Goal: Feedback & Contribution: Contribute content

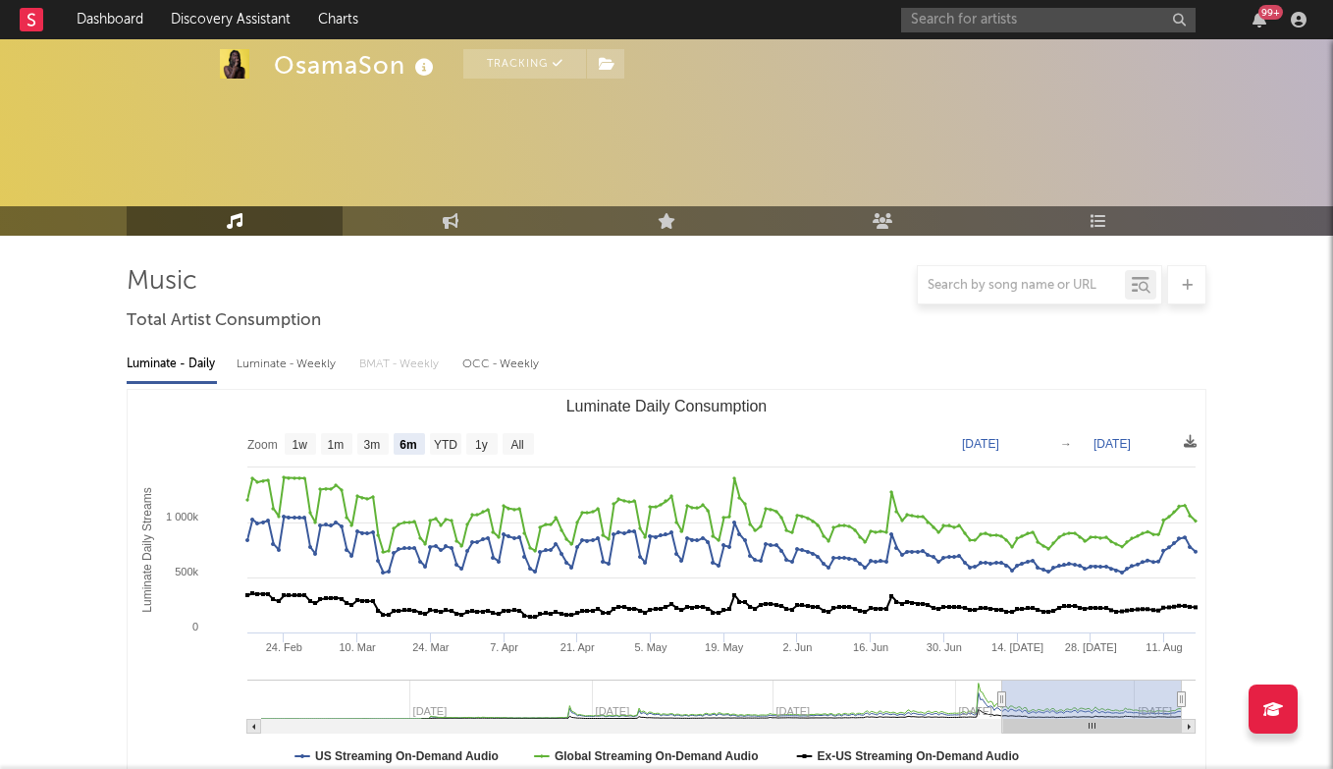
select select "6m"
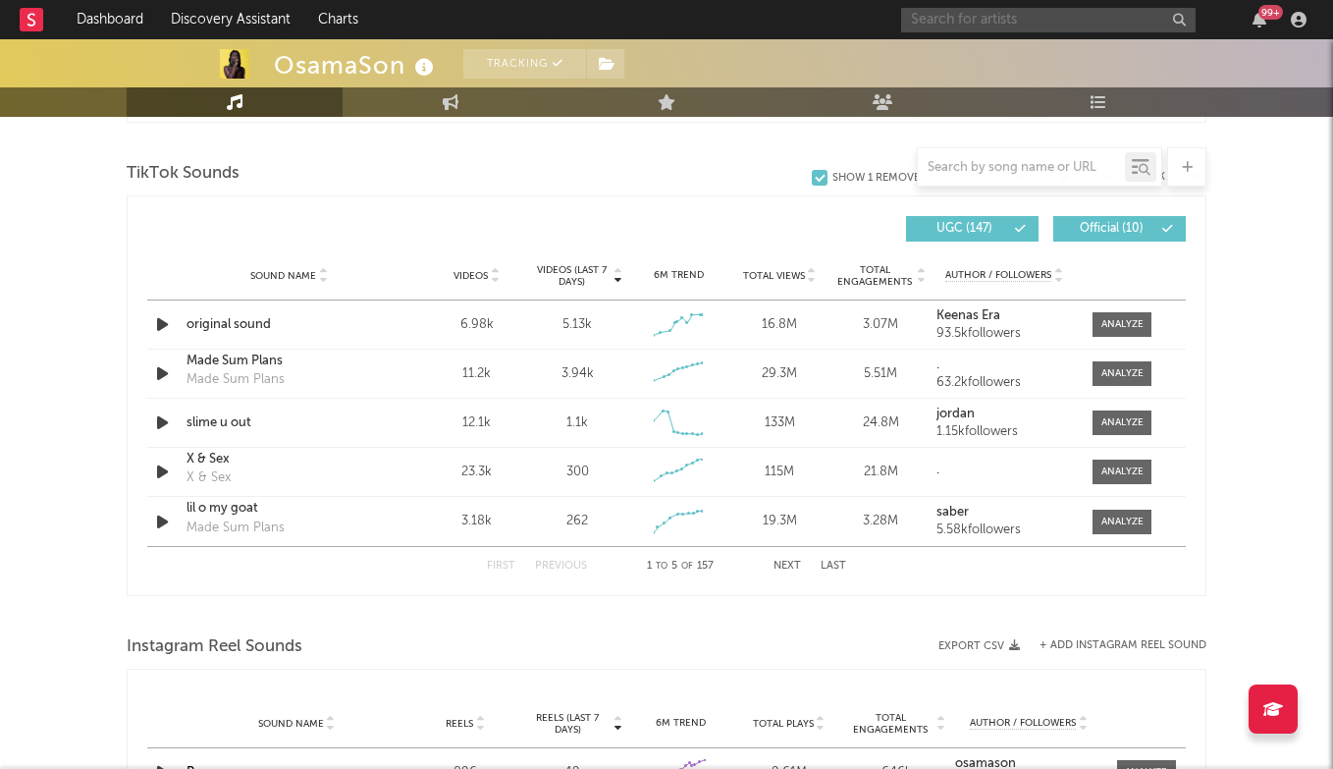
click at [976, 21] on input "text" at bounding box center [1048, 20] width 294 height 25
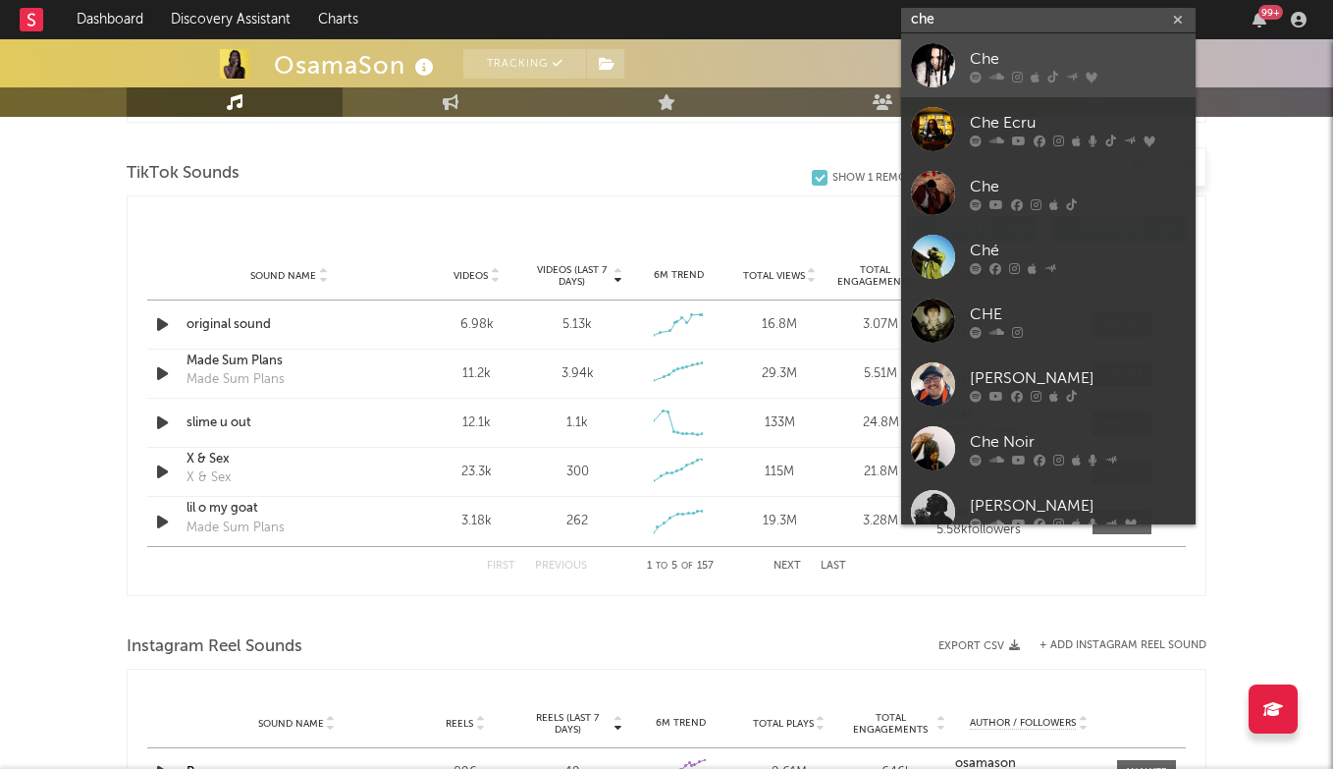
type input "che"
click at [993, 53] on div "Che" at bounding box center [1078, 59] width 216 height 24
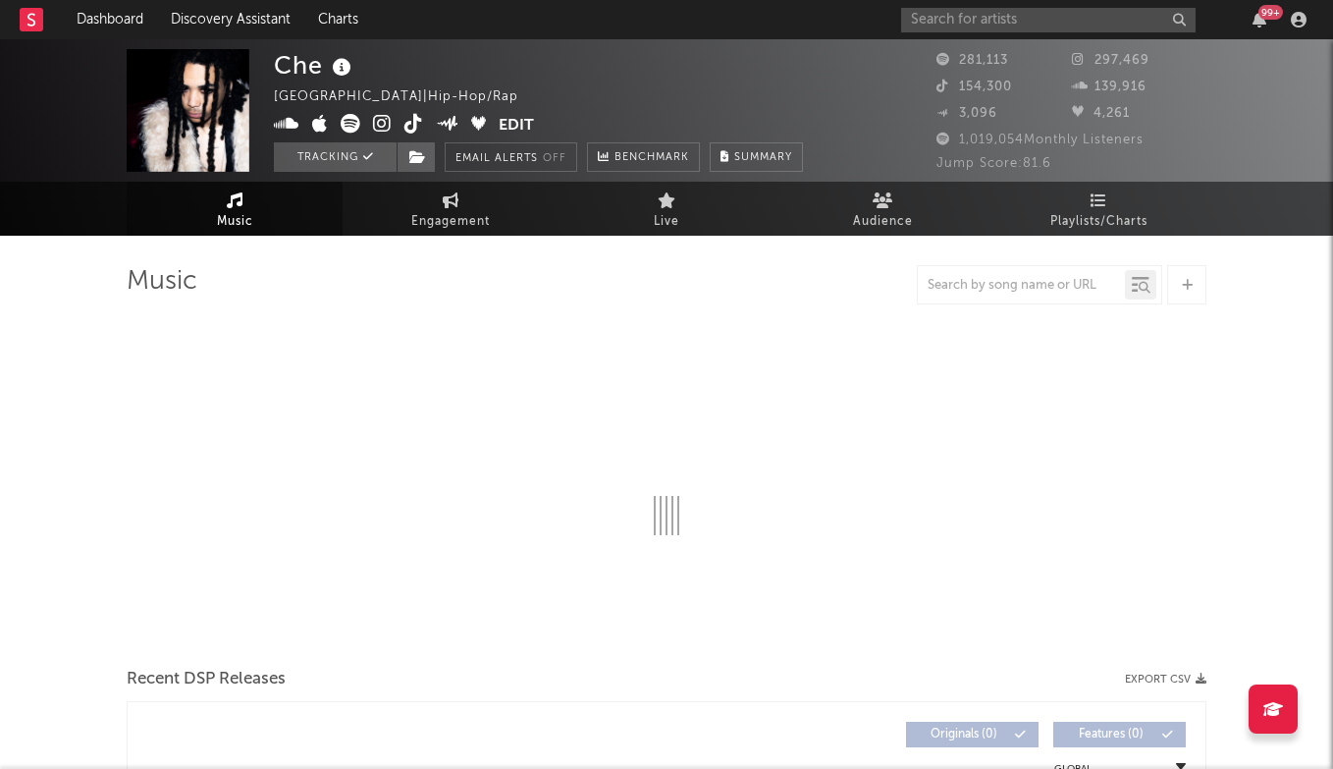
select select "6m"
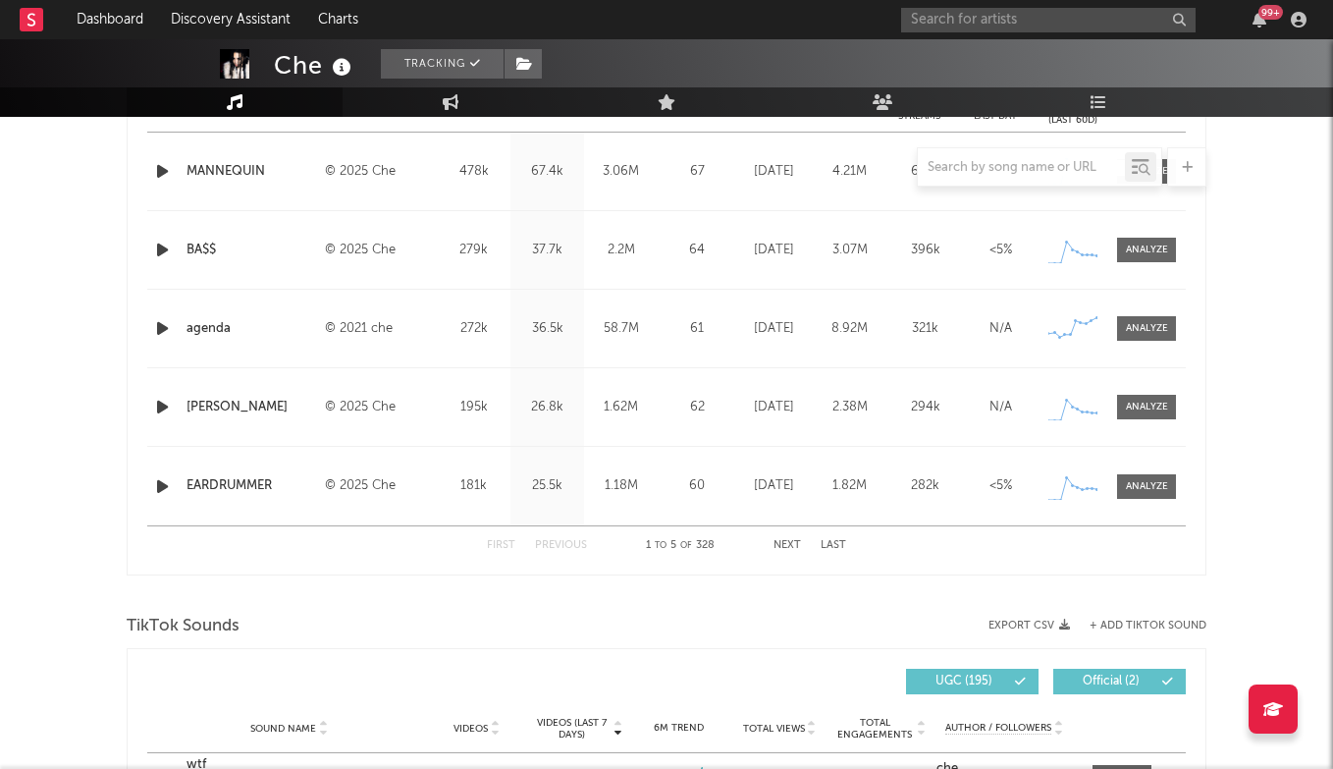
scroll to position [846, 0]
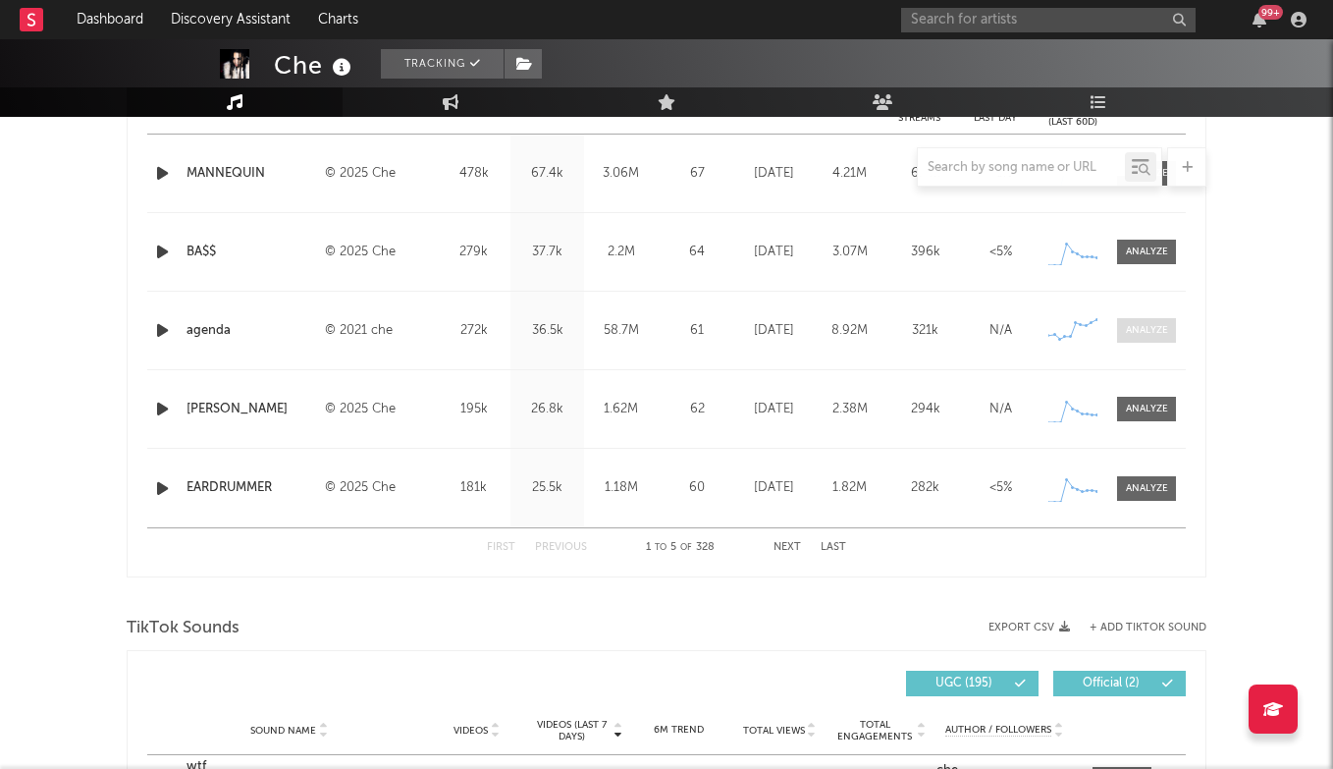
click at [1149, 332] on div at bounding box center [1147, 330] width 42 height 15
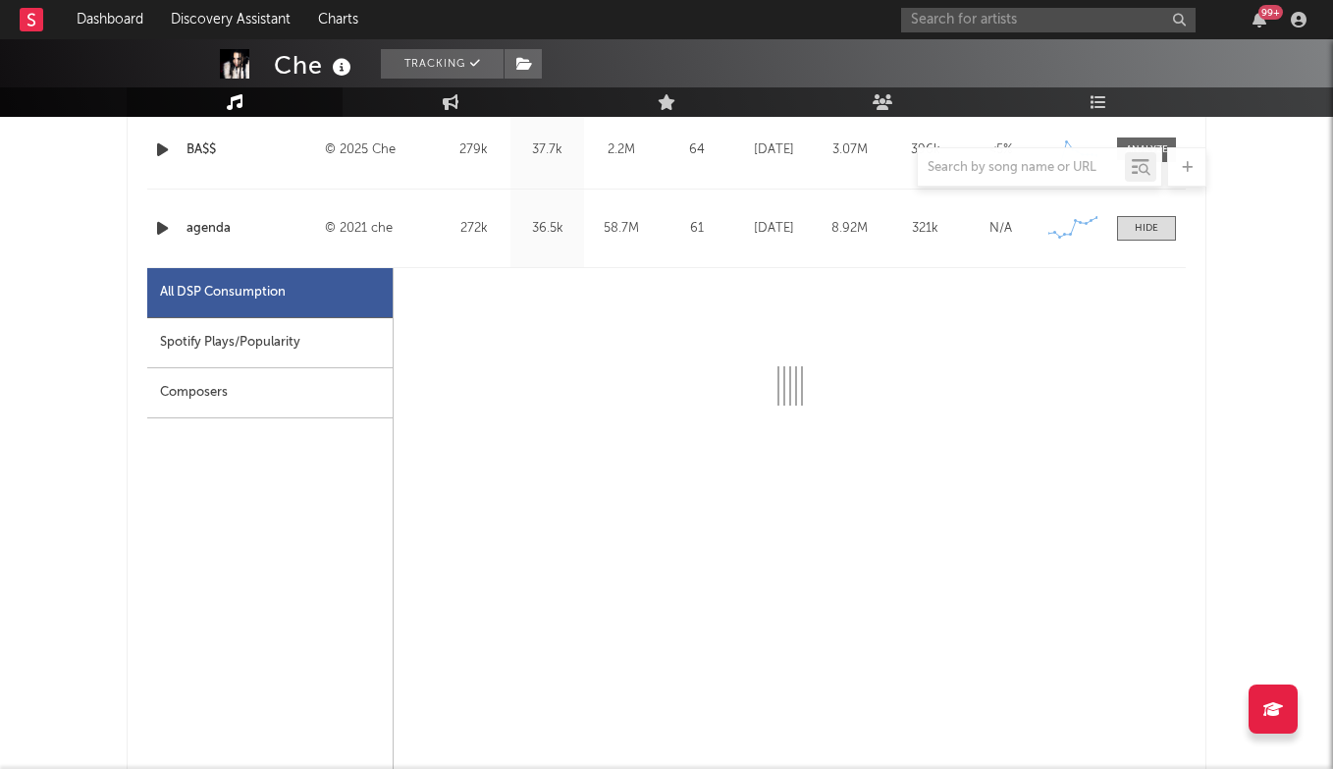
select select "6m"
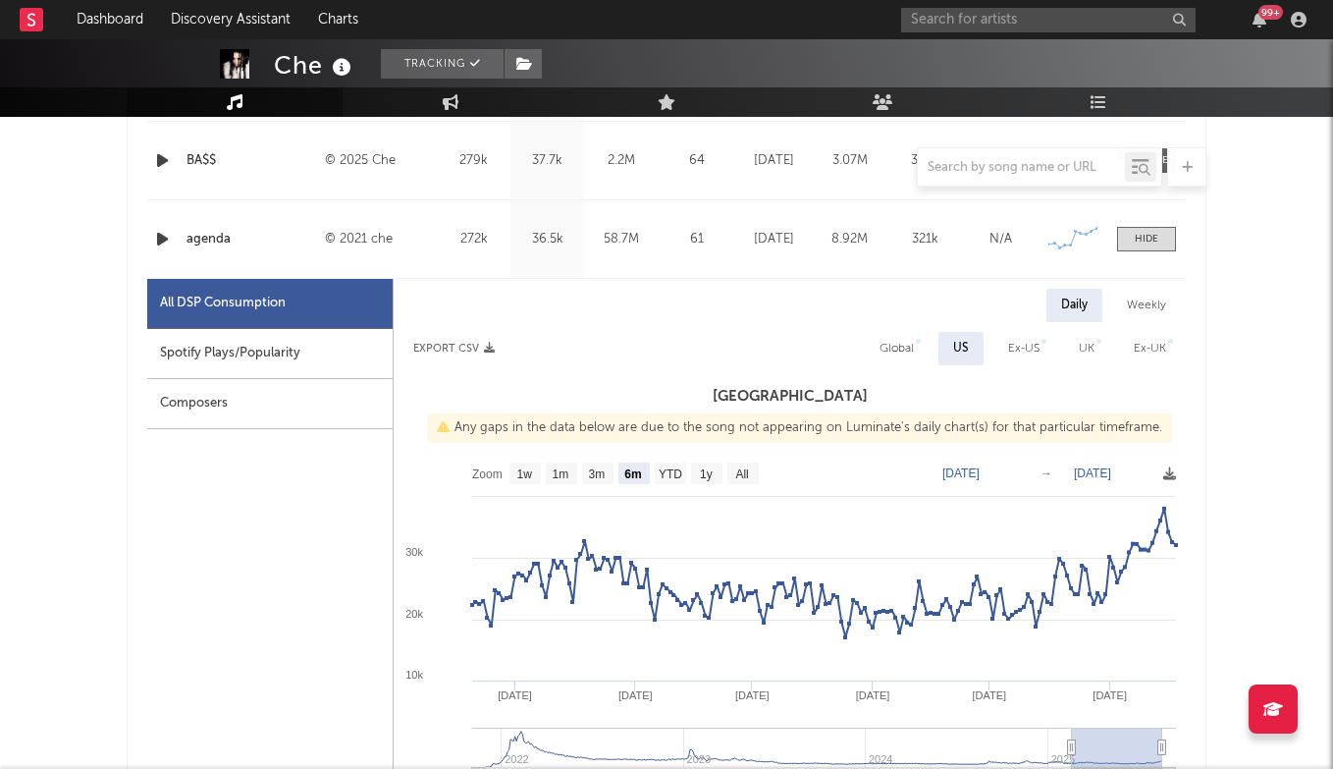
scroll to position [869, 0]
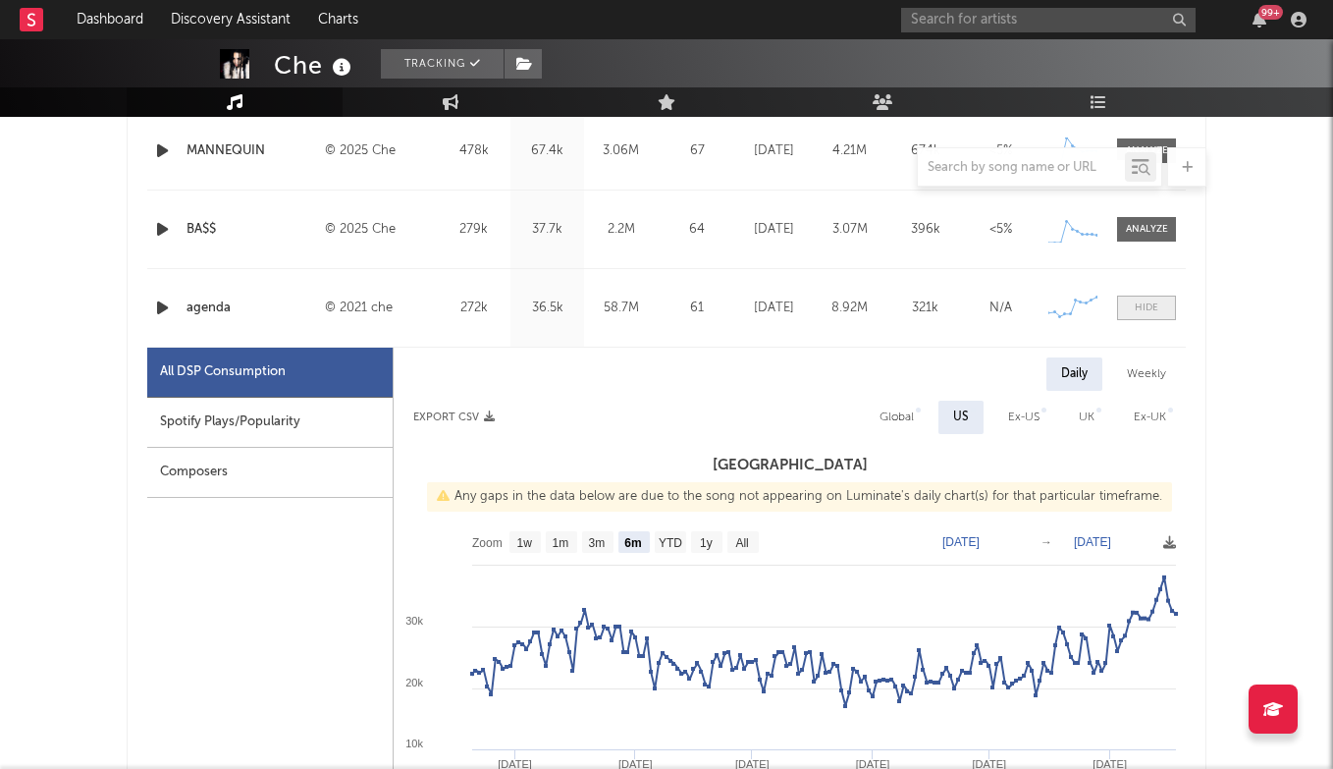
click at [1134, 306] on span at bounding box center [1146, 307] width 59 height 25
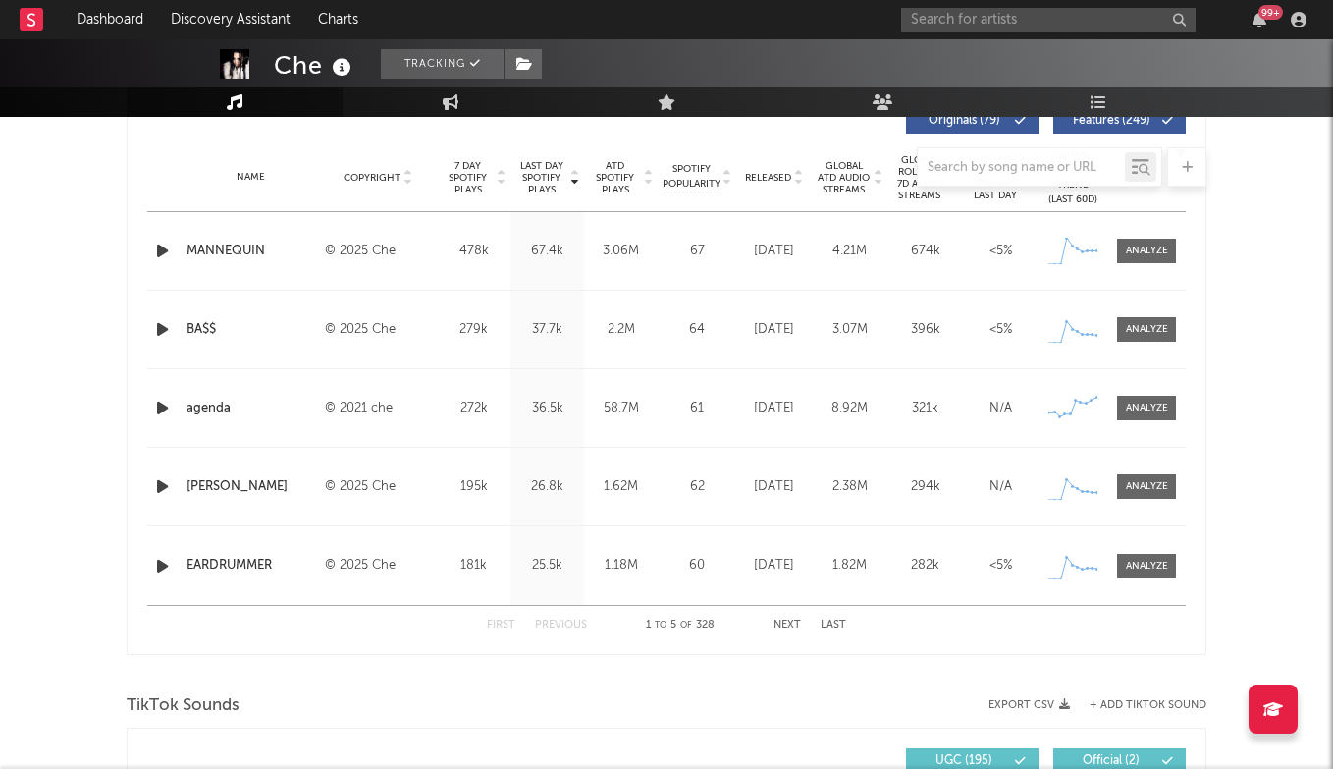
scroll to position [767, 0]
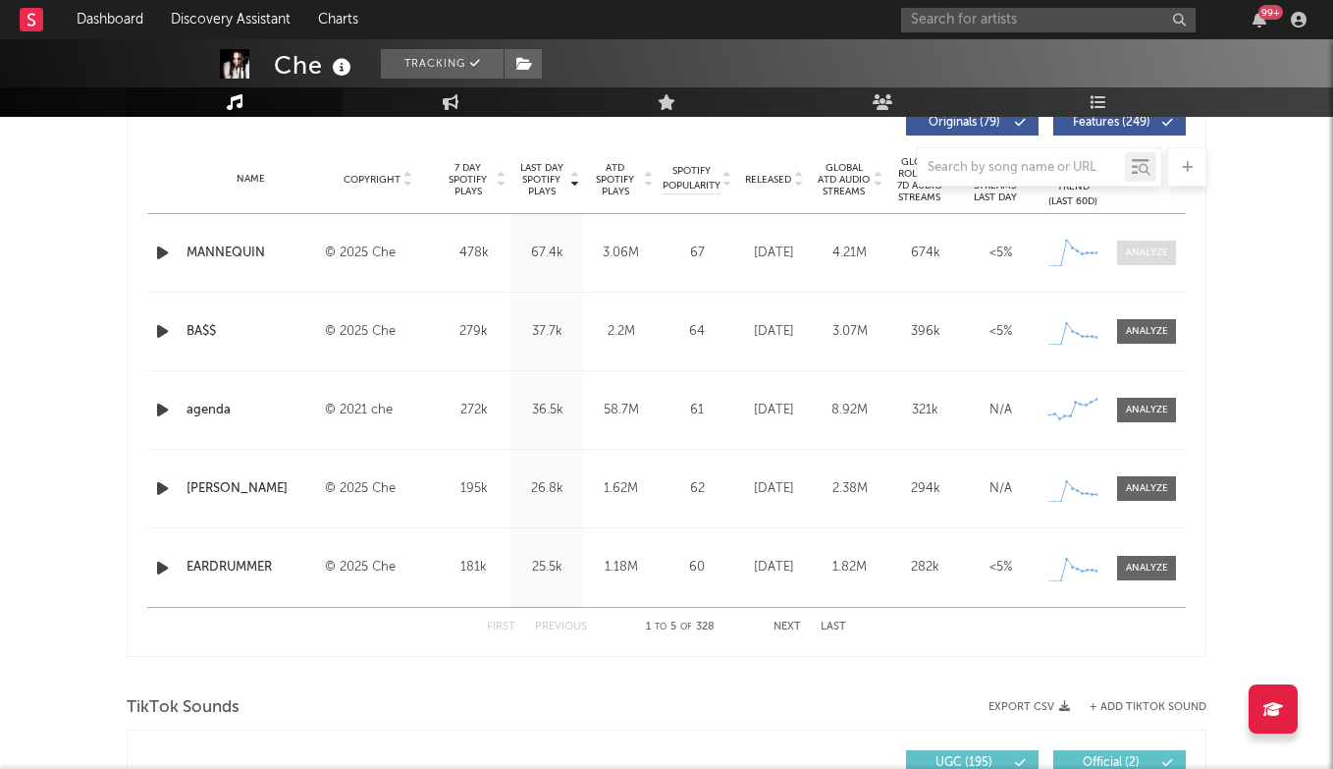
click at [1144, 250] on div at bounding box center [1147, 252] width 42 height 15
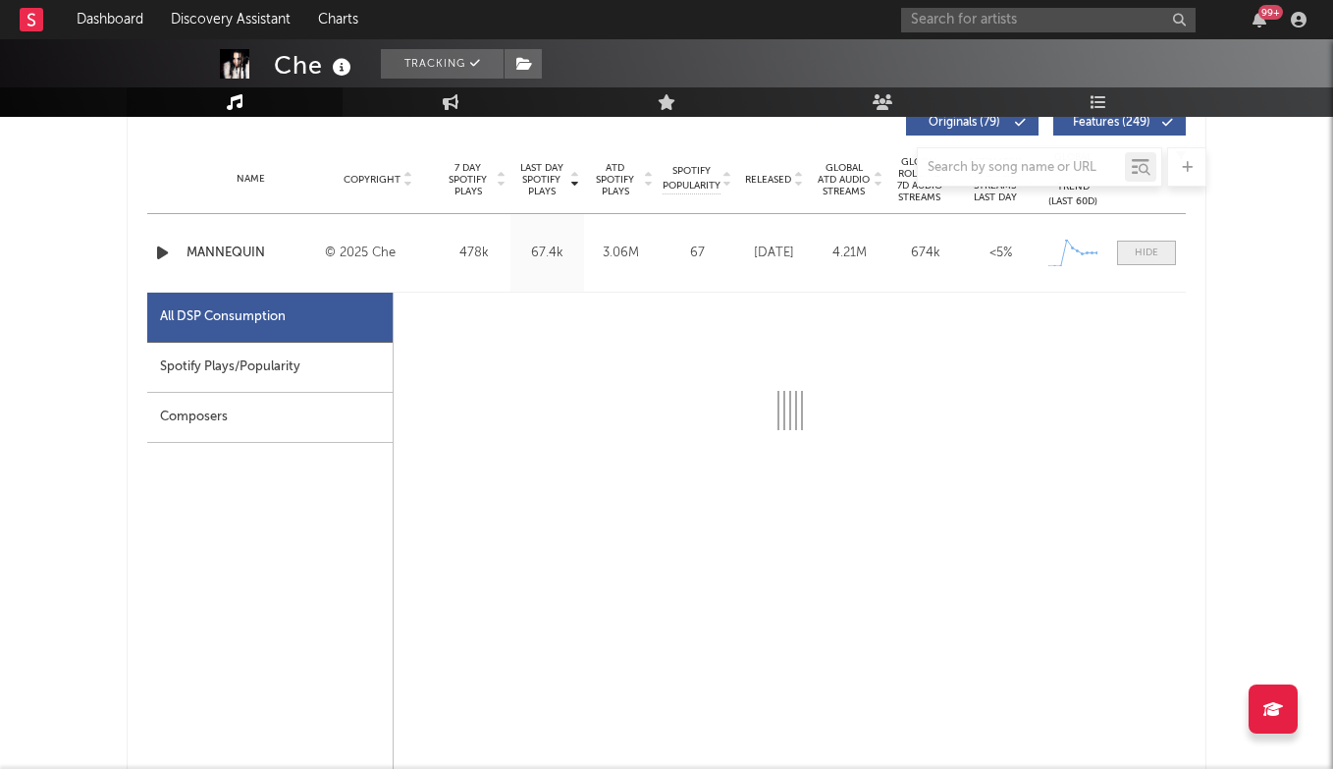
select select "1w"
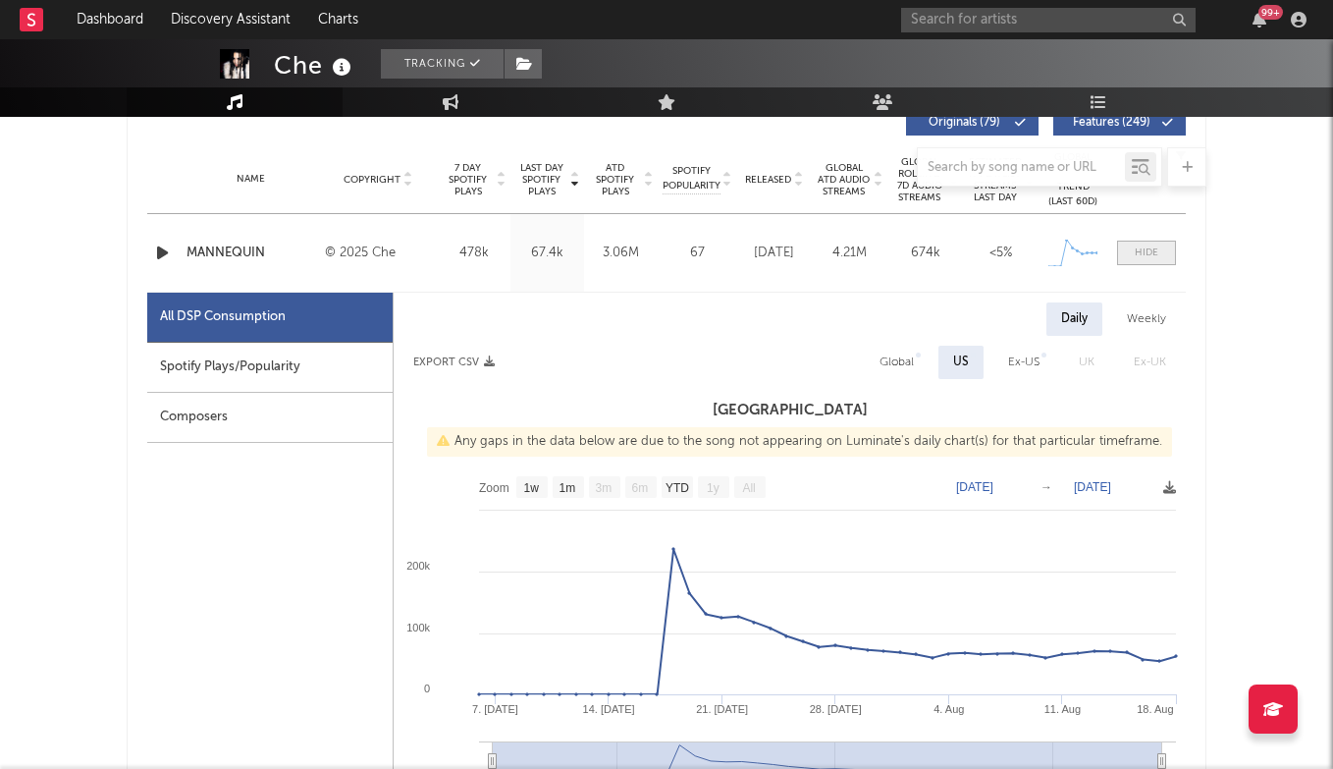
click at [1144, 250] on div at bounding box center [1147, 252] width 24 height 15
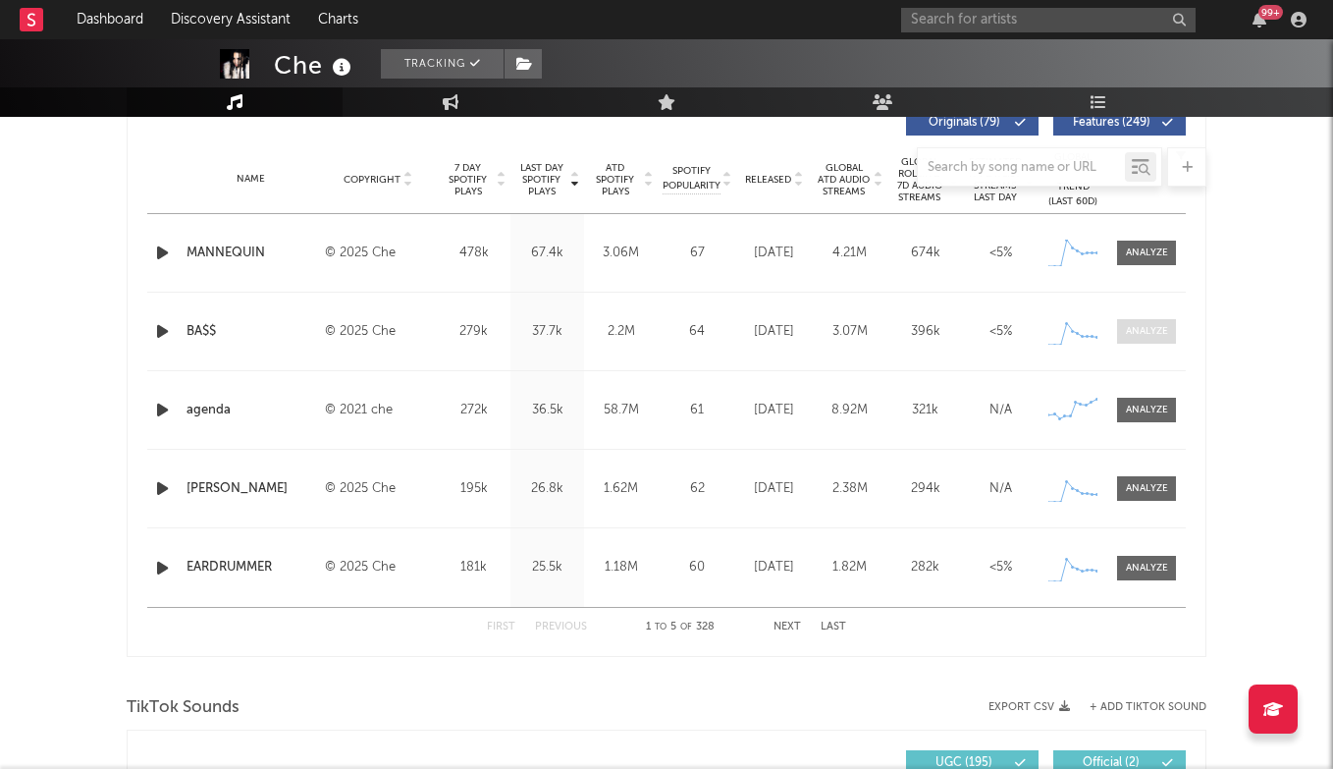
click at [1147, 323] on span at bounding box center [1146, 331] width 59 height 25
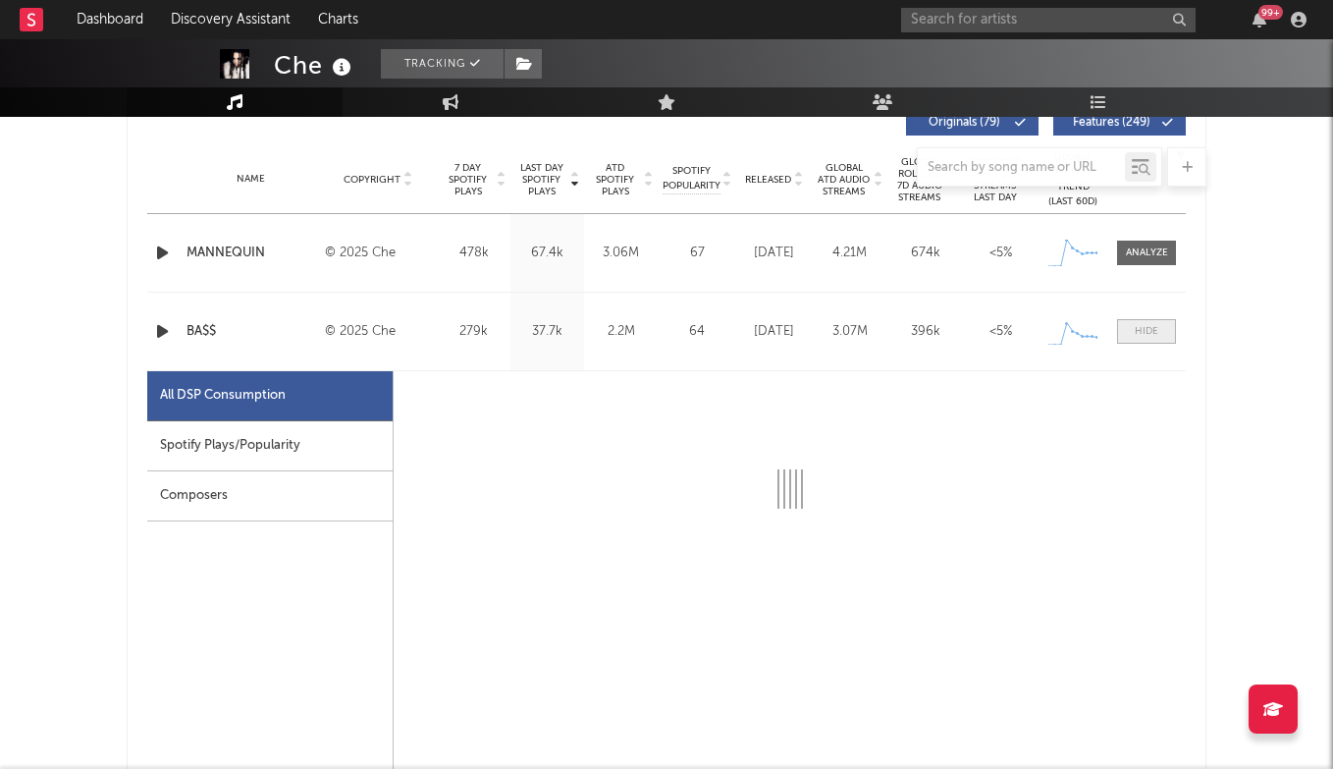
select select "1w"
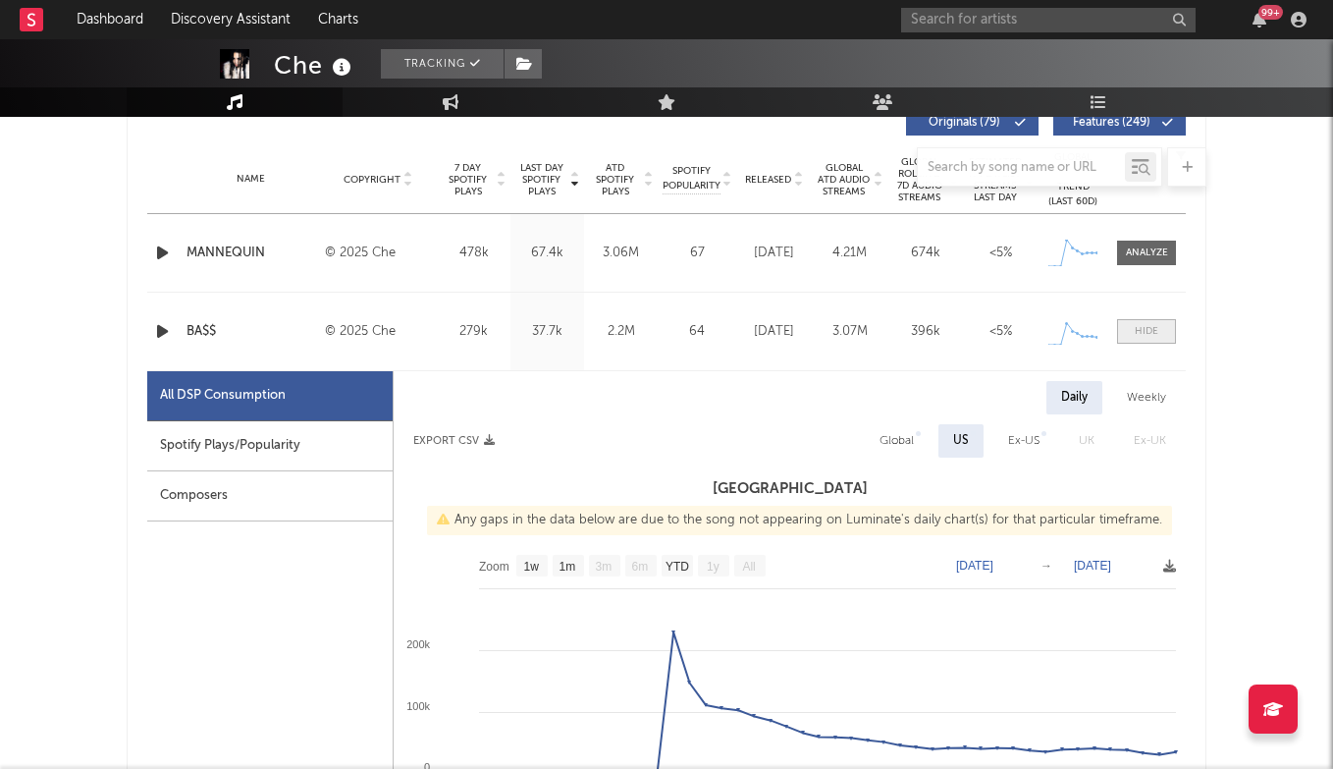
click at [1147, 323] on span at bounding box center [1146, 331] width 59 height 25
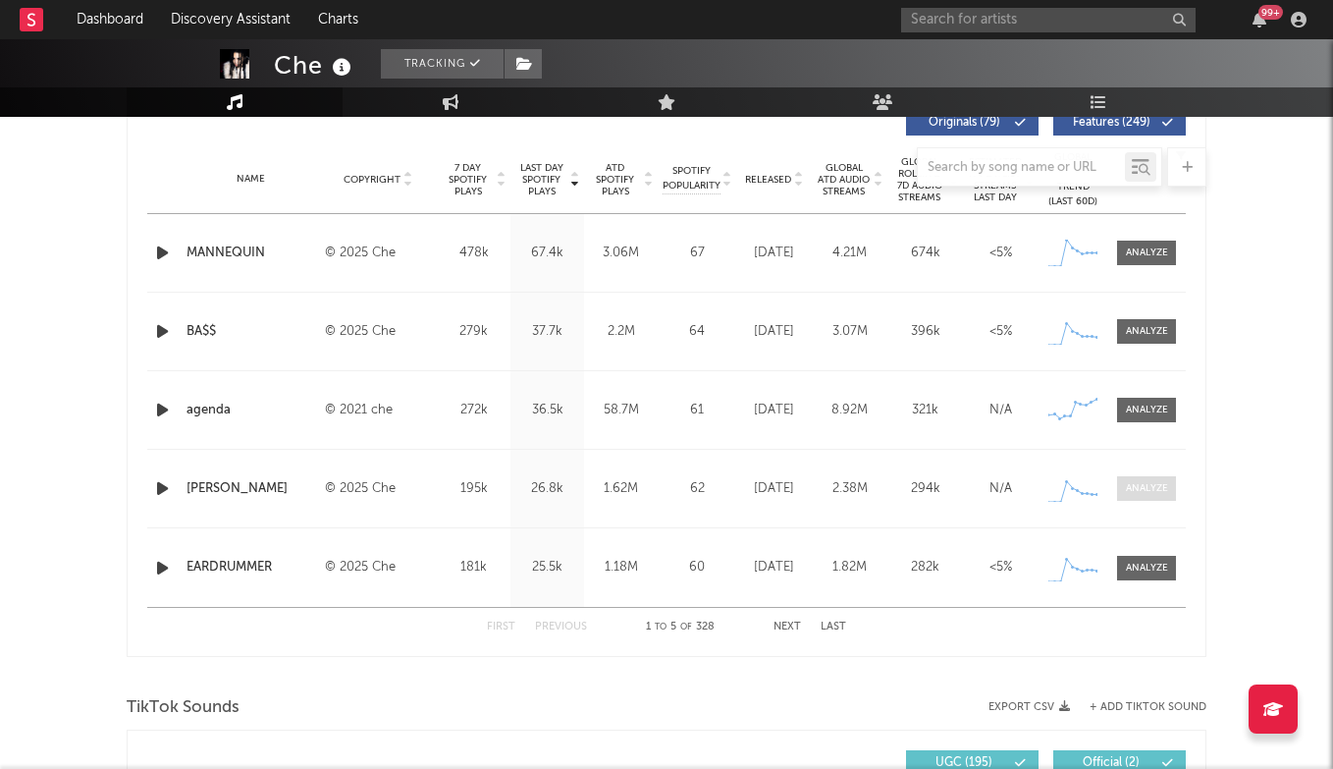
click at [1141, 500] on span at bounding box center [1146, 488] width 59 height 25
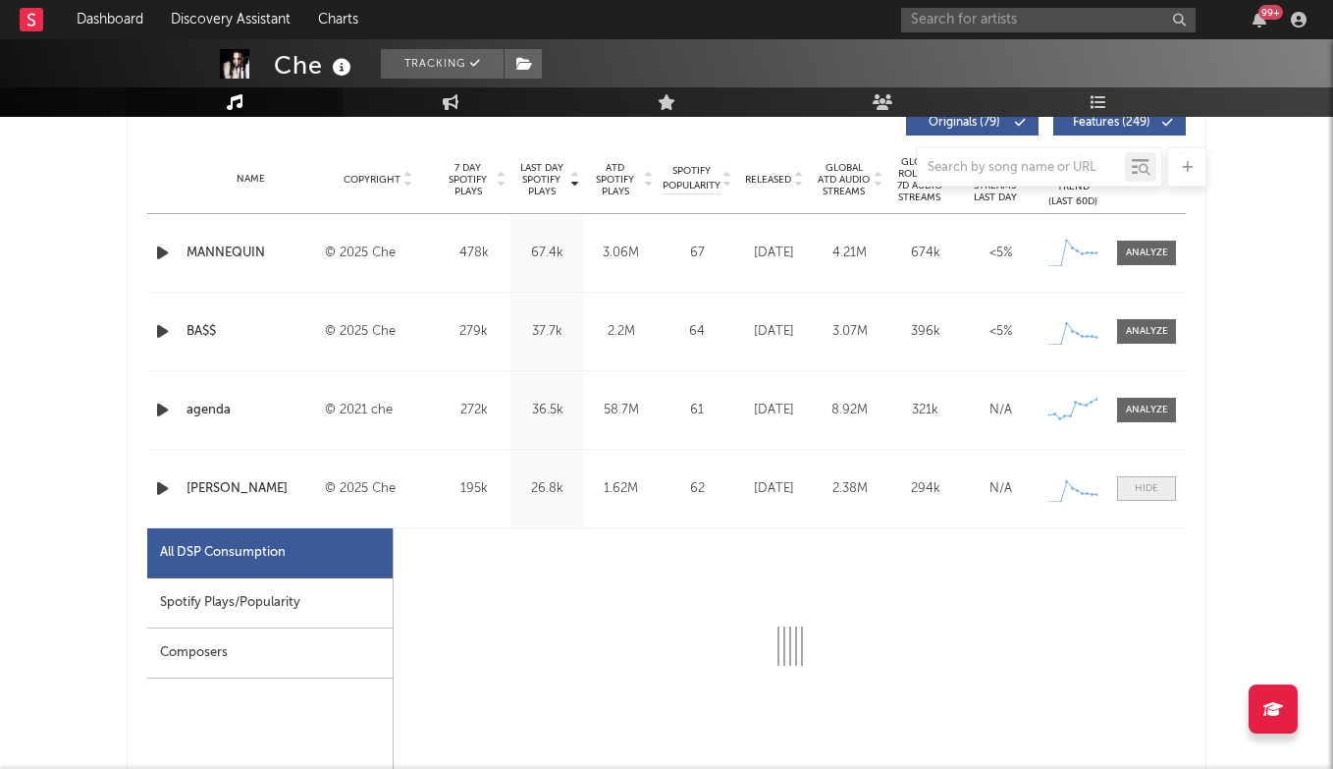
select select "1w"
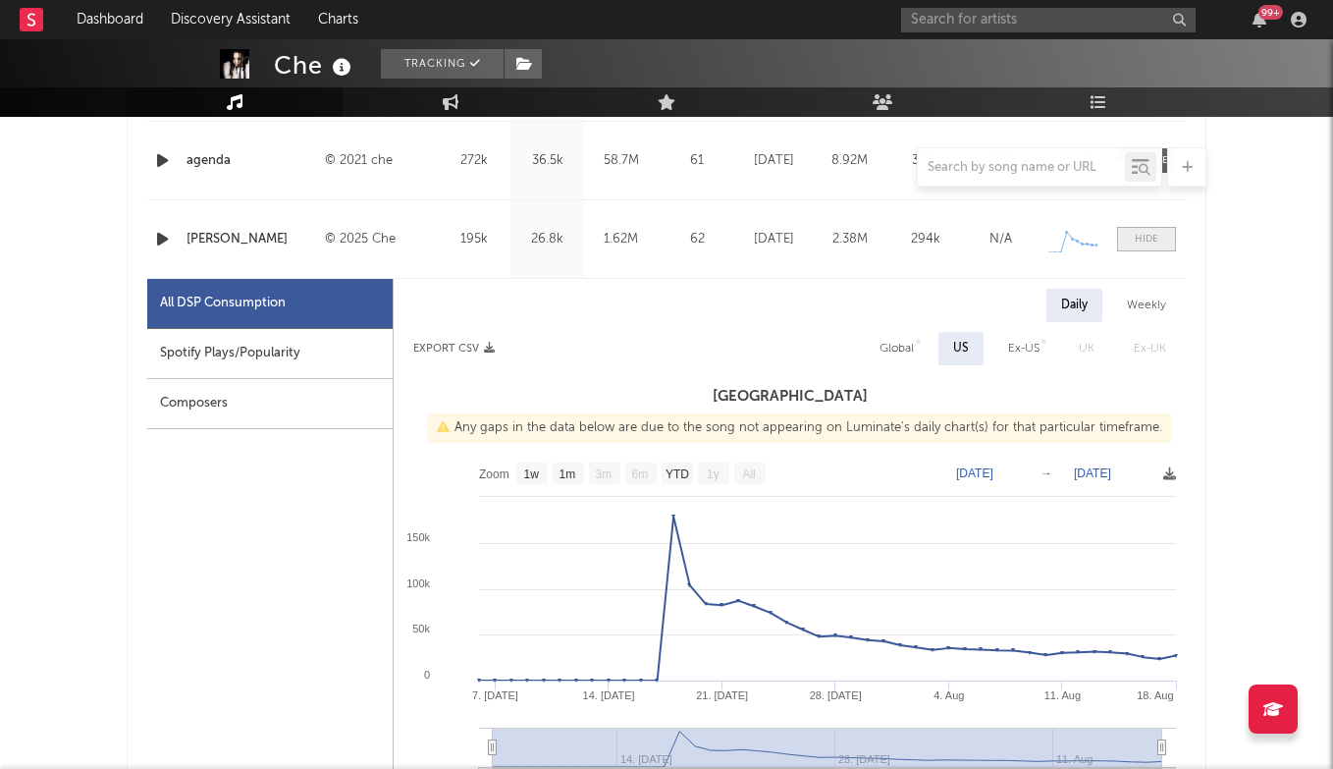
scroll to position [881, 0]
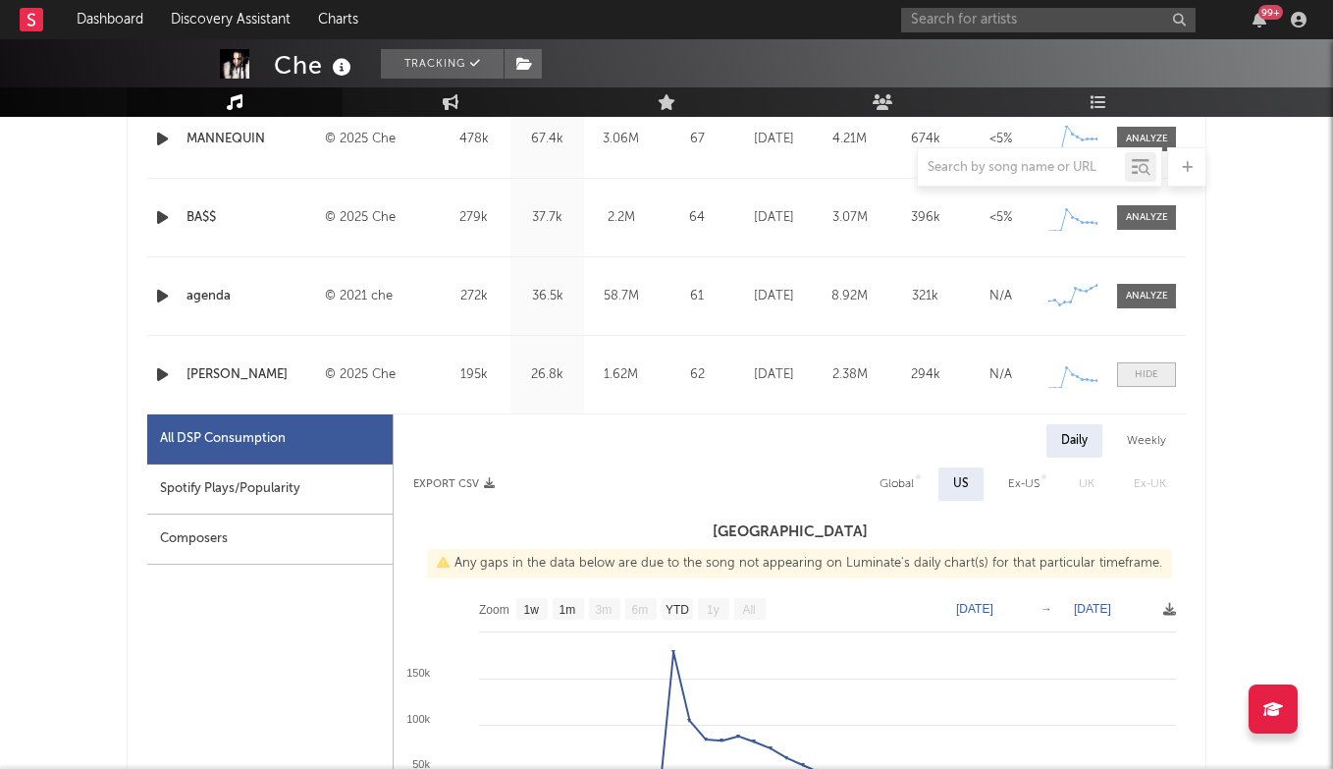
click at [1144, 372] on div at bounding box center [1147, 374] width 24 height 15
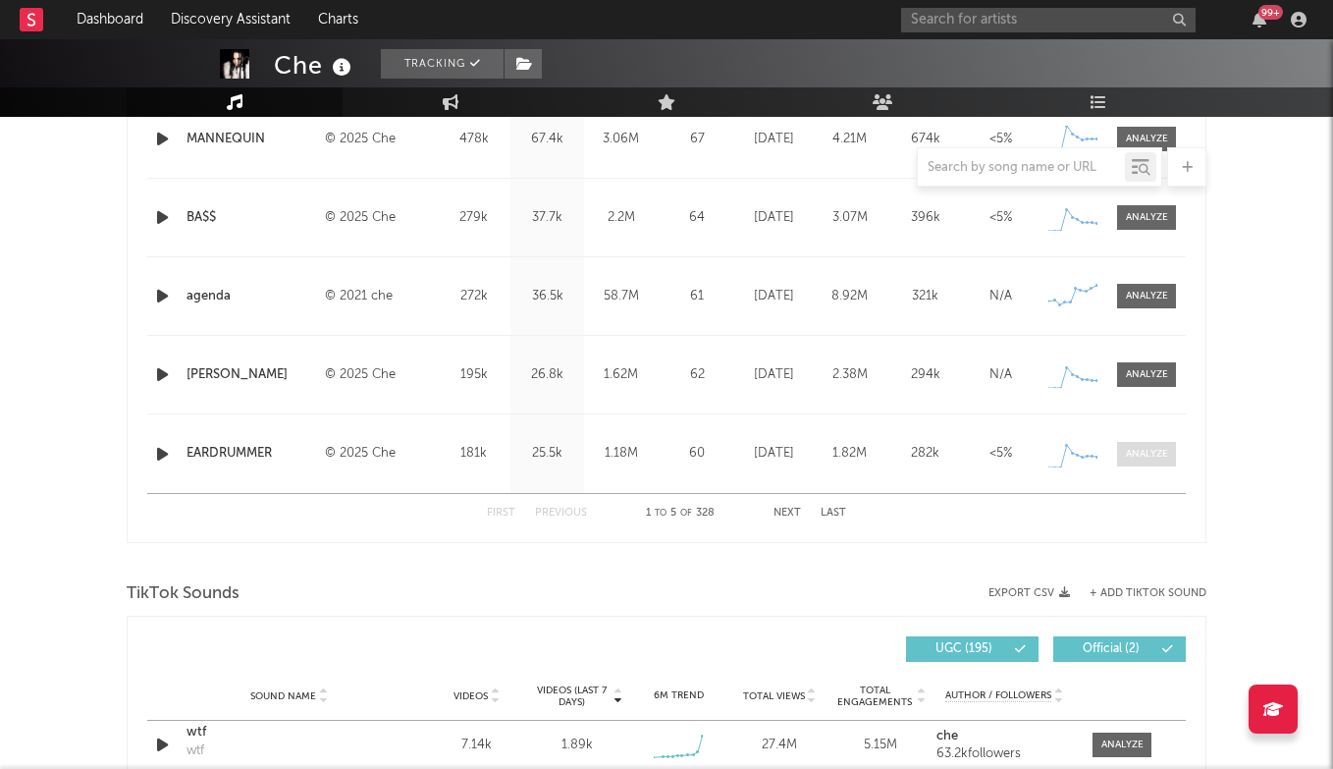
click at [1162, 454] on div at bounding box center [1147, 454] width 42 height 15
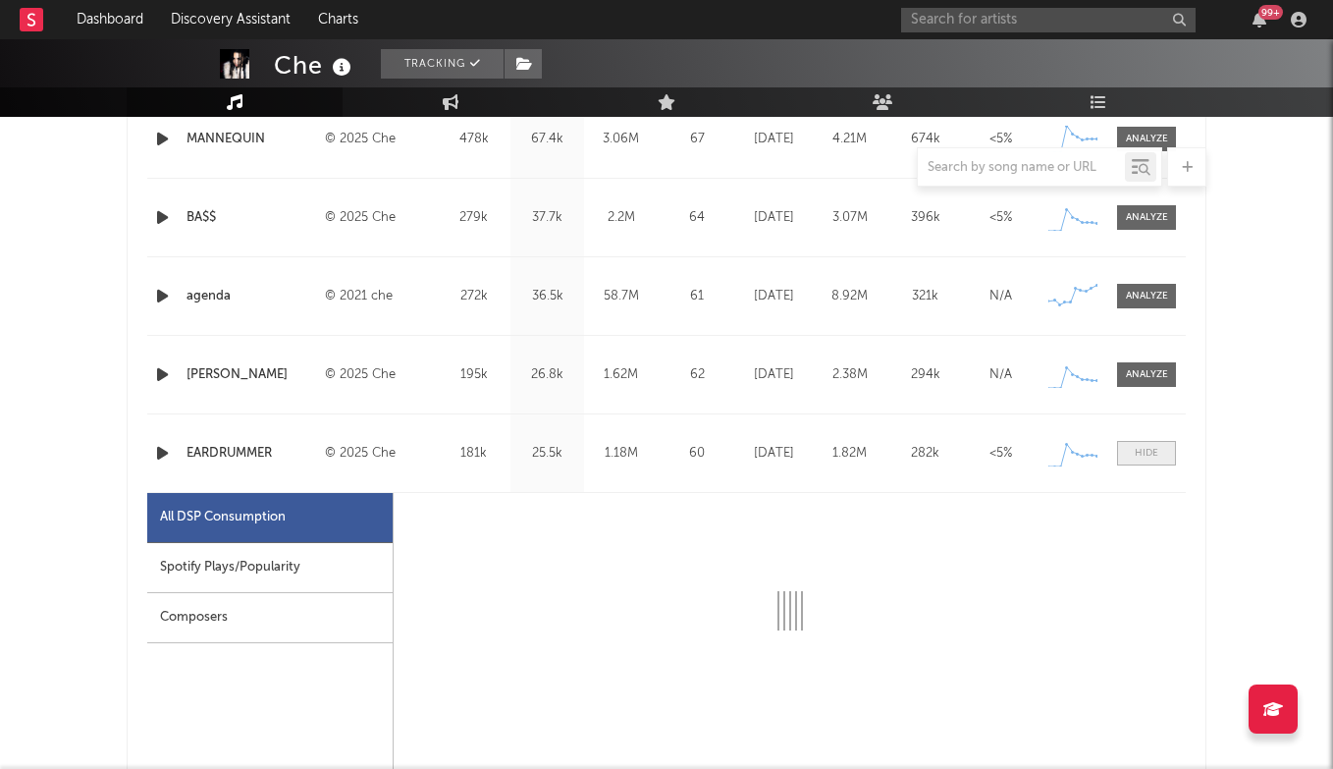
select select "1w"
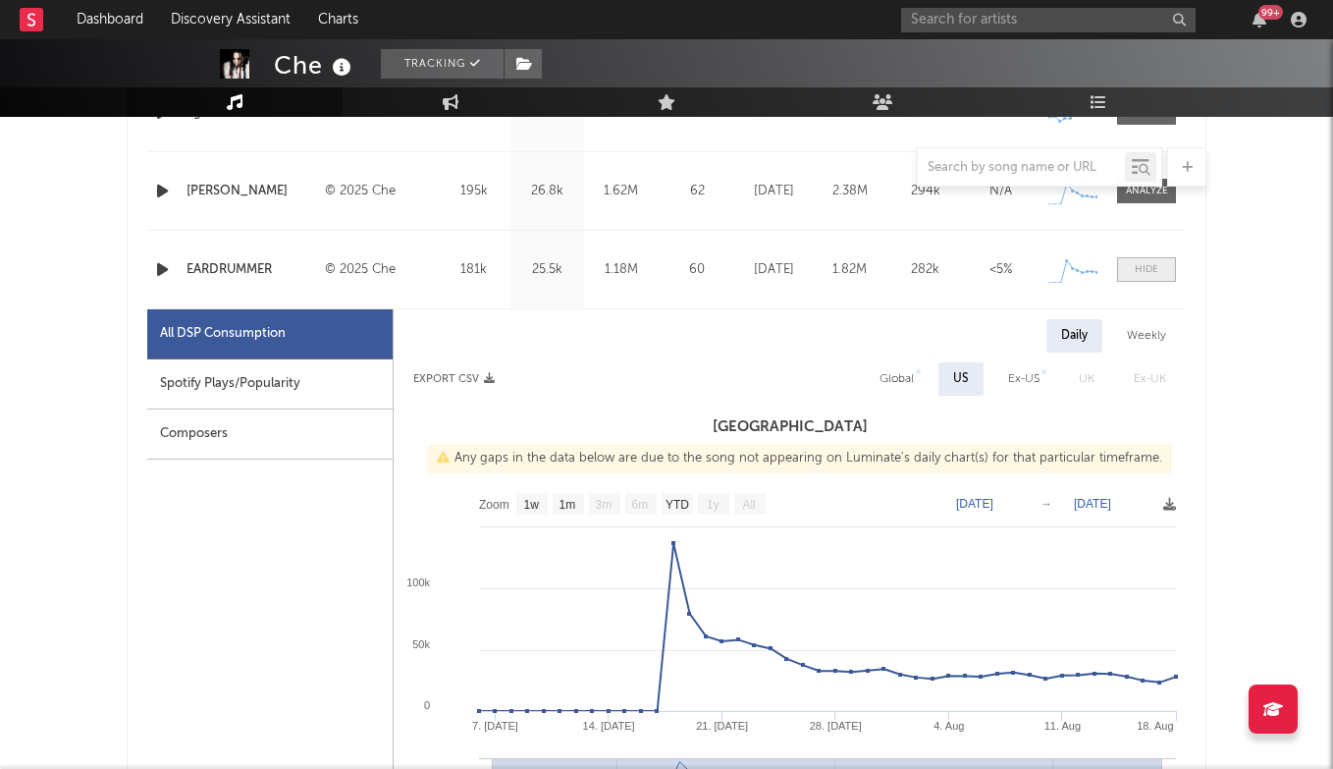
scroll to position [1064, 0]
click at [1146, 271] on div at bounding box center [1147, 269] width 24 height 15
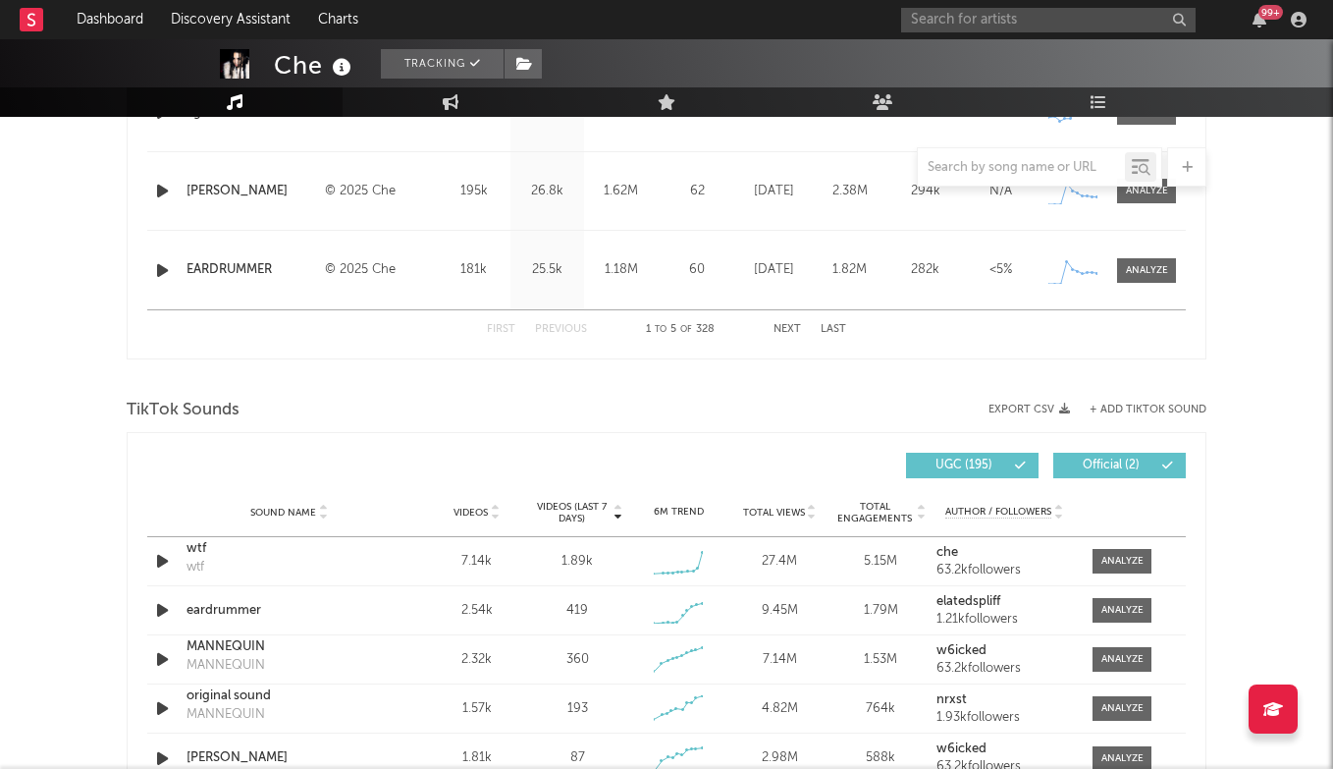
click at [796, 327] on button "Next" at bounding box center [787, 329] width 27 height 11
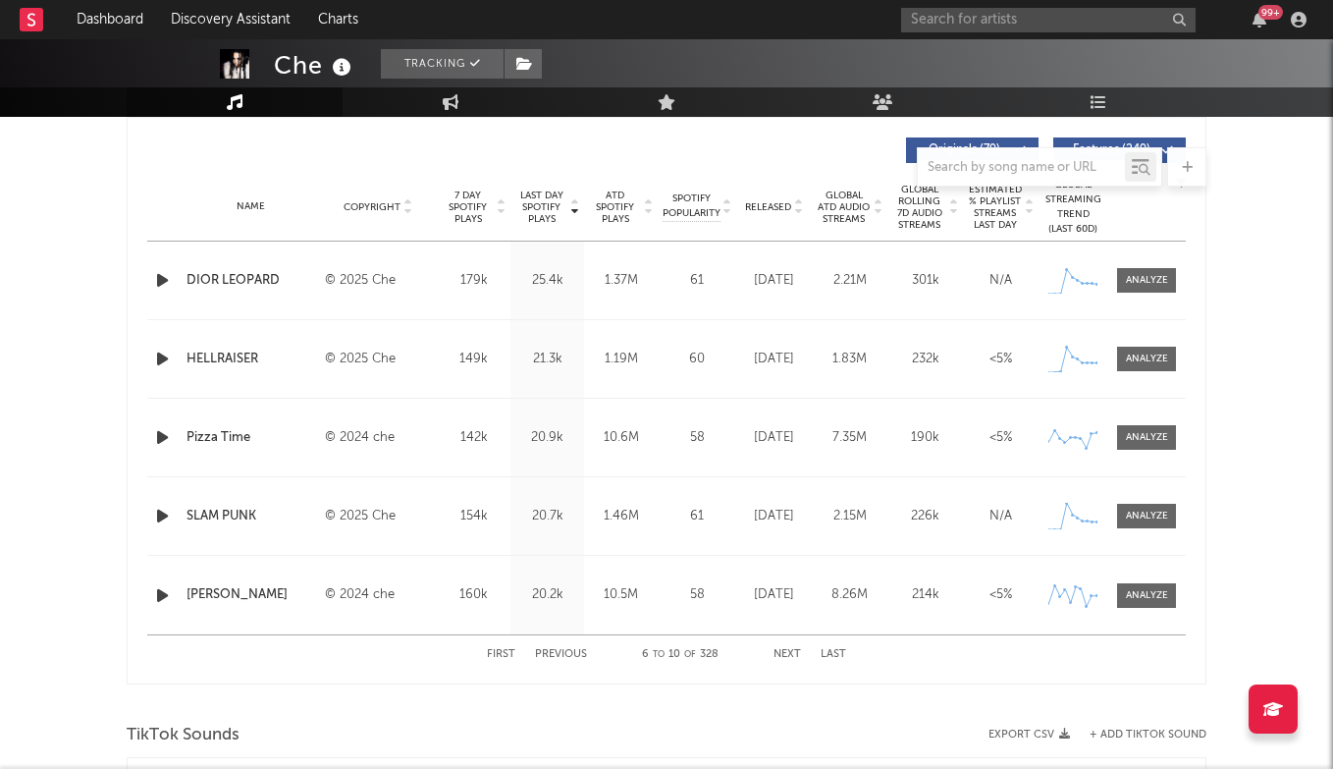
scroll to position [735, 0]
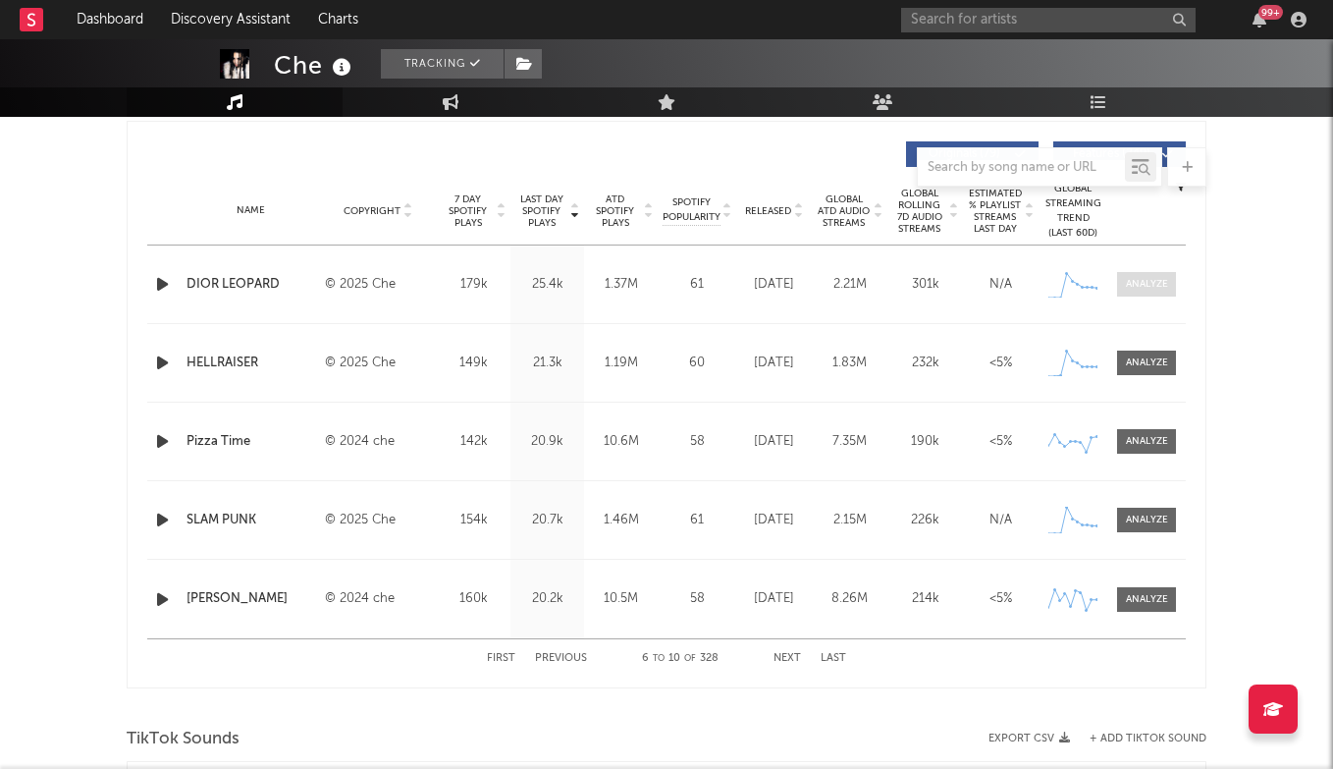
click at [1134, 289] on div at bounding box center [1147, 284] width 42 height 15
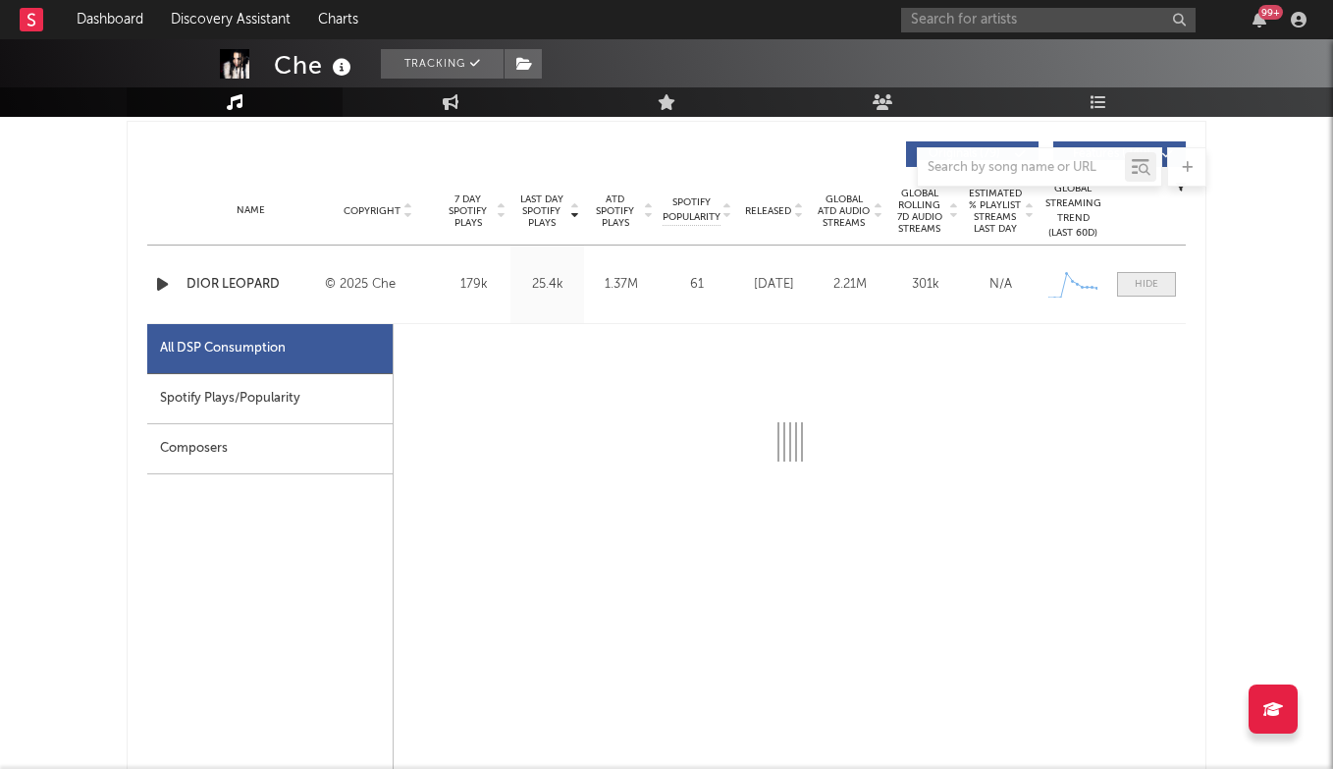
select select "1w"
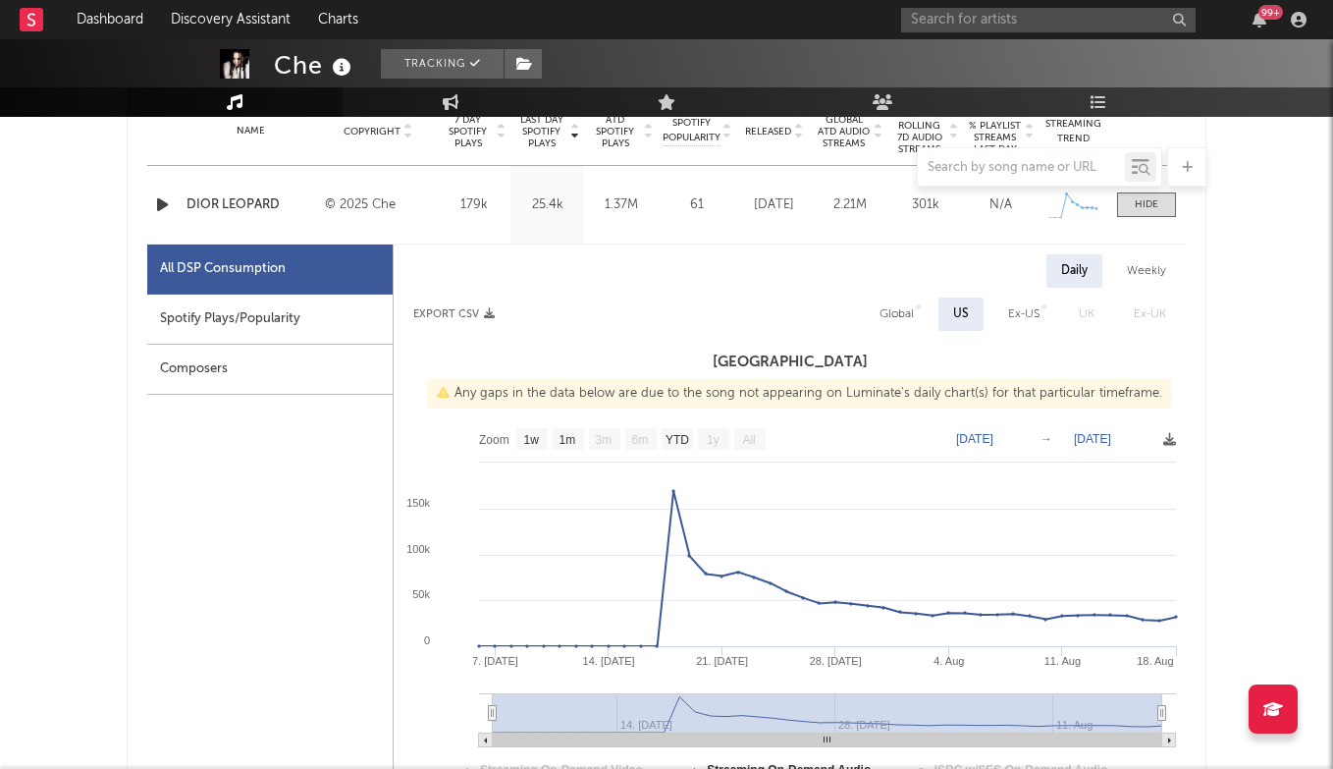
scroll to position [815, 0]
click at [1143, 214] on span at bounding box center [1146, 204] width 59 height 25
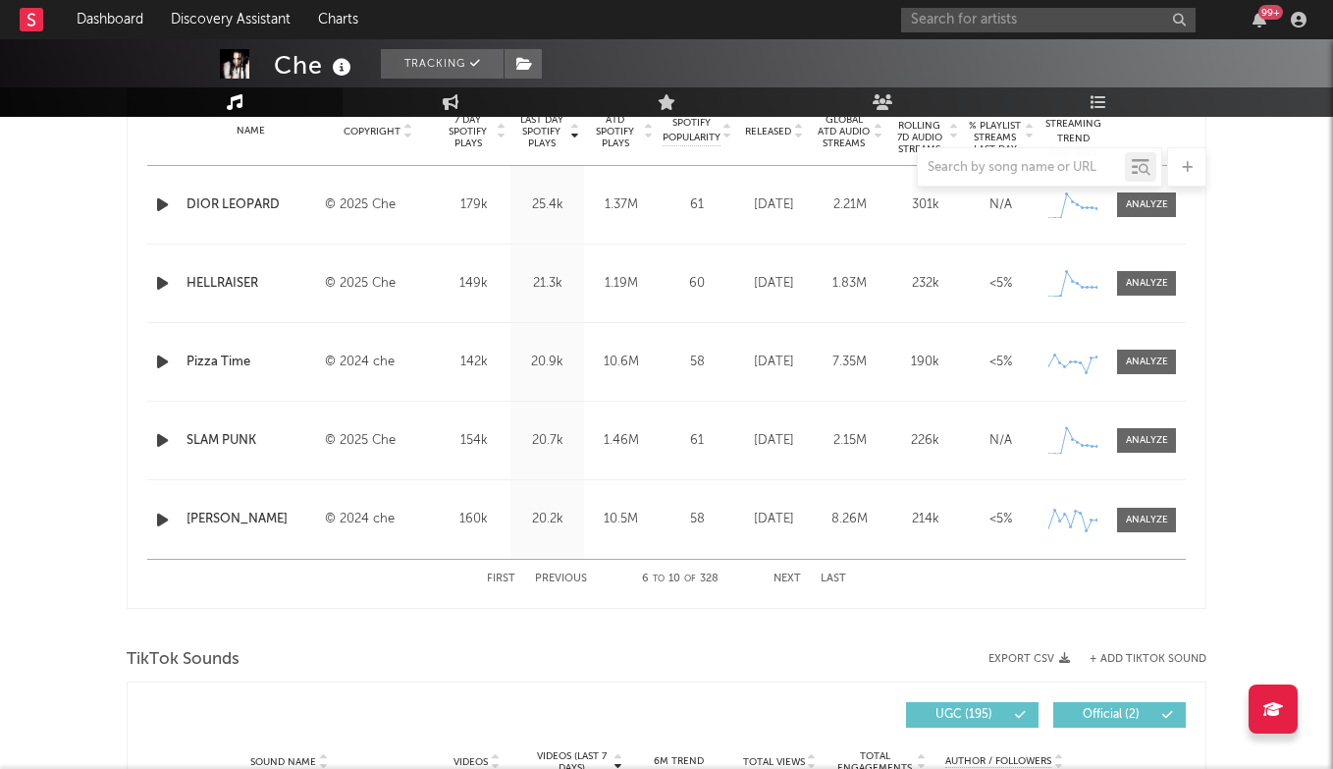
click at [1146, 296] on div "Name HELLRAISER Copyright © 2025 Che Label che Album Names REST IN BASS Compose…" at bounding box center [666, 283] width 1039 height 78
click at [1147, 288] on div at bounding box center [1147, 283] width 42 height 15
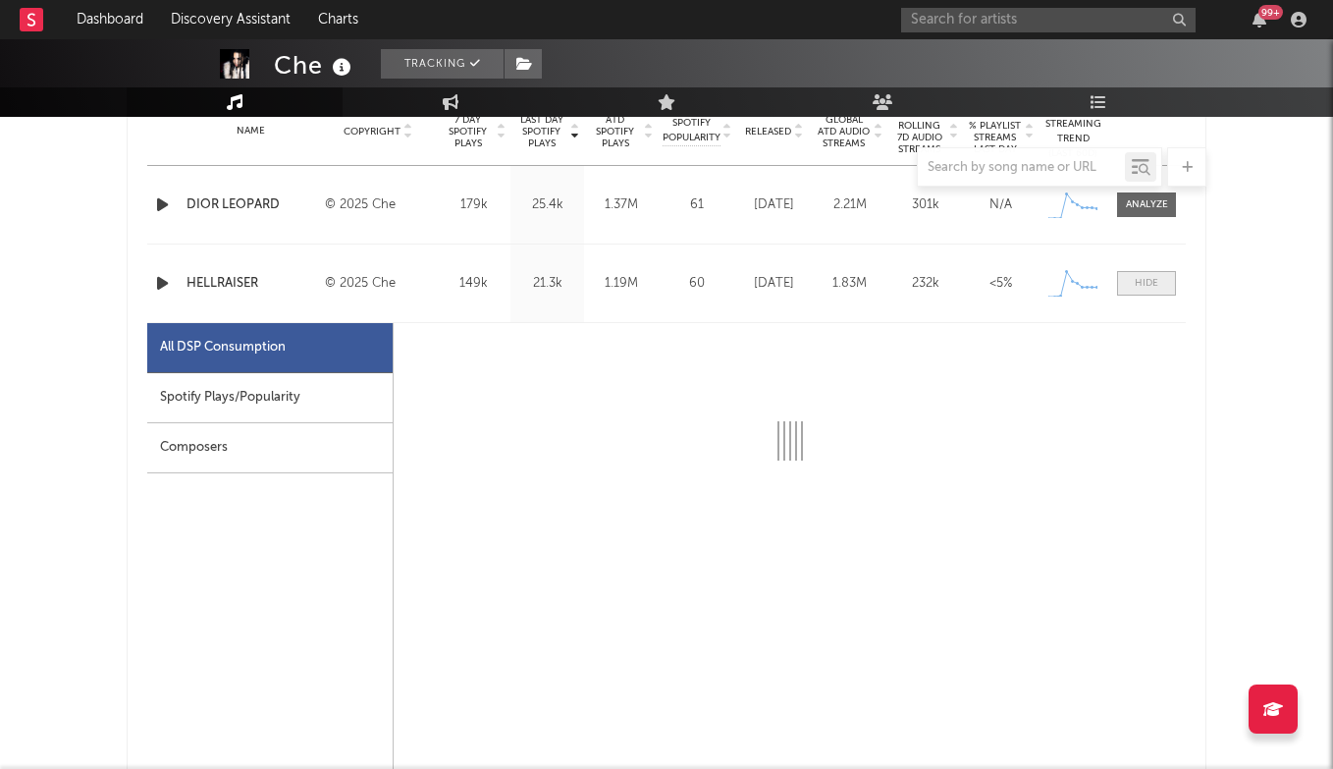
select select "1w"
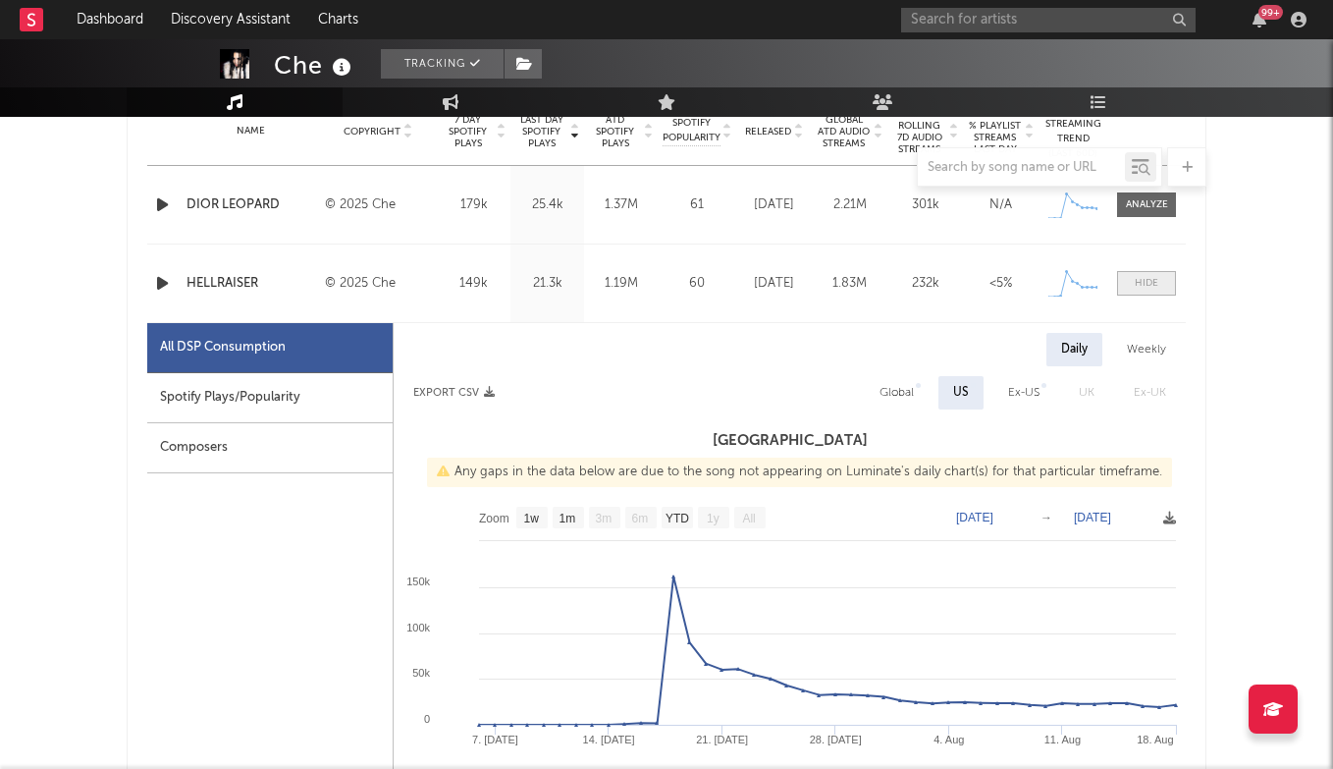
click at [1147, 287] on div at bounding box center [1147, 283] width 24 height 15
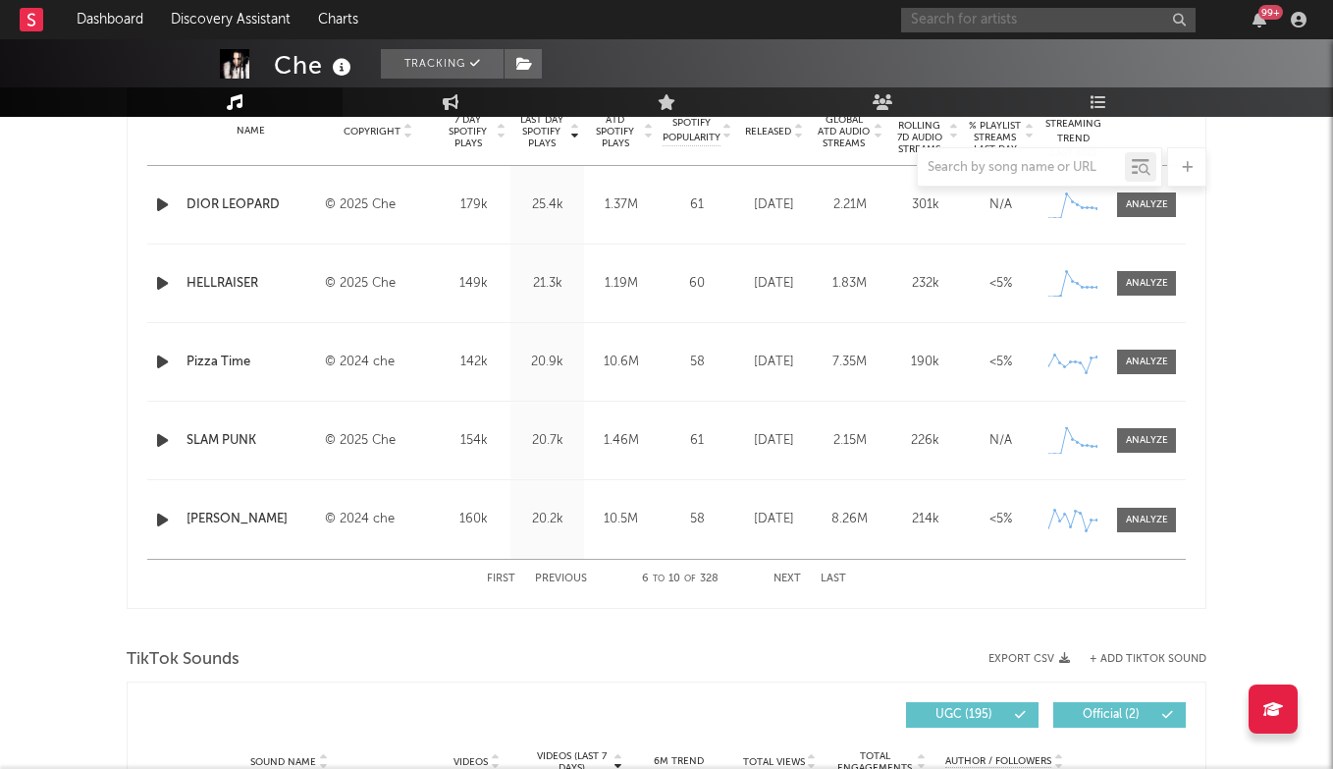
click at [997, 24] on input "text" at bounding box center [1048, 20] width 294 height 25
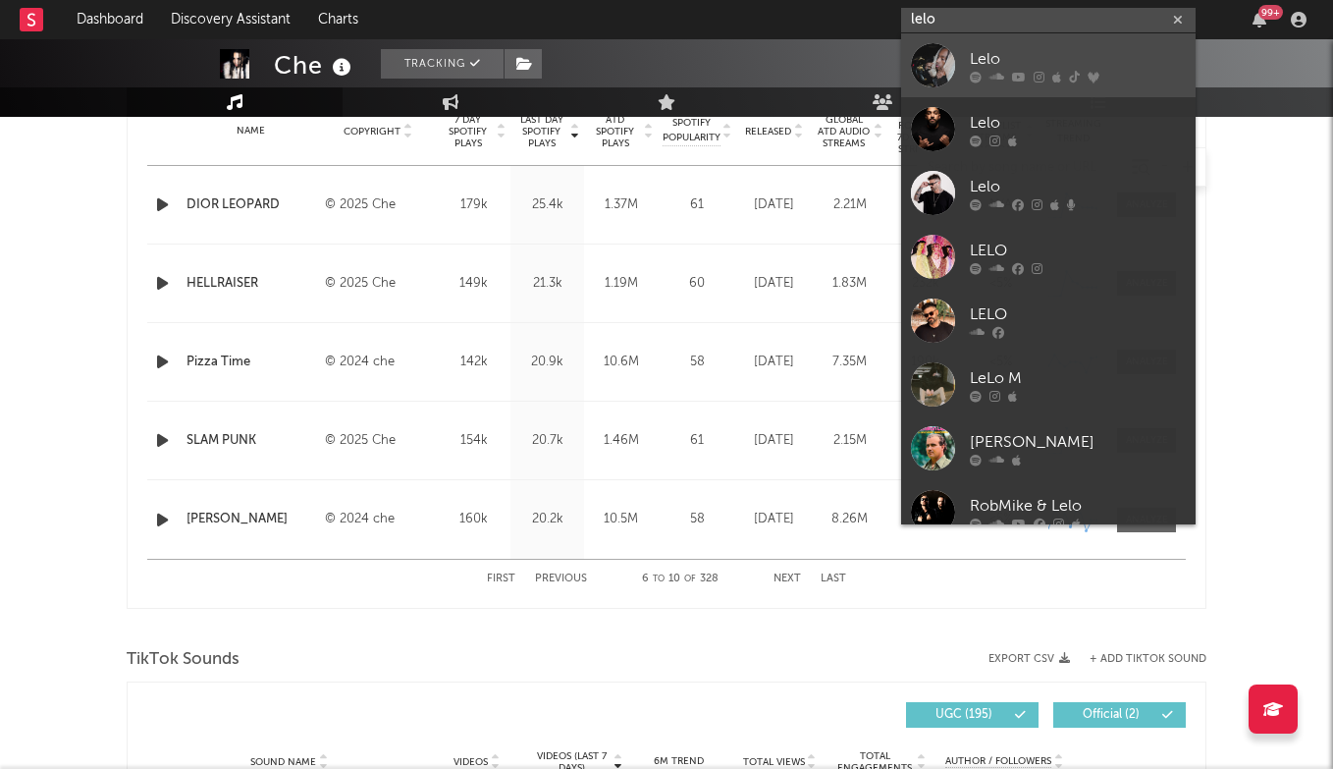
type input "lelo"
click at [1007, 55] on div "Lelo" at bounding box center [1078, 59] width 216 height 24
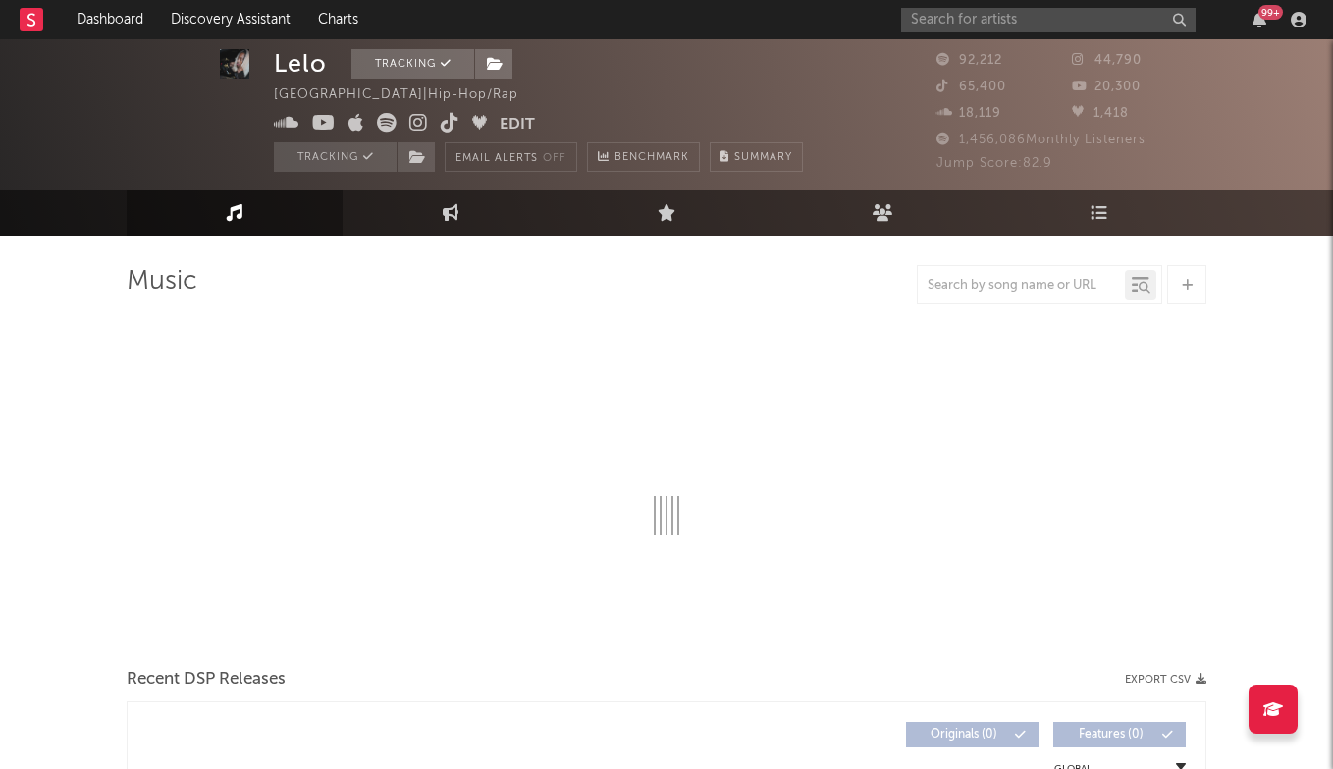
scroll to position [36, 0]
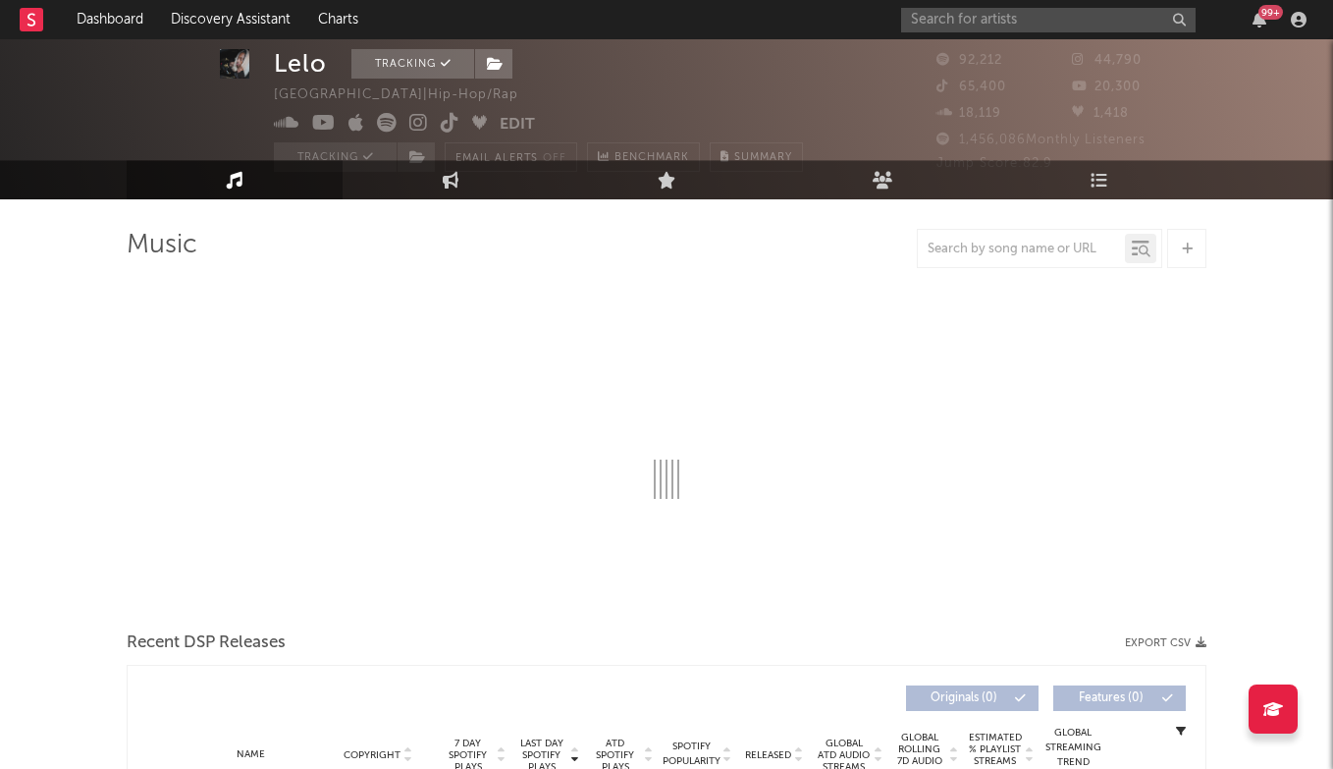
select select "6m"
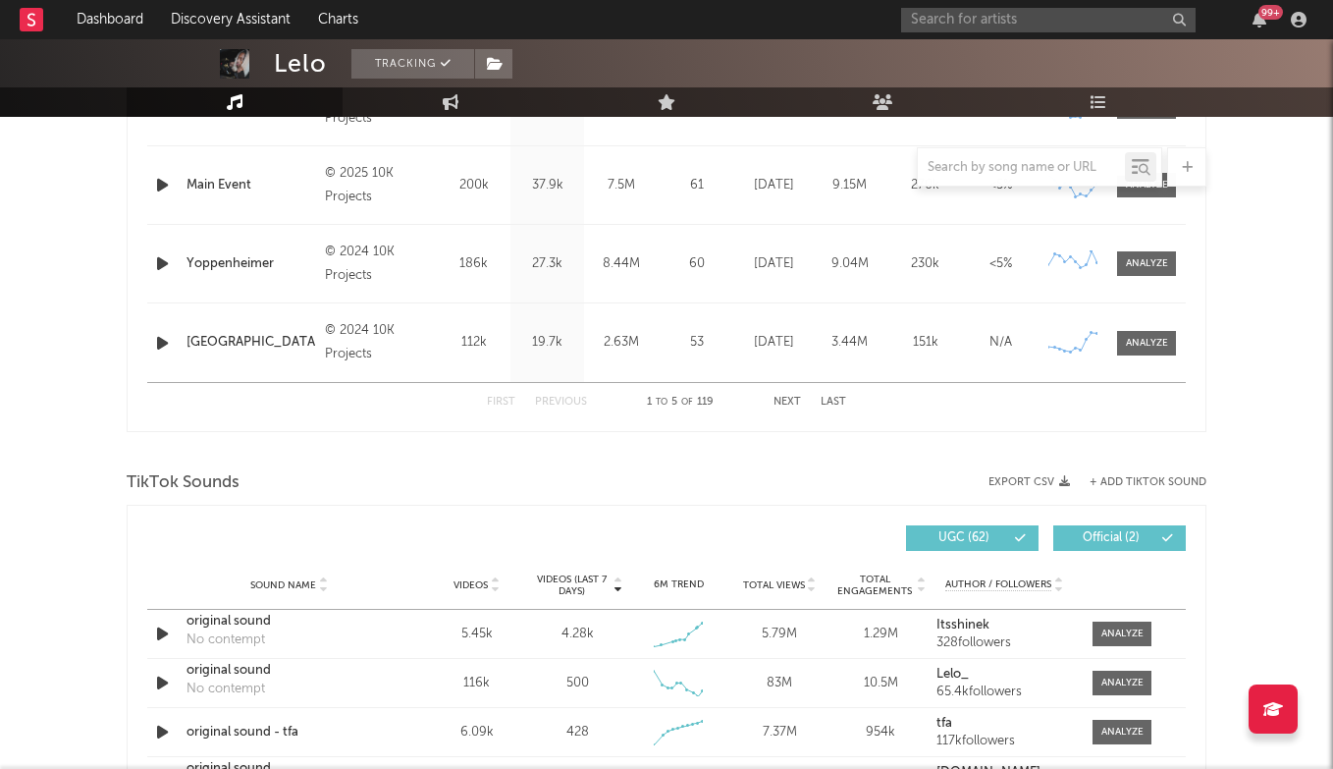
scroll to position [992, 0]
click at [1114, 628] on div at bounding box center [1122, 632] width 42 height 15
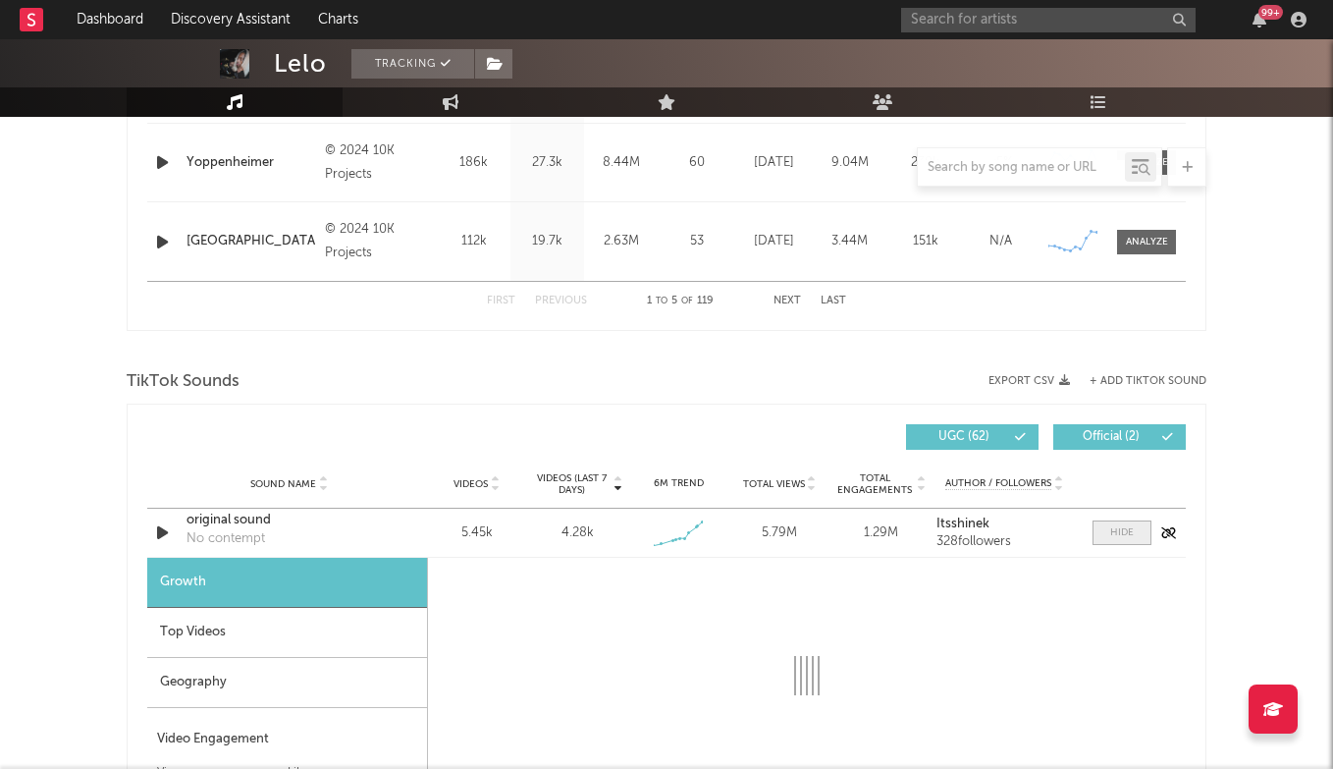
select select "1w"
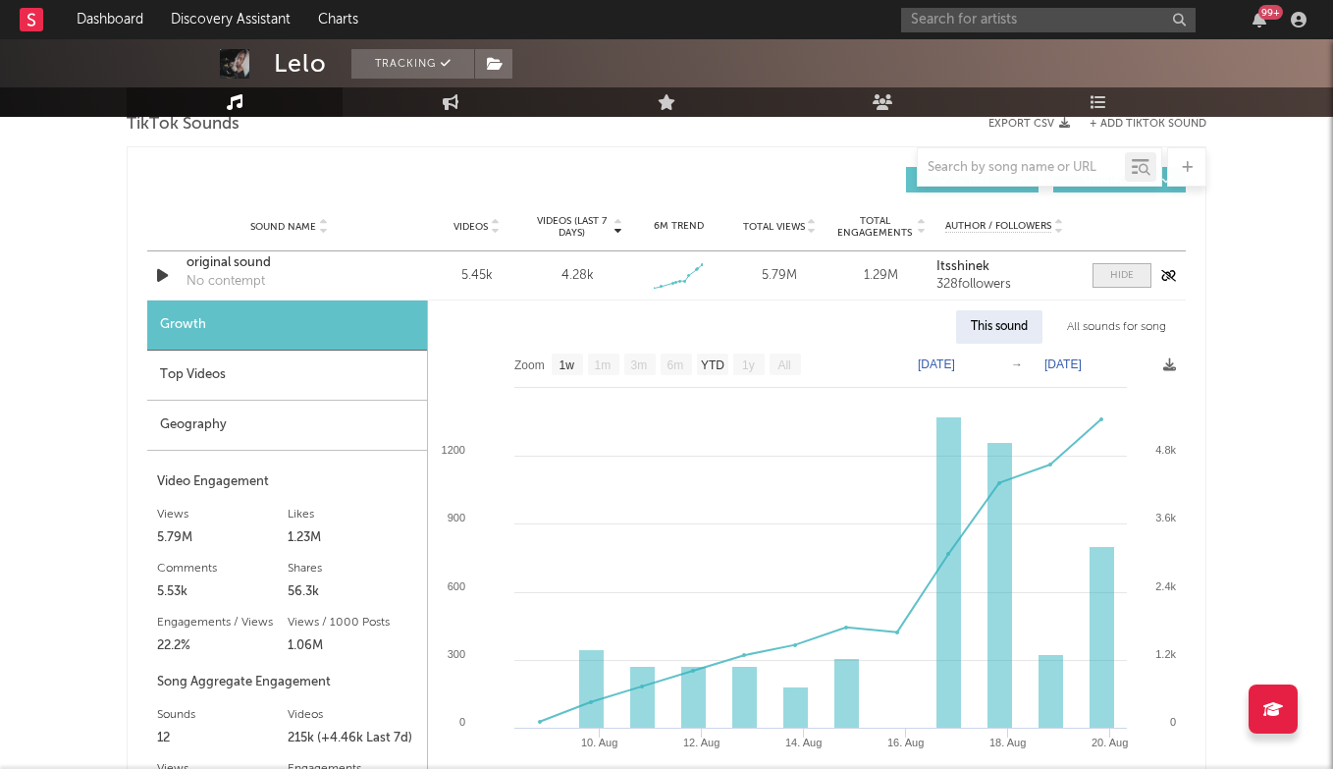
scroll to position [1377, 0]
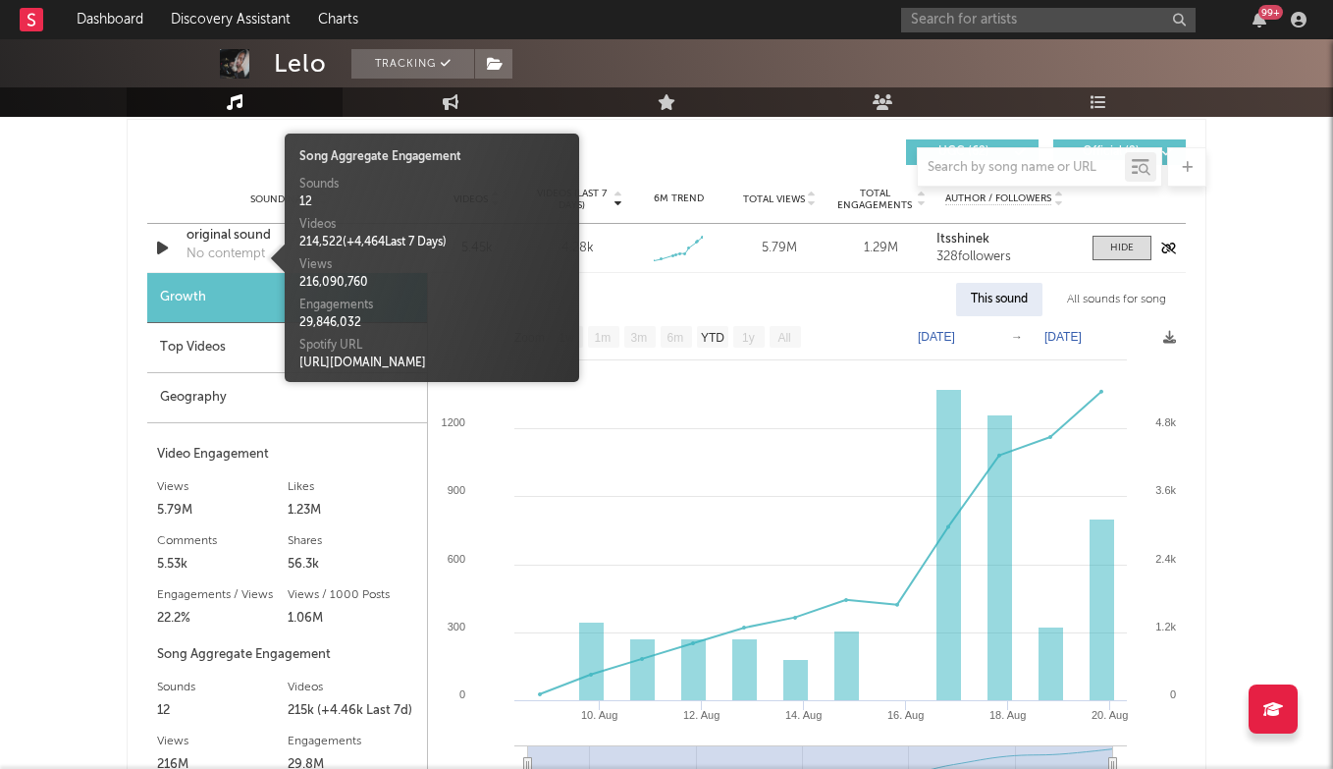
click at [238, 248] on div "No contempt" at bounding box center [226, 254] width 79 height 20
click at [224, 240] on div "original sound" at bounding box center [289, 236] width 205 height 20
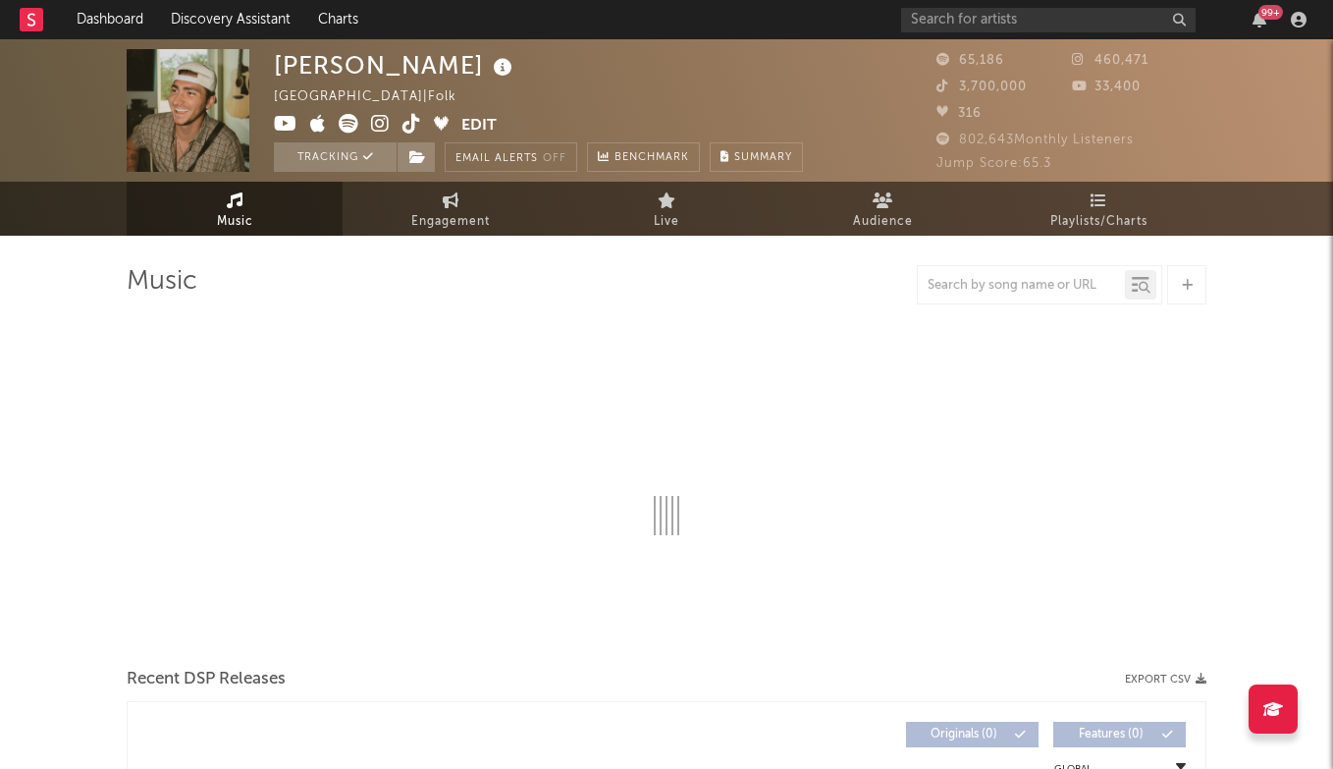
select select "6m"
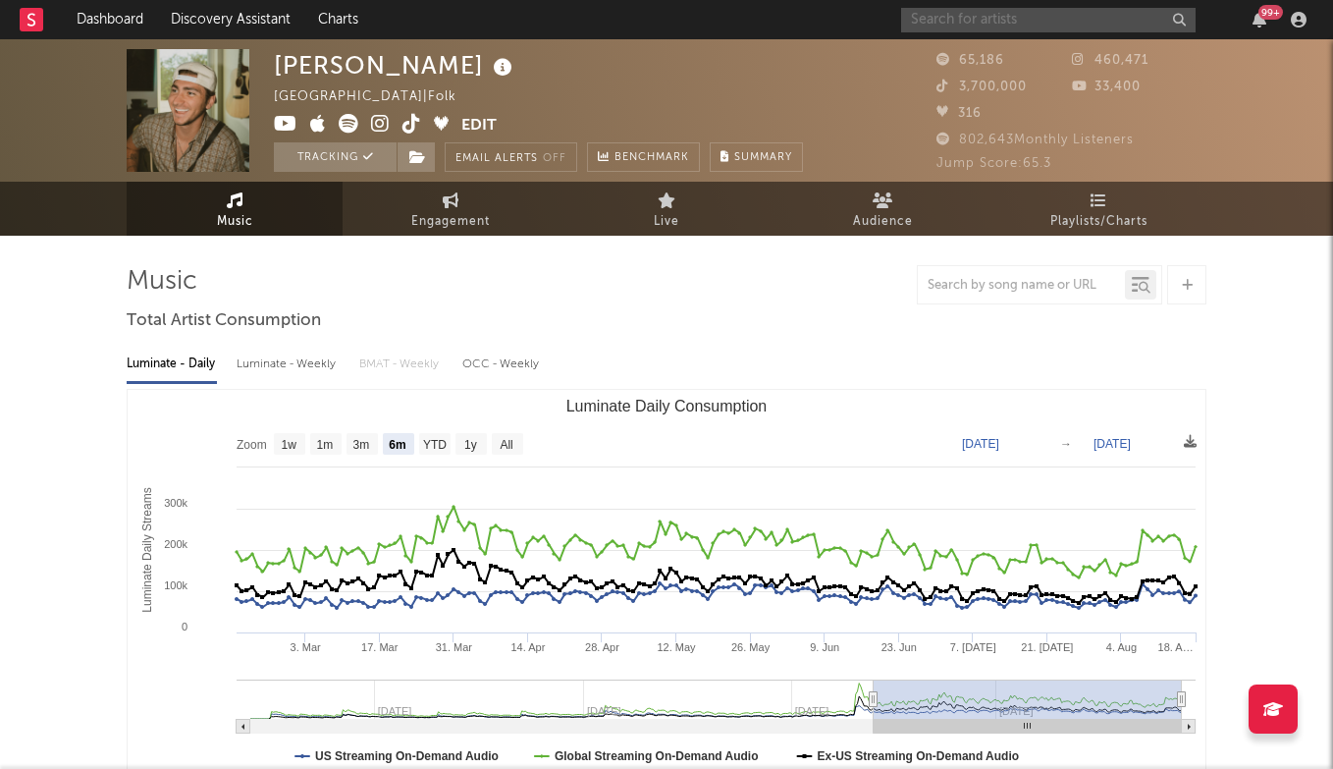
click at [979, 24] on input "text" at bounding box center [1048, 20] width 294 height 25
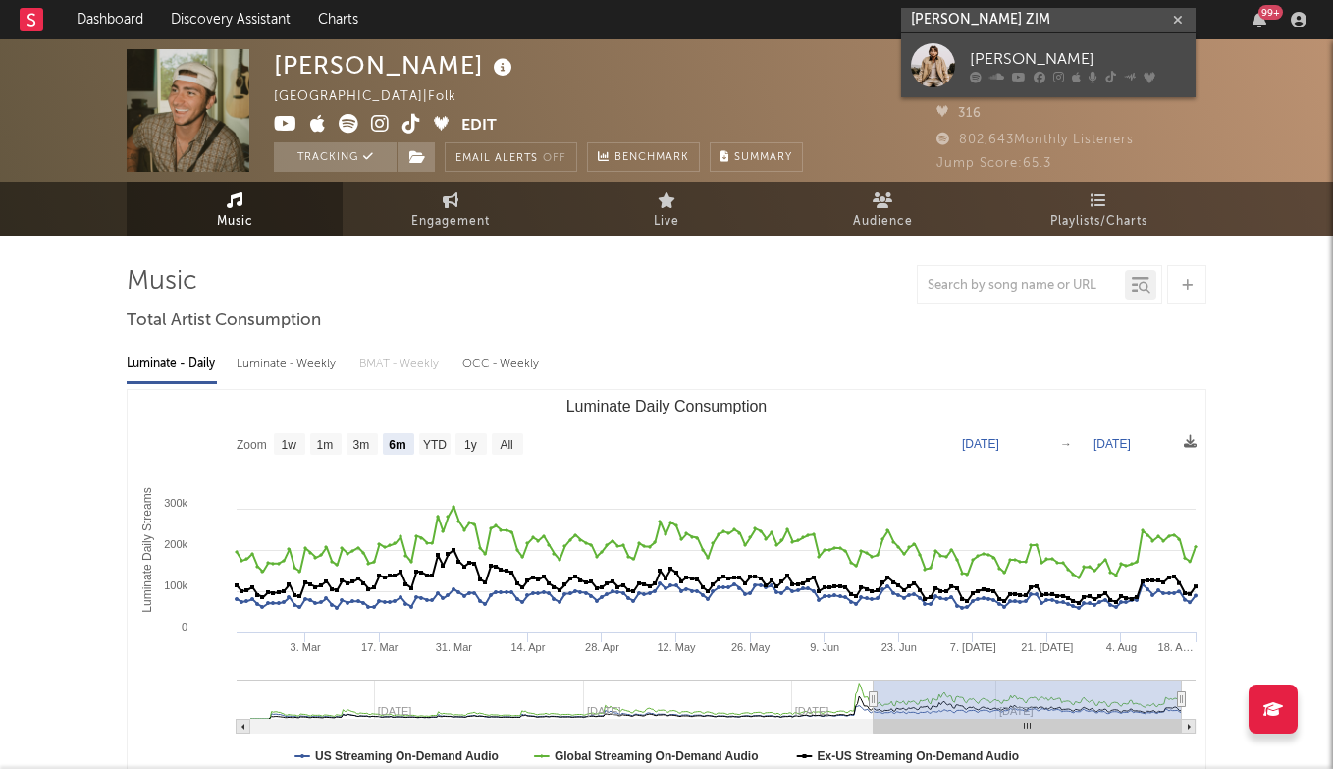
type input "[PERSON_NAME] ZIM"
click at [1028, 61] on div "[PERSON_NAME]" at bounding box center [1078, 59] width 216 height 24
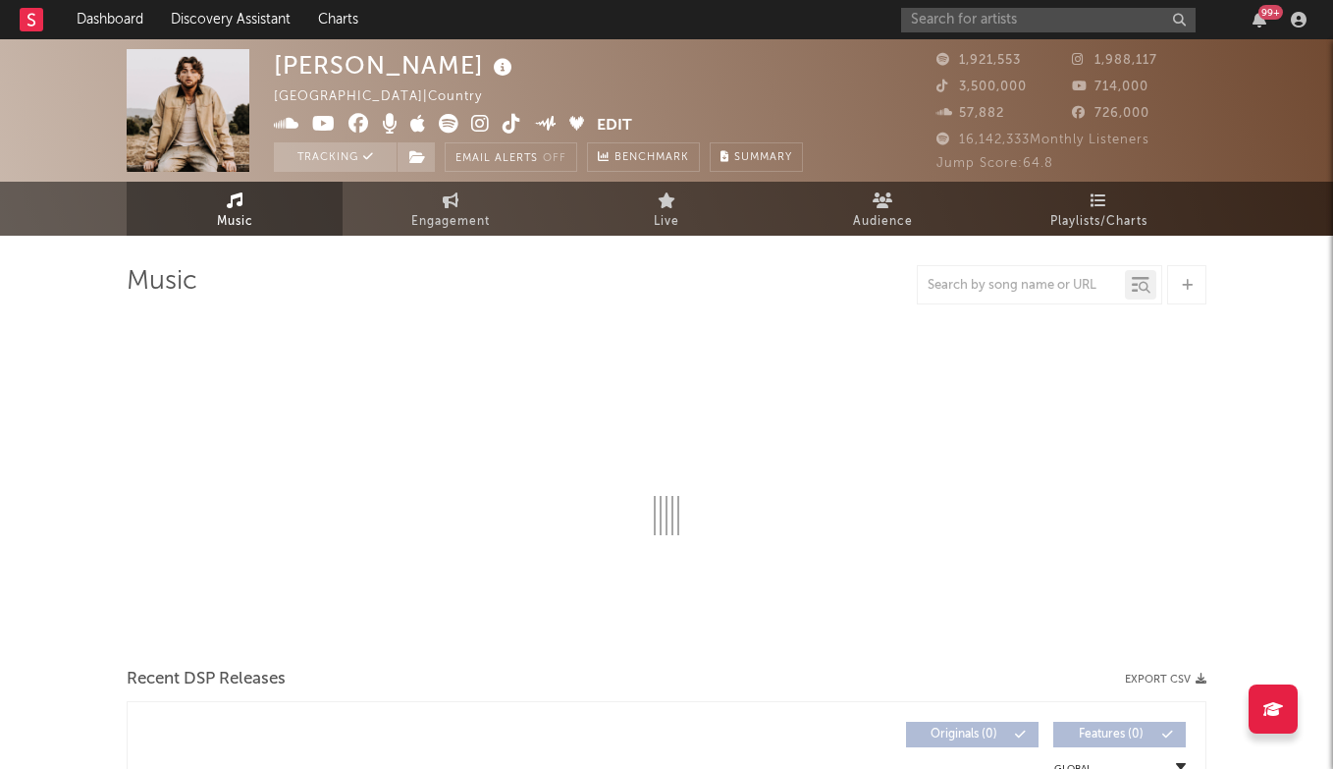
select select "6m"
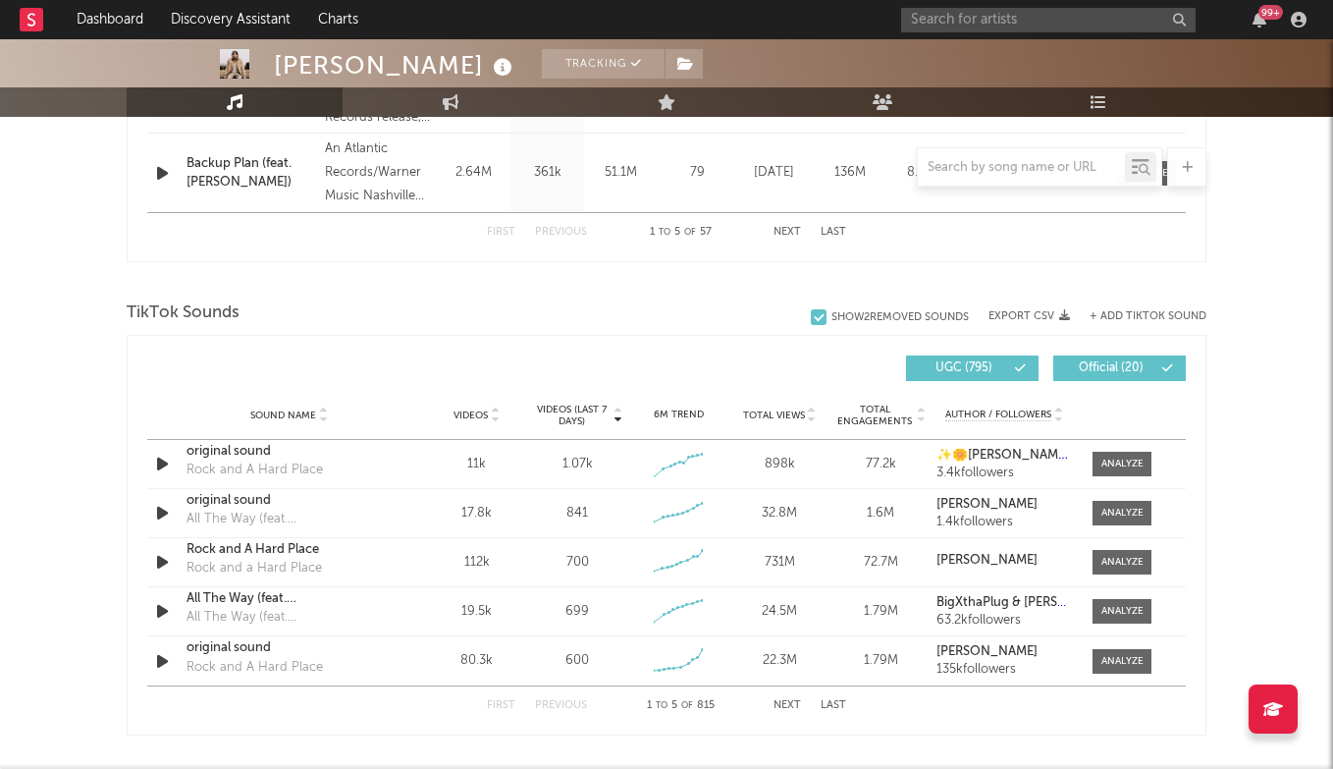
scroll to position [1164, 0]
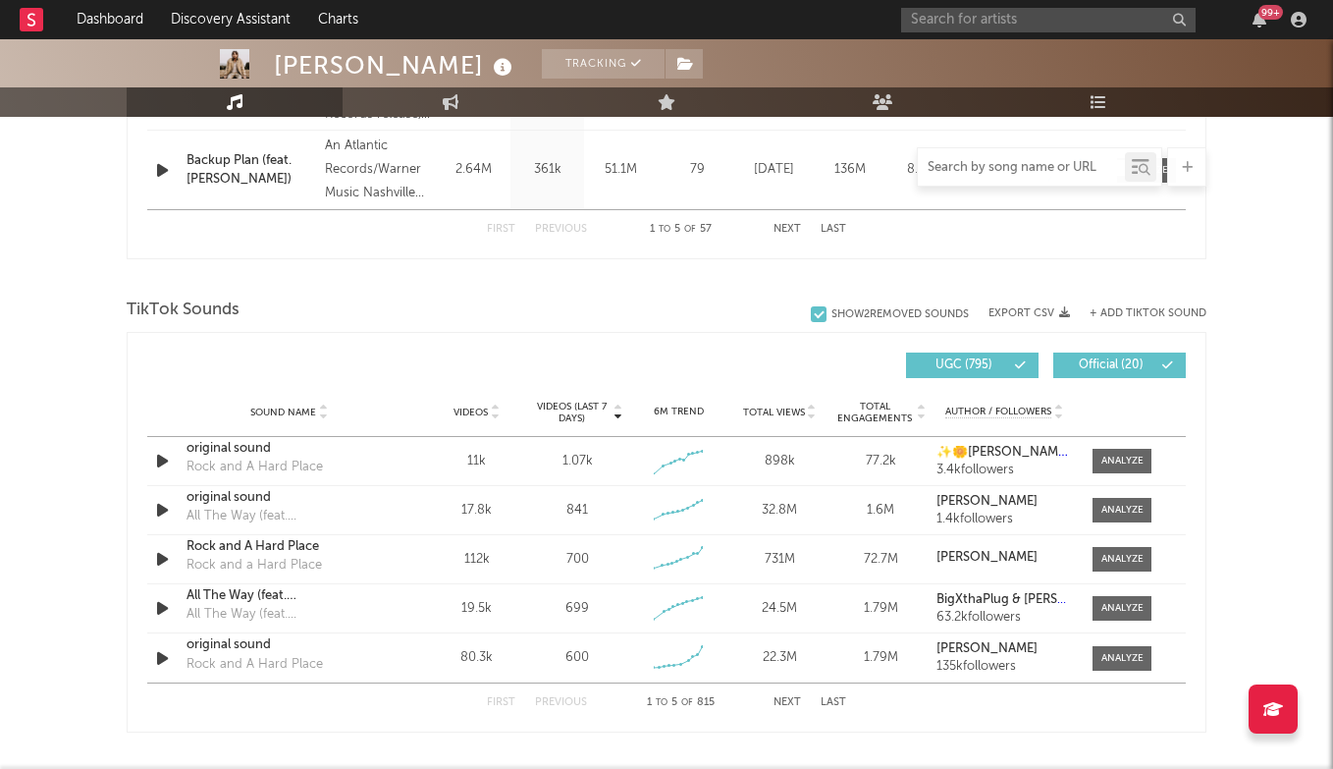
click at [976, 166] on input "text" at bounding box center [1021, 168] width 207 height 16
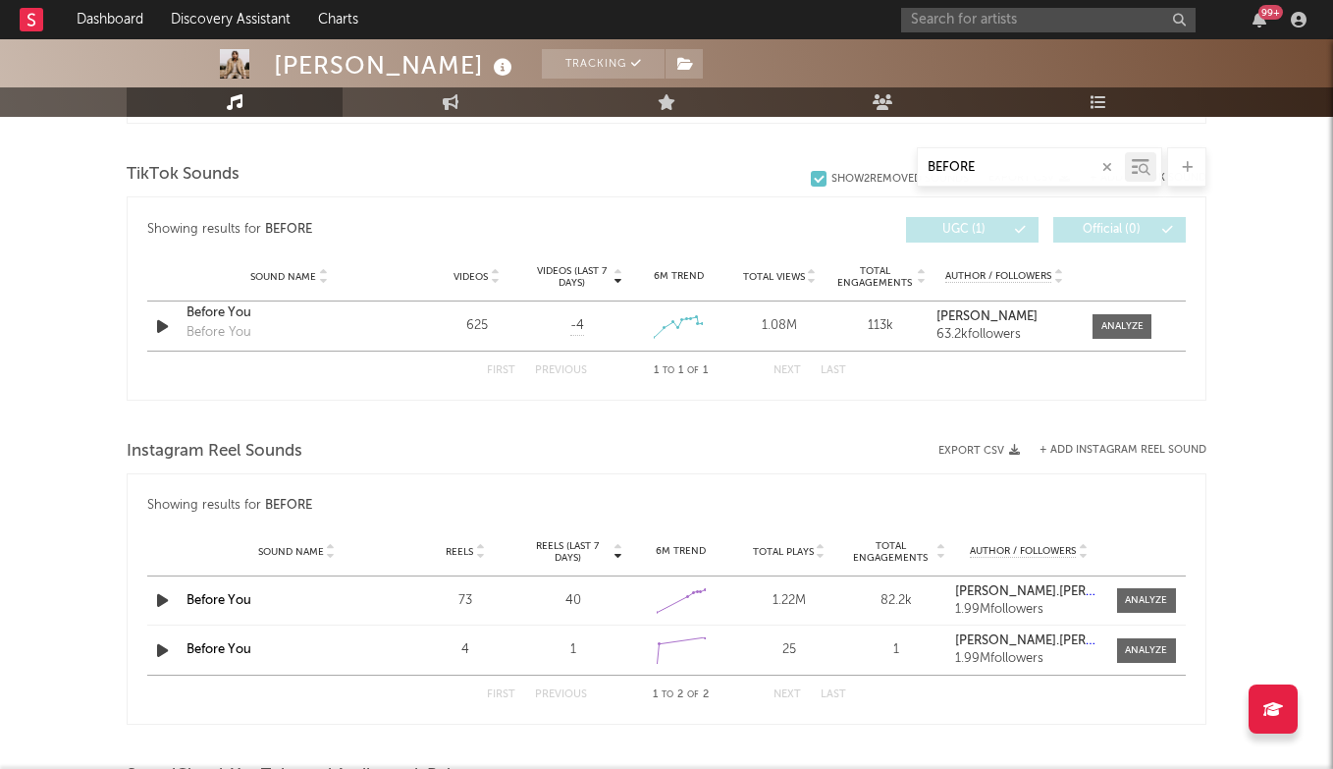
scroll to position [956, 0]
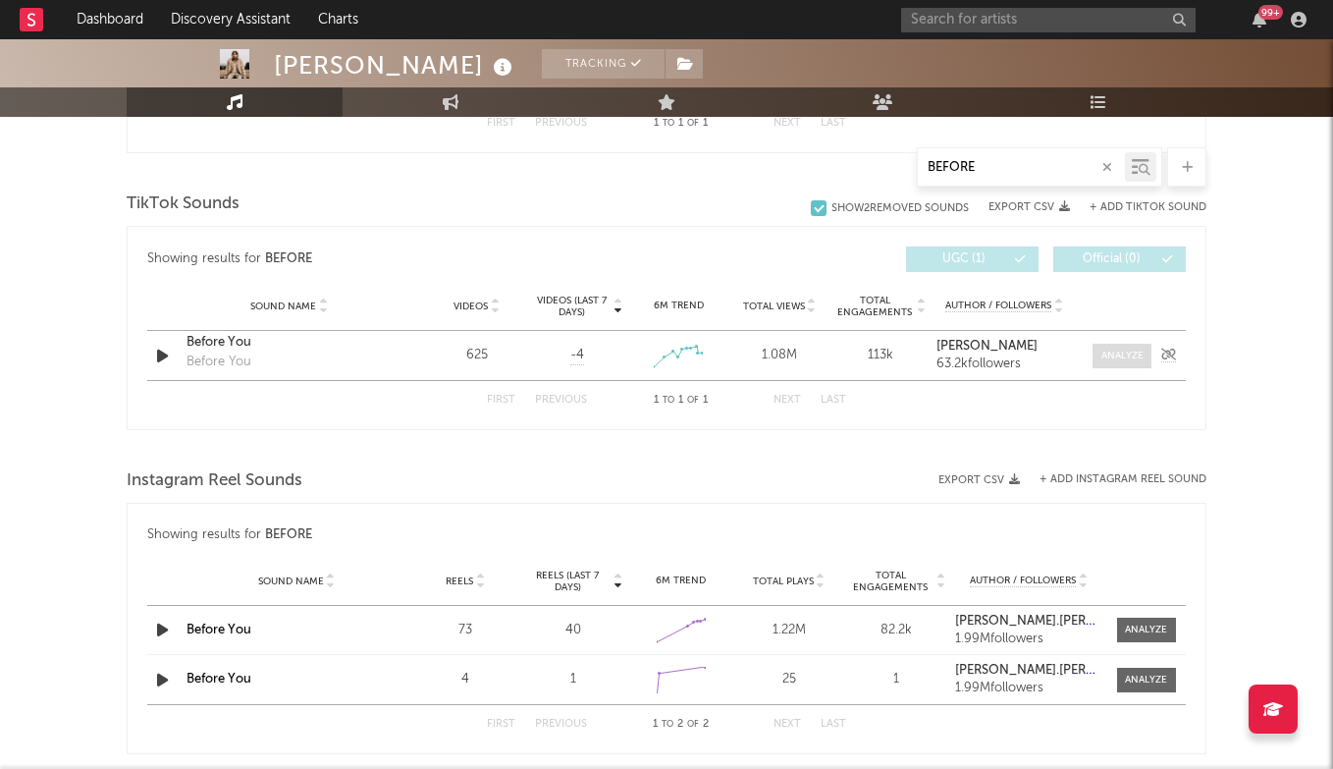
type input "BEFORE"
click at [1135, 350] on div at bounding box center [1122, 355] width 42 height 15
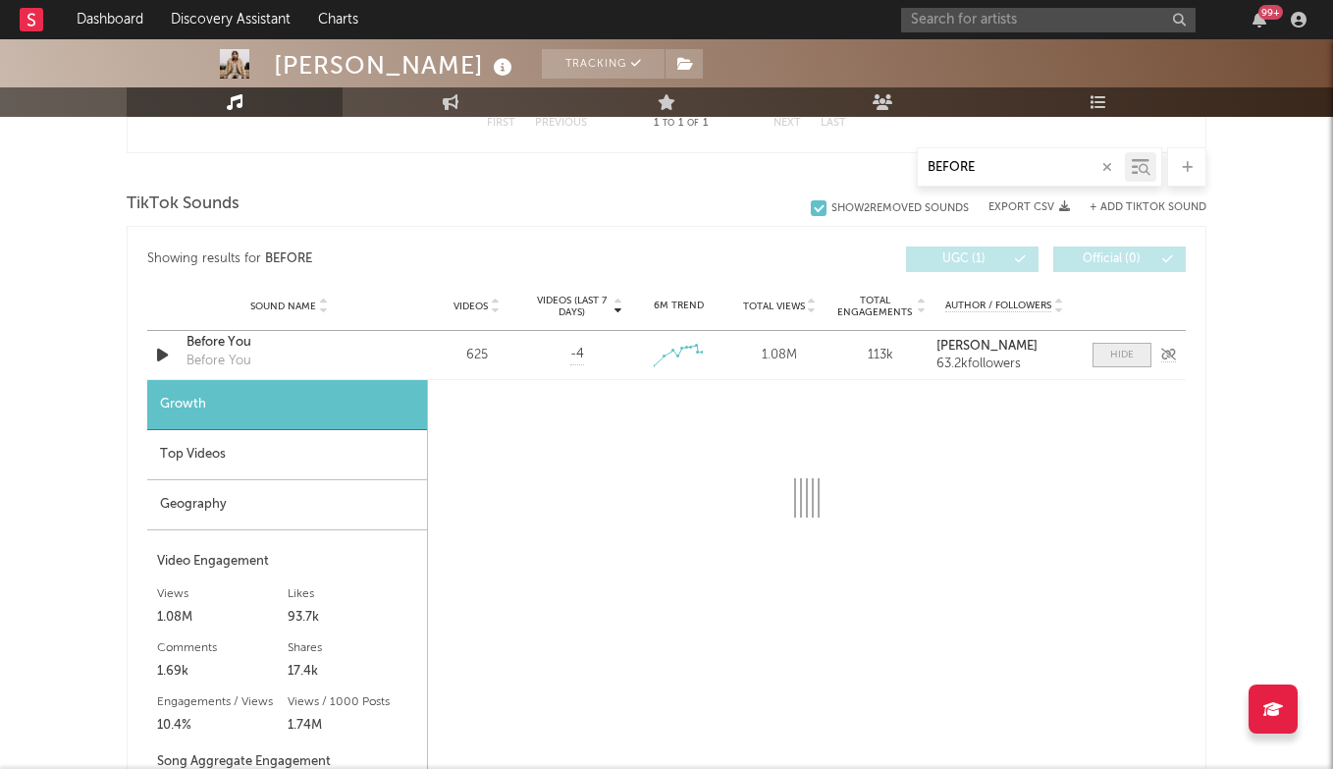
select select "1w"
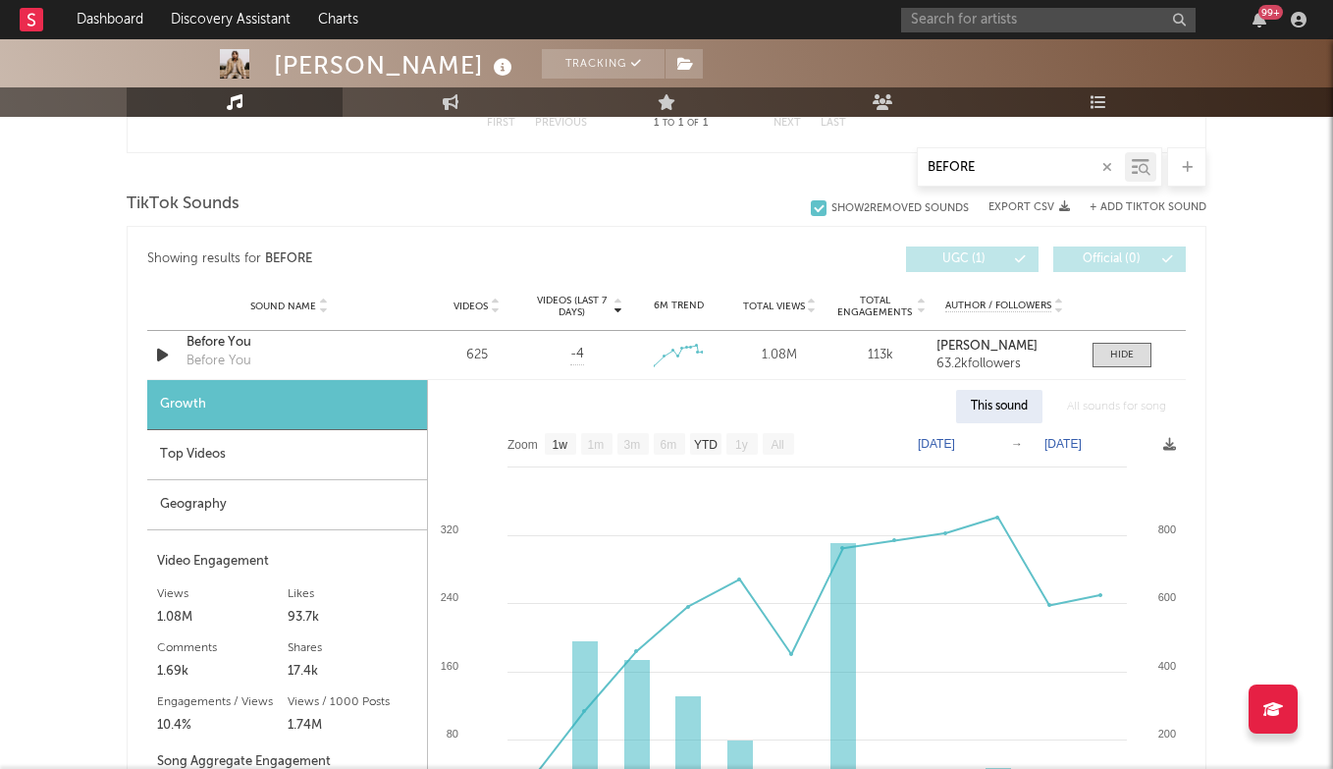
scroll to position [1035, 0]
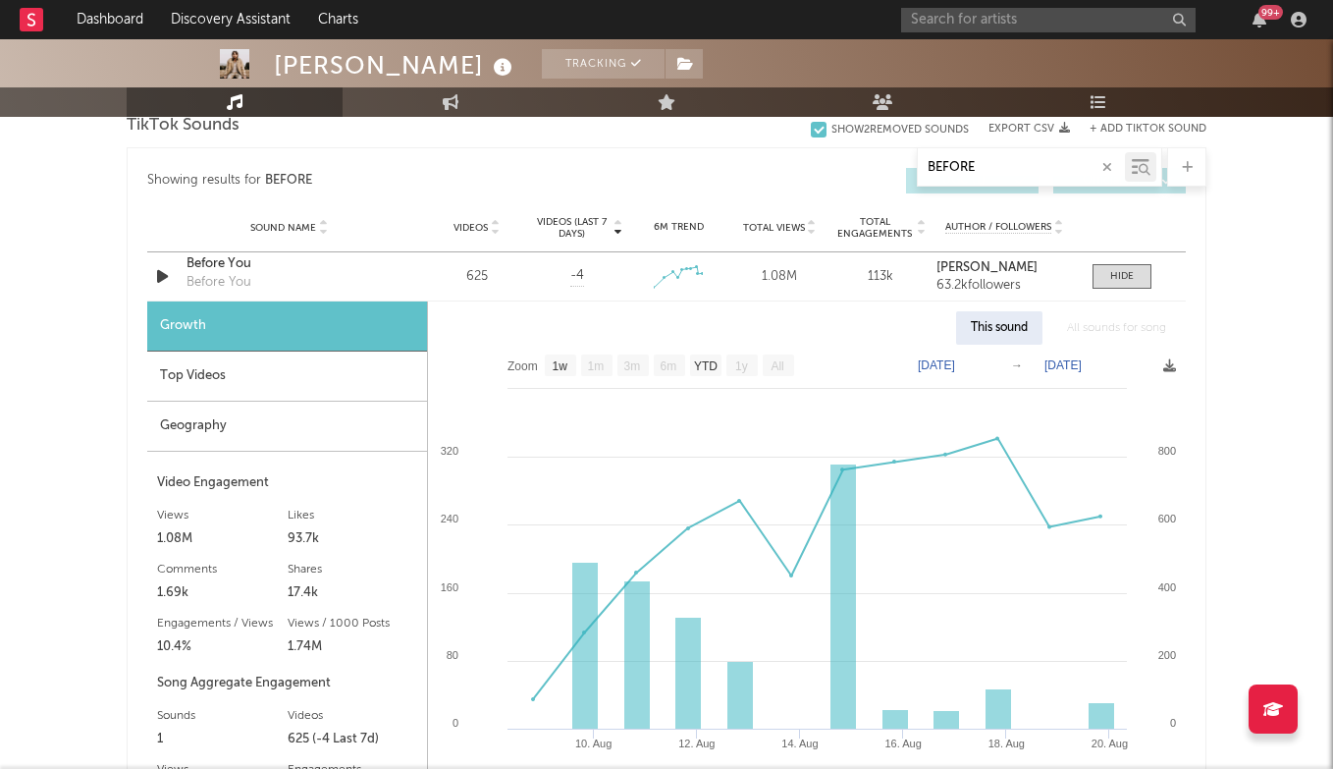
click at [1142, 126] on button "+ Add TikTok Sound" at bounding box center [1148, 129] width 117 height 11
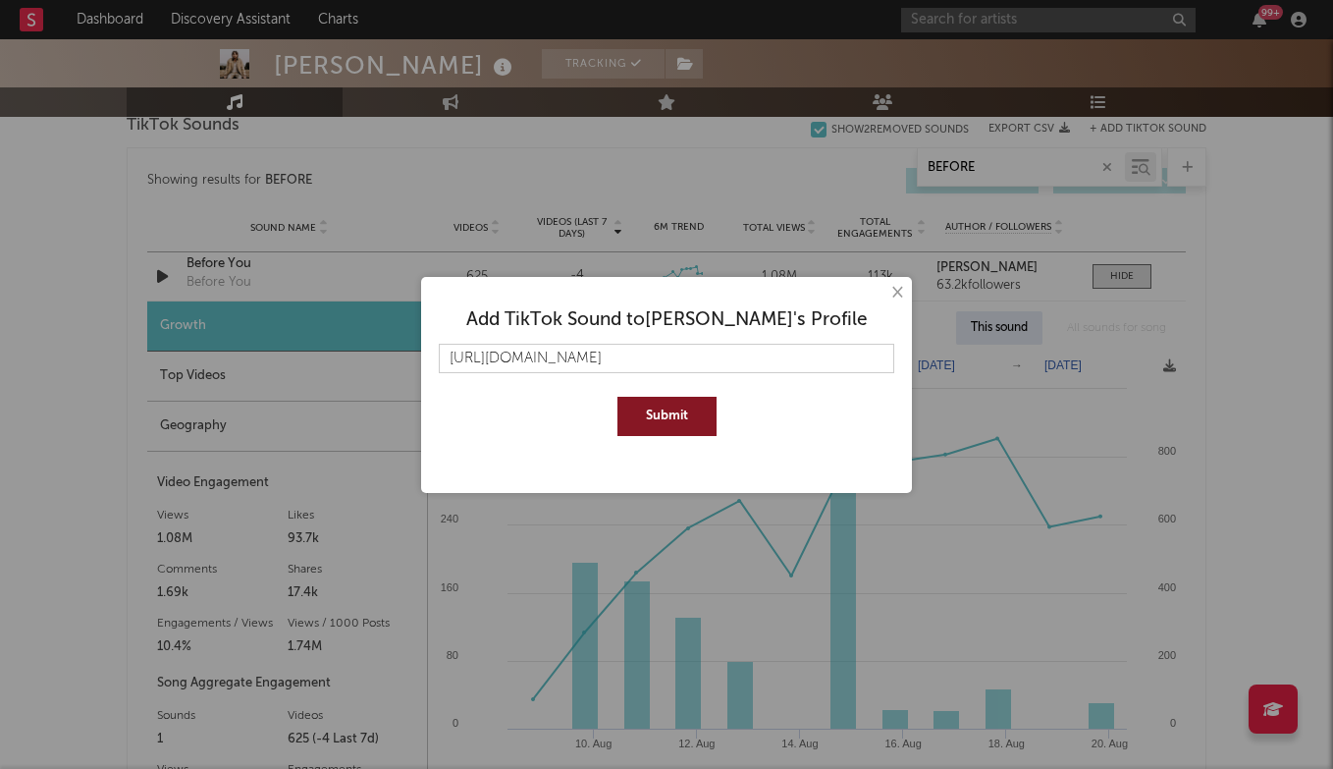
type input "[URL][DOMAIN_NAME]"
click at [662, 410] on button "Submit" at bounding box center [666, 416] width 99 height 39
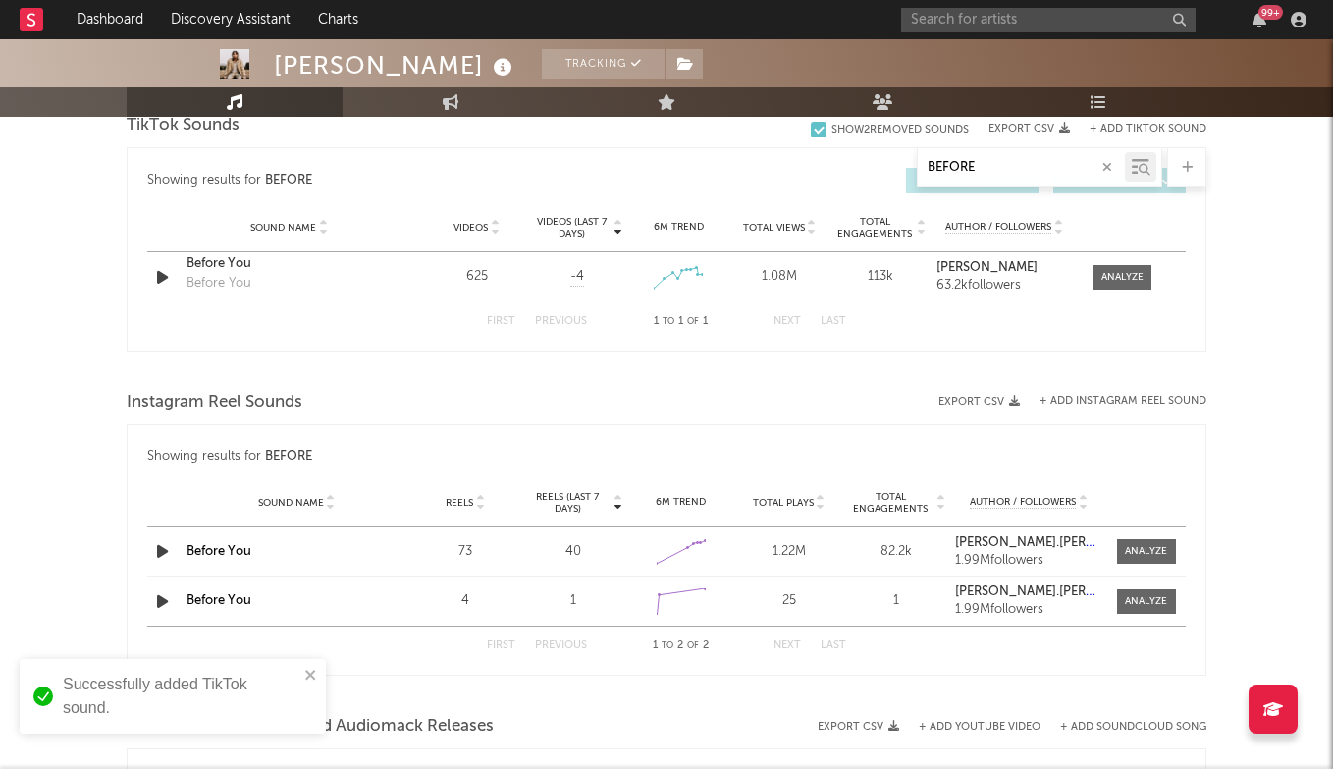
click at [1136, 127] on button "+ Add TikTok Sound" at bounding box center [1148, 129] width 117 height 11
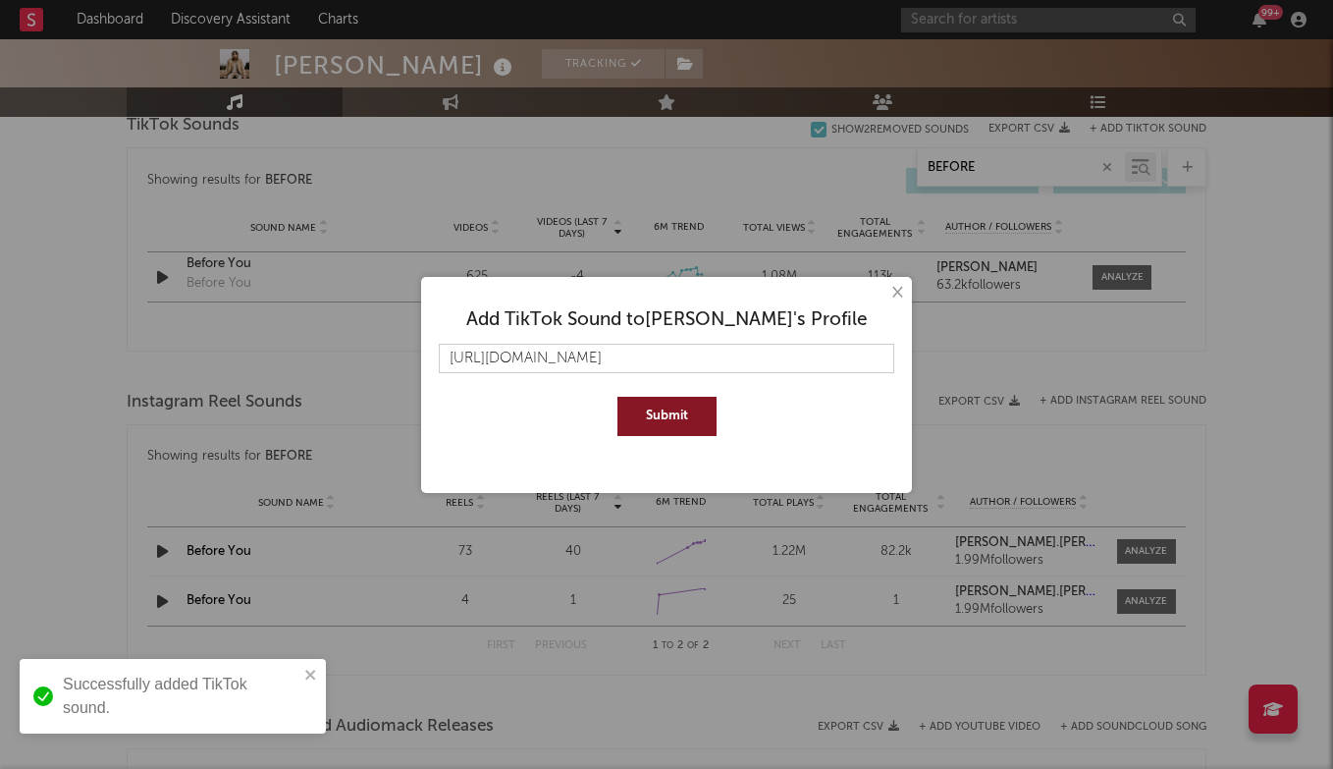
type input "[URL][DOMAIN_NAME]"
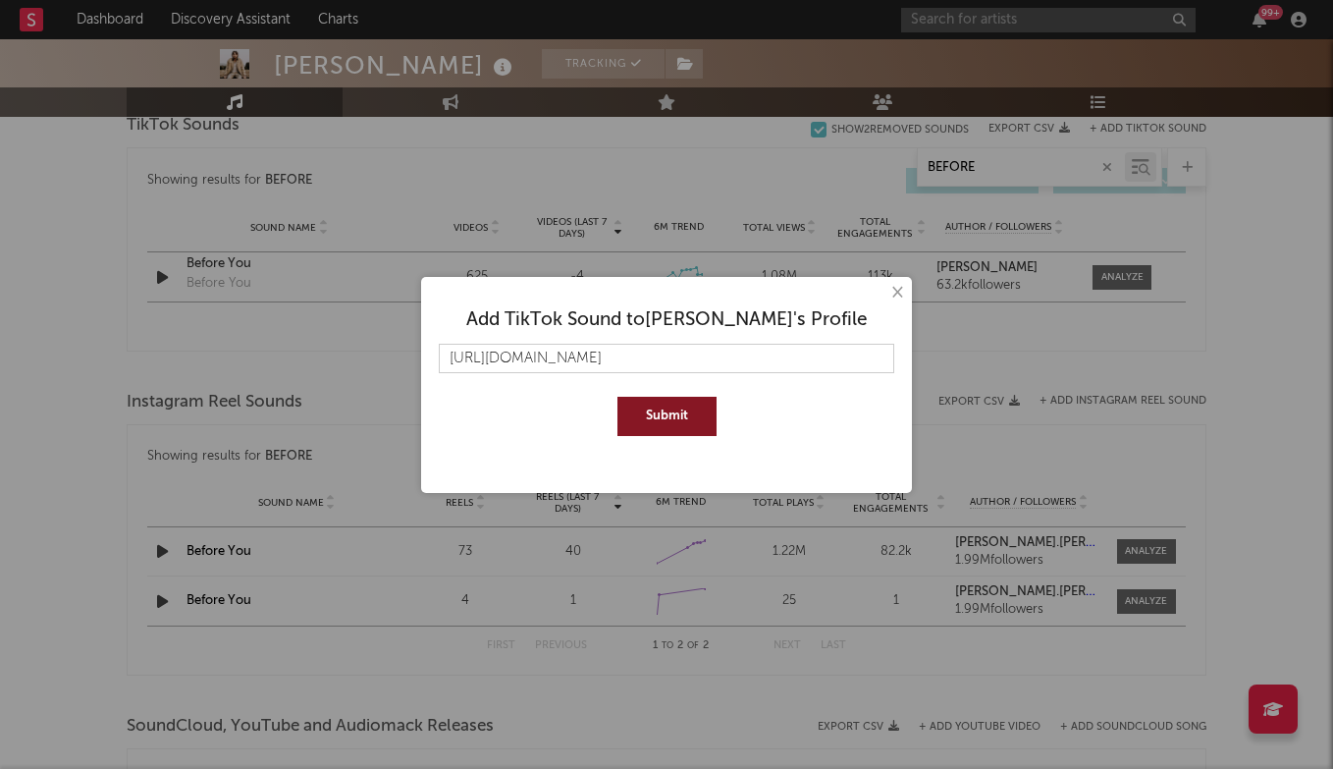
click at [665, 412] on button "Submit" at bounding box center [666, 416] width 99 height 39
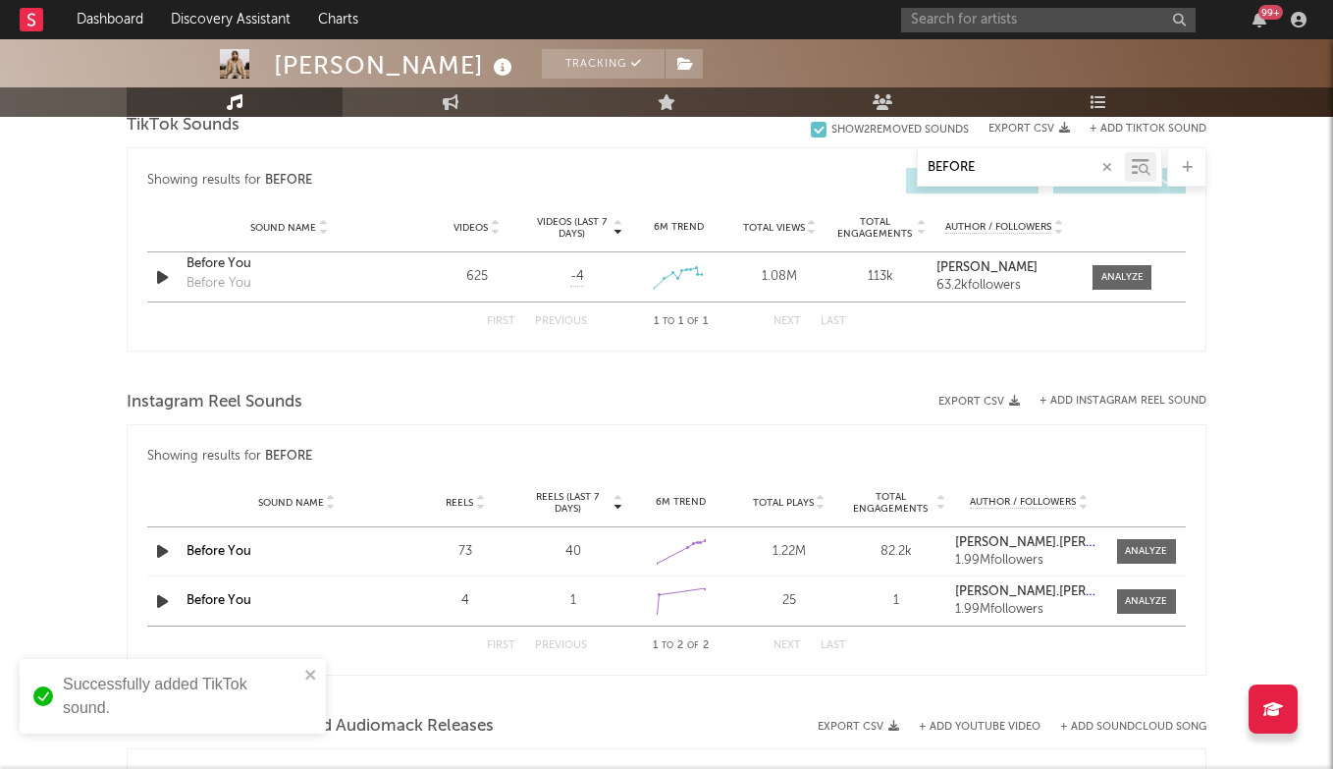
click at [1113, 168] on button "button" at bounding box center [1107, 167] width 16 height 19
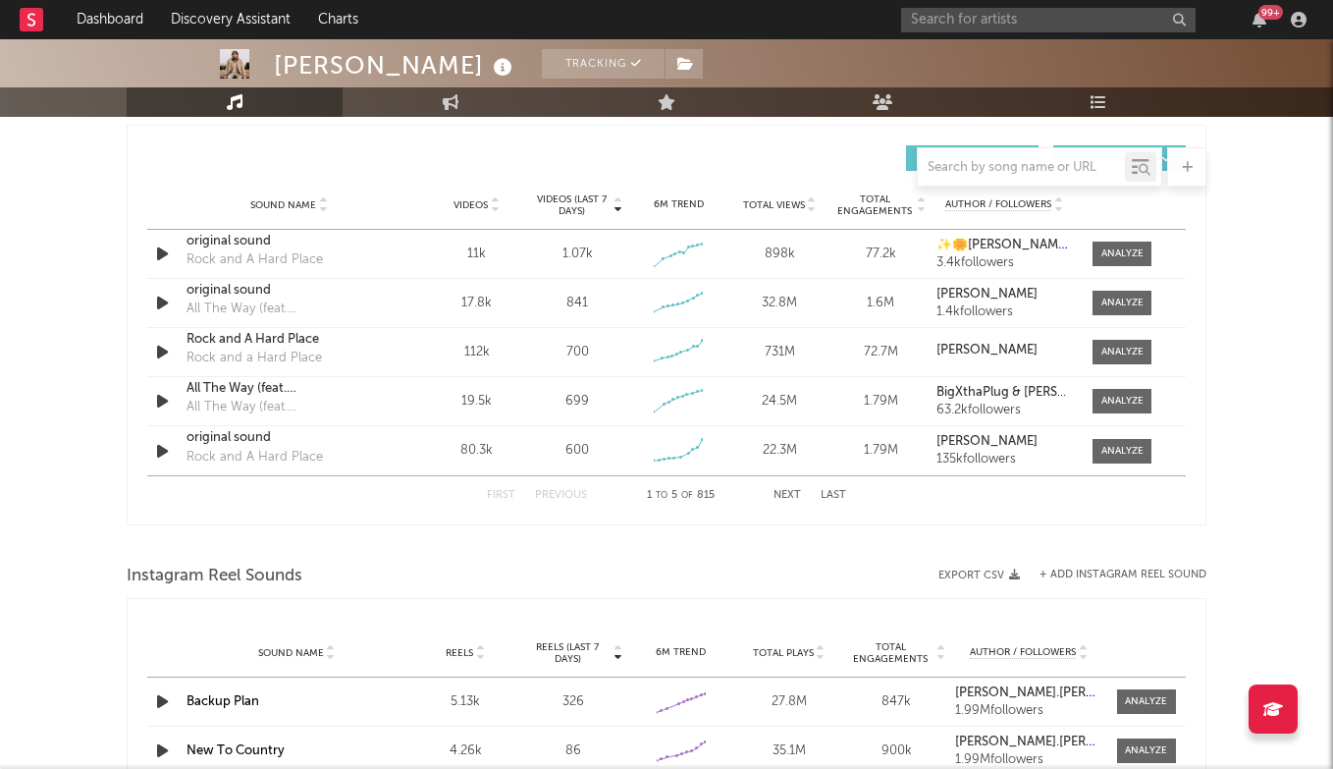
scroll to position [1420, 0]
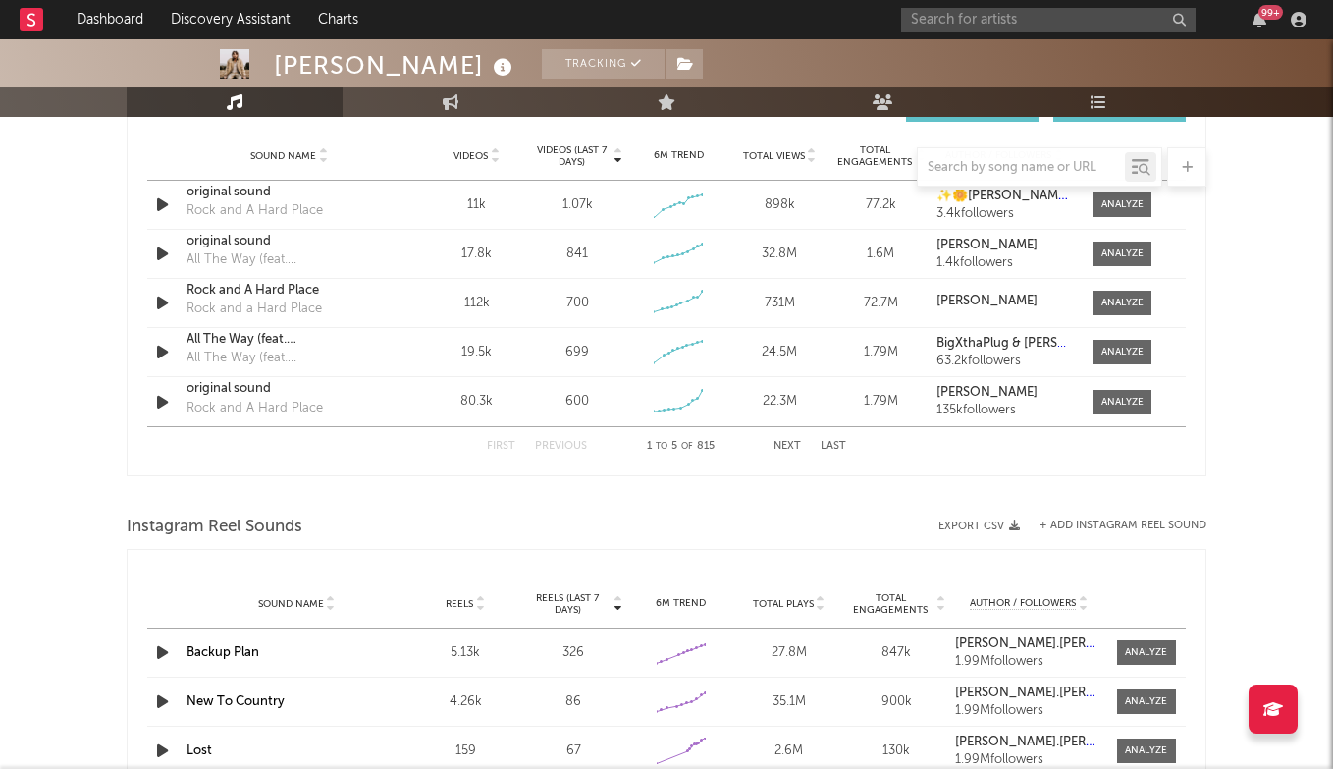
click at [835, 442] on button "Last" at bounding box center [834, 446] width 26 height 11
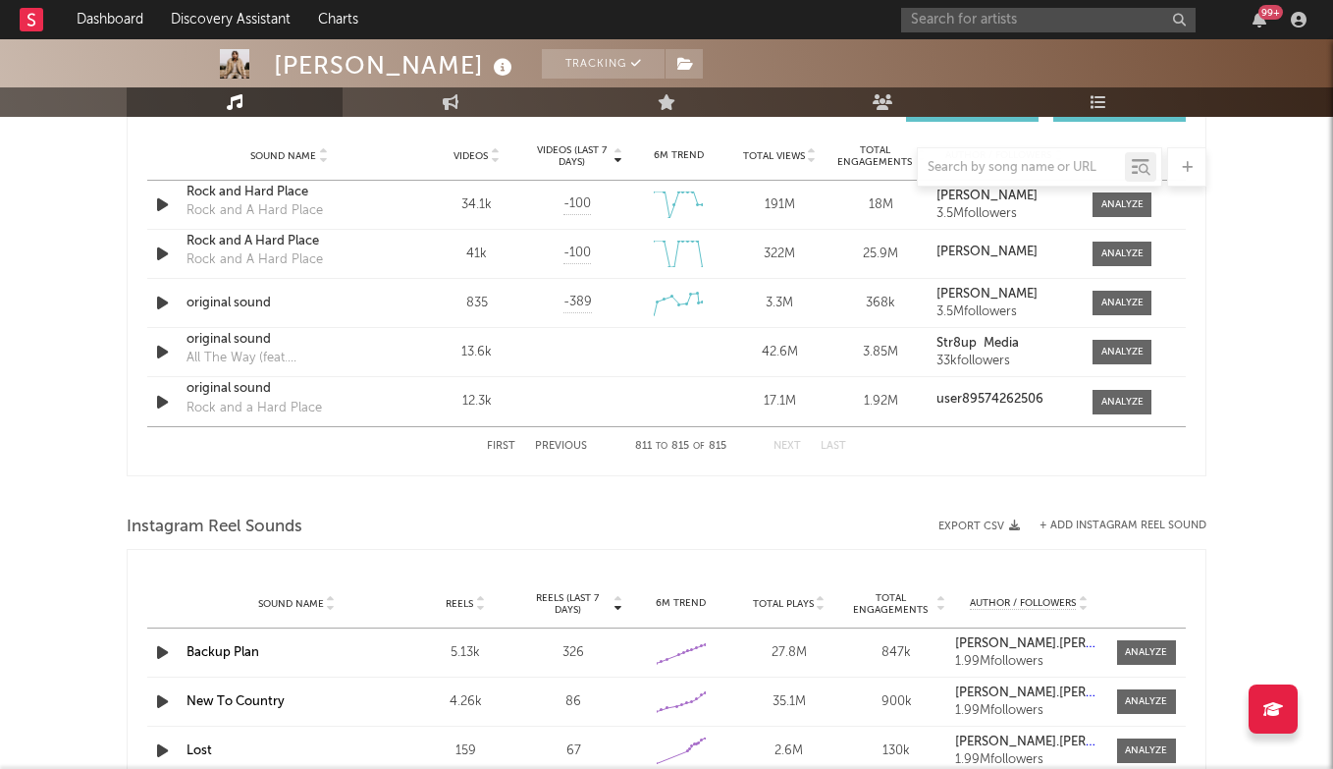
click at [583, 443] on button "Previous" at bounding box center [561, 446] width 52 height 11
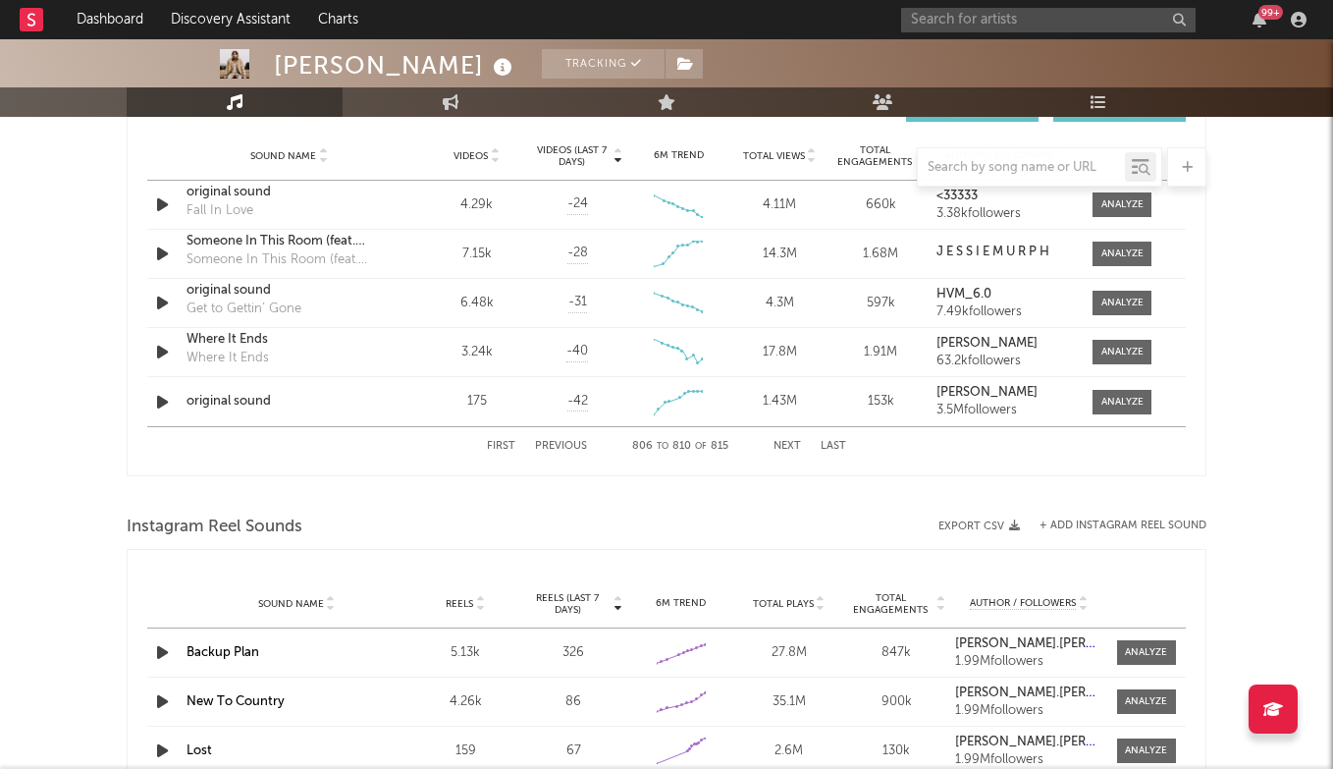
click at [572, 441] on button "Previous" at bounding box center [561, 446] width 52 height 11
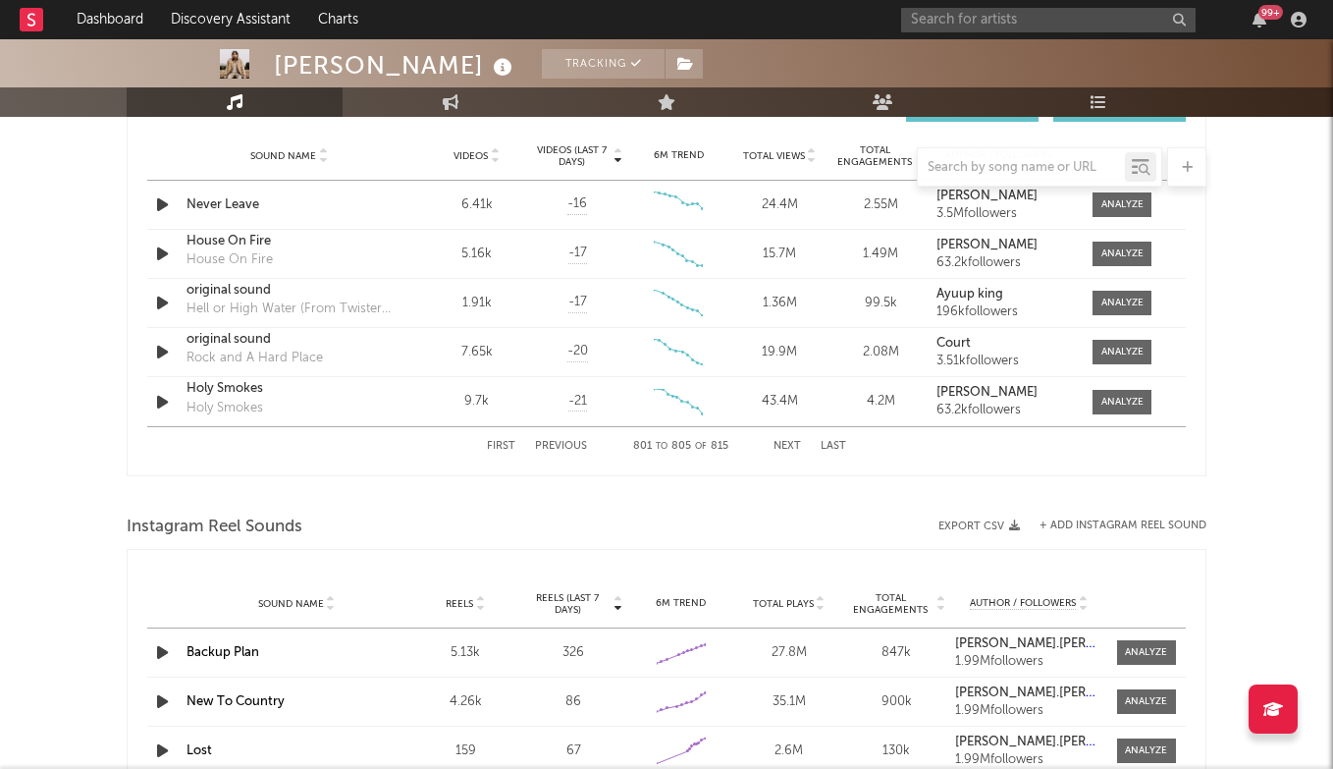
click at [572, 440] on div "First Previous 801 to 805 of 815 Next Last" at bounding box center [666, 446] width 359 height 38
click at [495, 439] on div "First Previous 801 to 805 of 815 Next Last" at bounding box center [666, 446] width 359 height 38
click at [505, 440] on div "First Previous 801 to 805 of 815 Next Last" at bounding box center [666, 446] width 359 height 38
click at [508, 444] on button "First" at bounding box center [501, 446] width 28 height 11
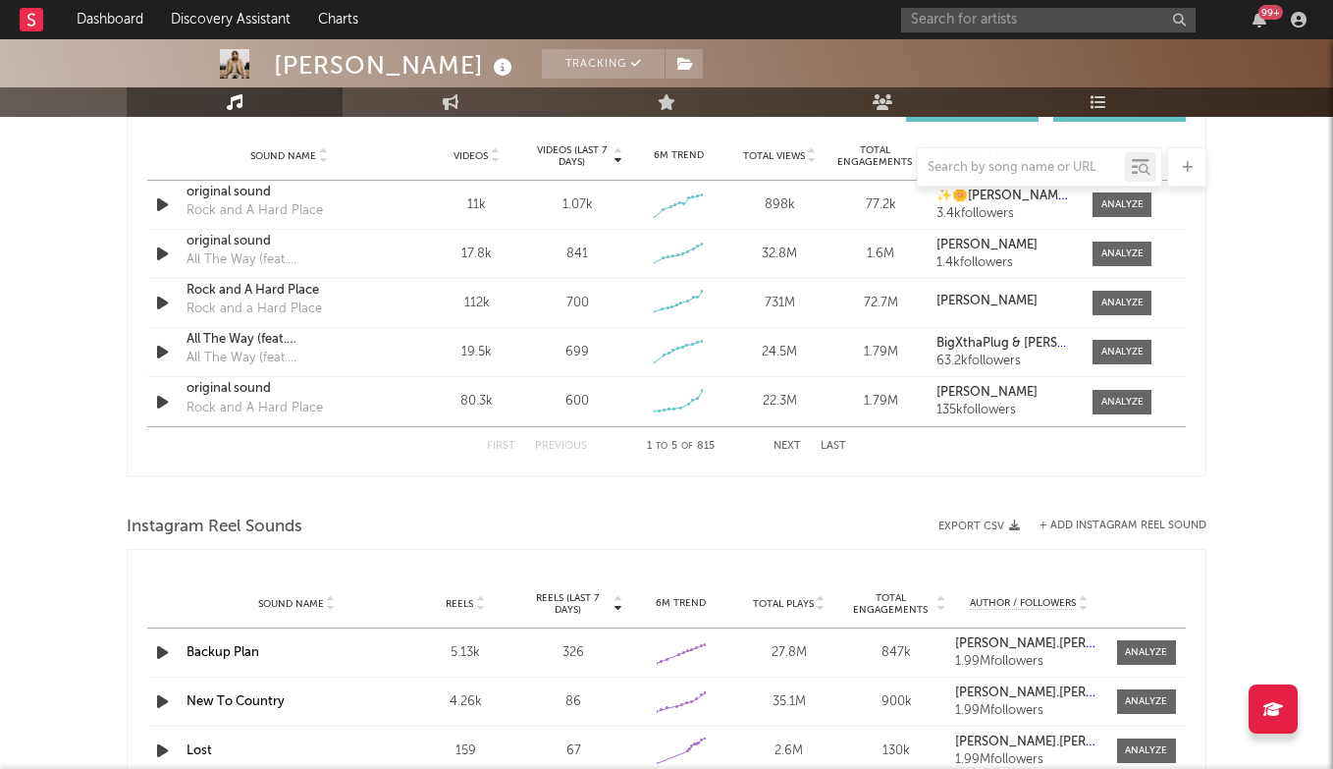
click at [786, 444] on button "Next" at bounding box center [787, 446] width 27 height 11
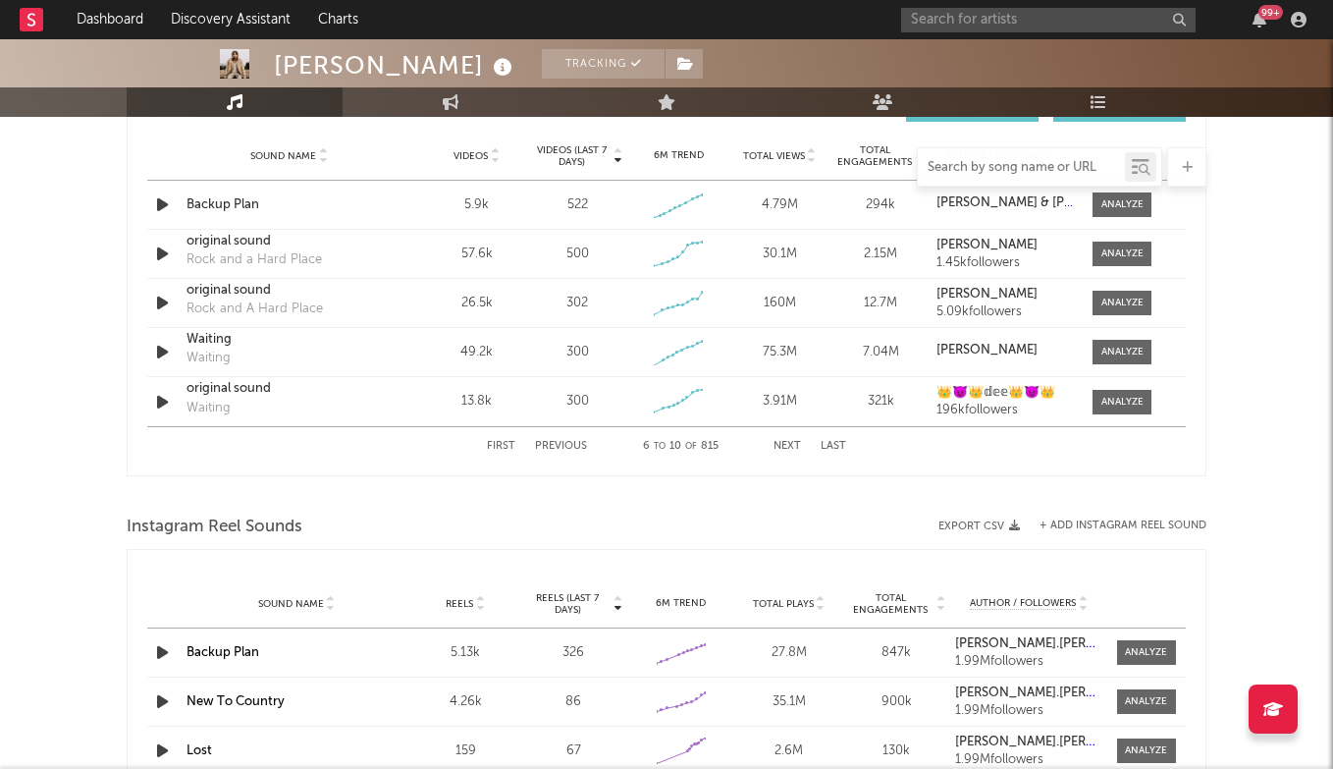
click at [982, 164] on input "text" at bounding box center [1021, 168] width 207 height 16
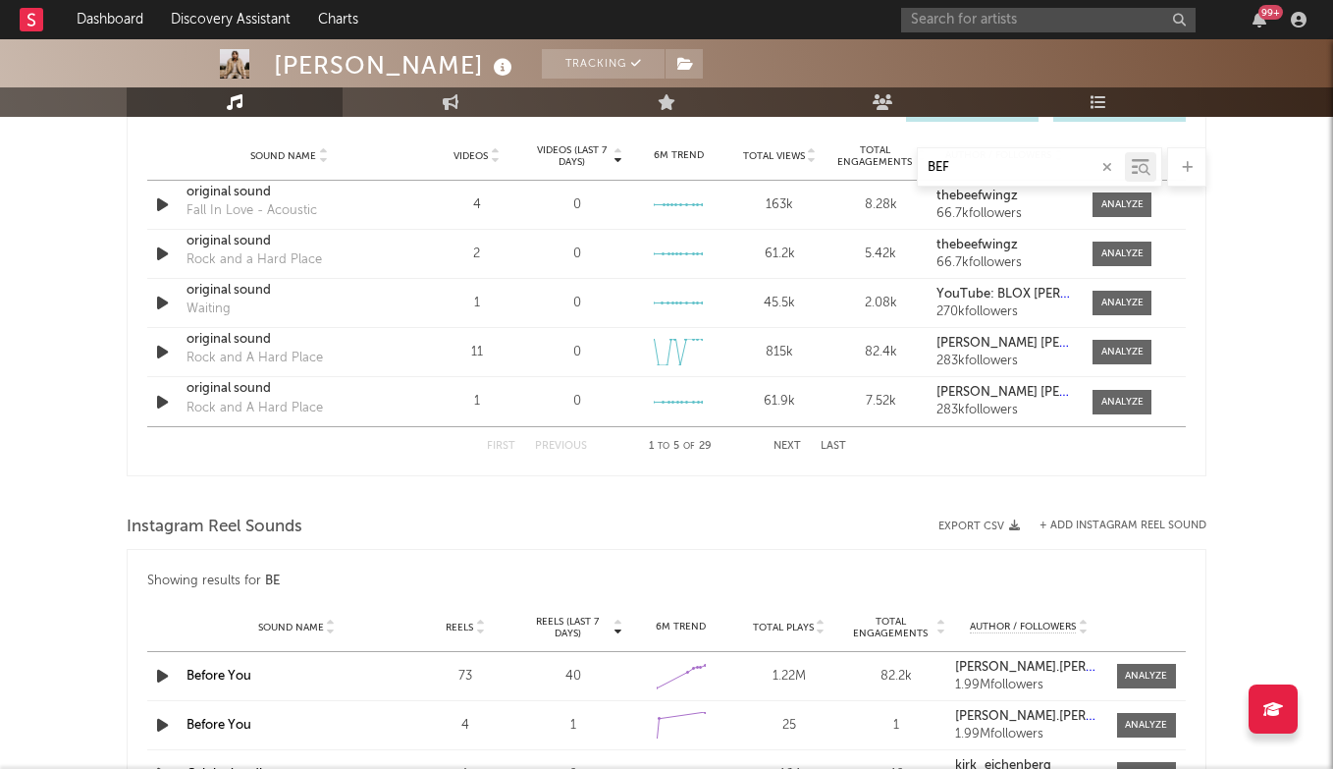
type input "BEFO"
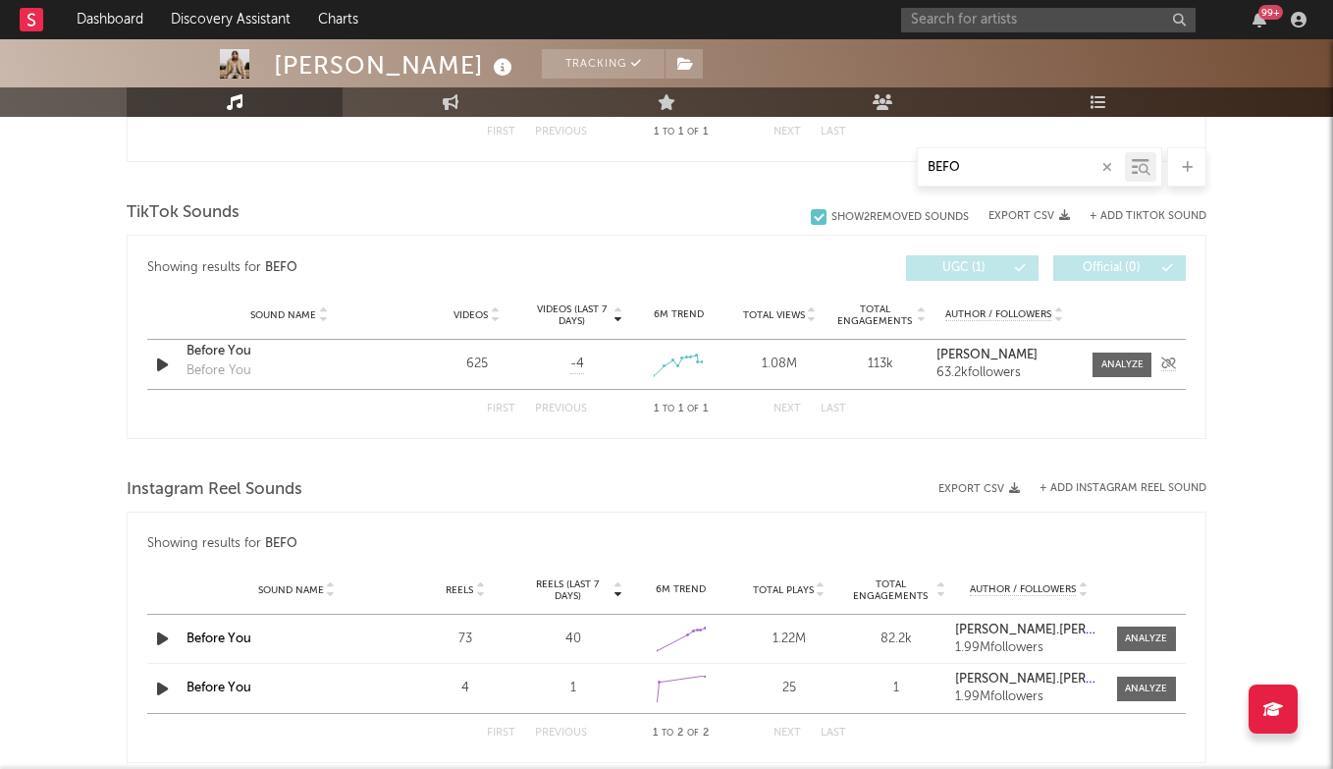
scroll to position [940, 0]
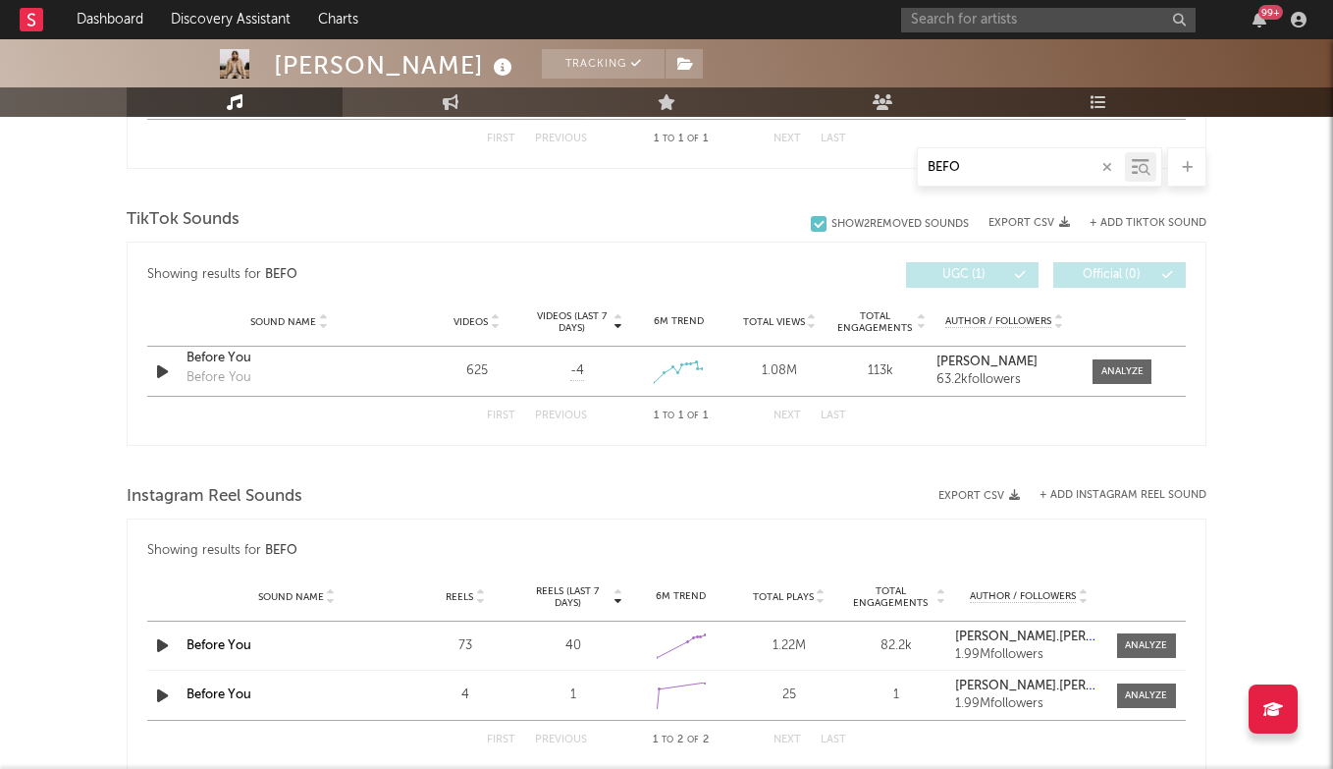
click at [1108, 167] on icon "button" at bounding box center [1107, 167] width 10 height 13
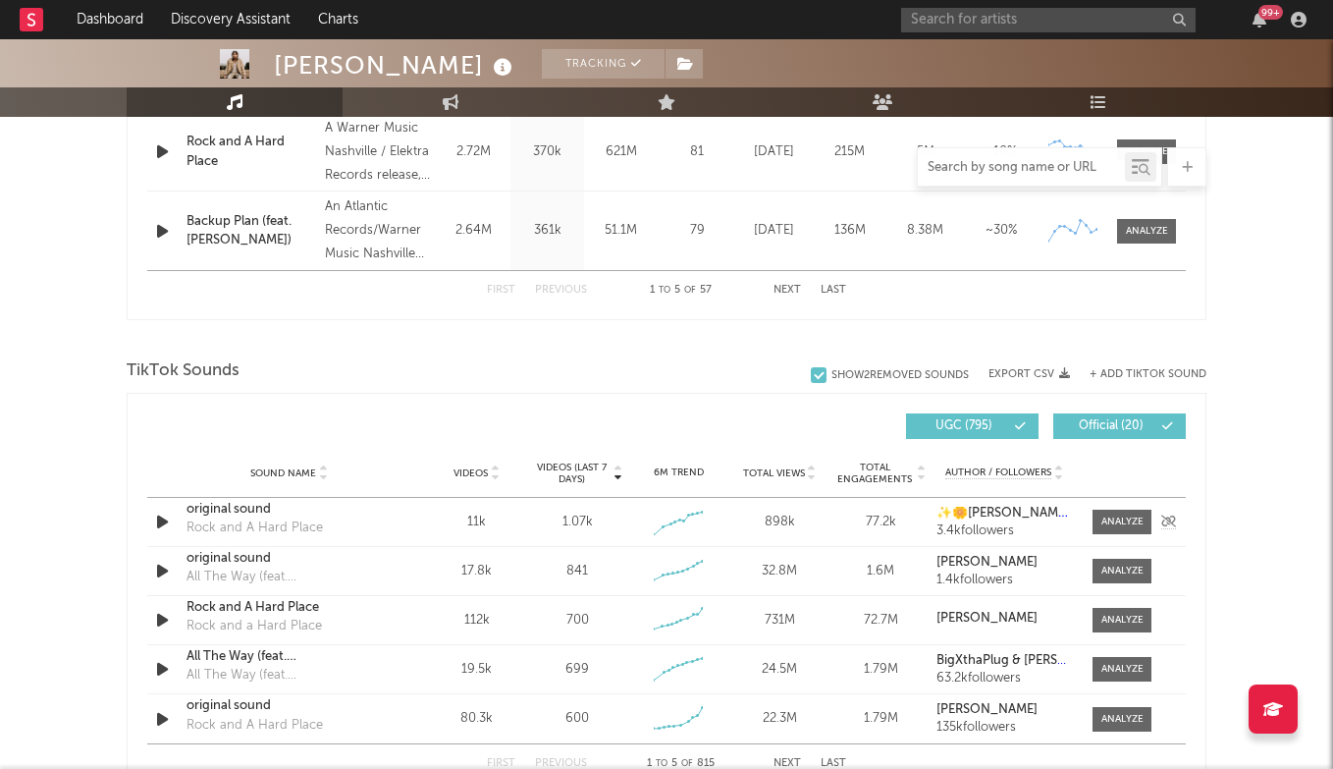
scroll to position [1116, 0]
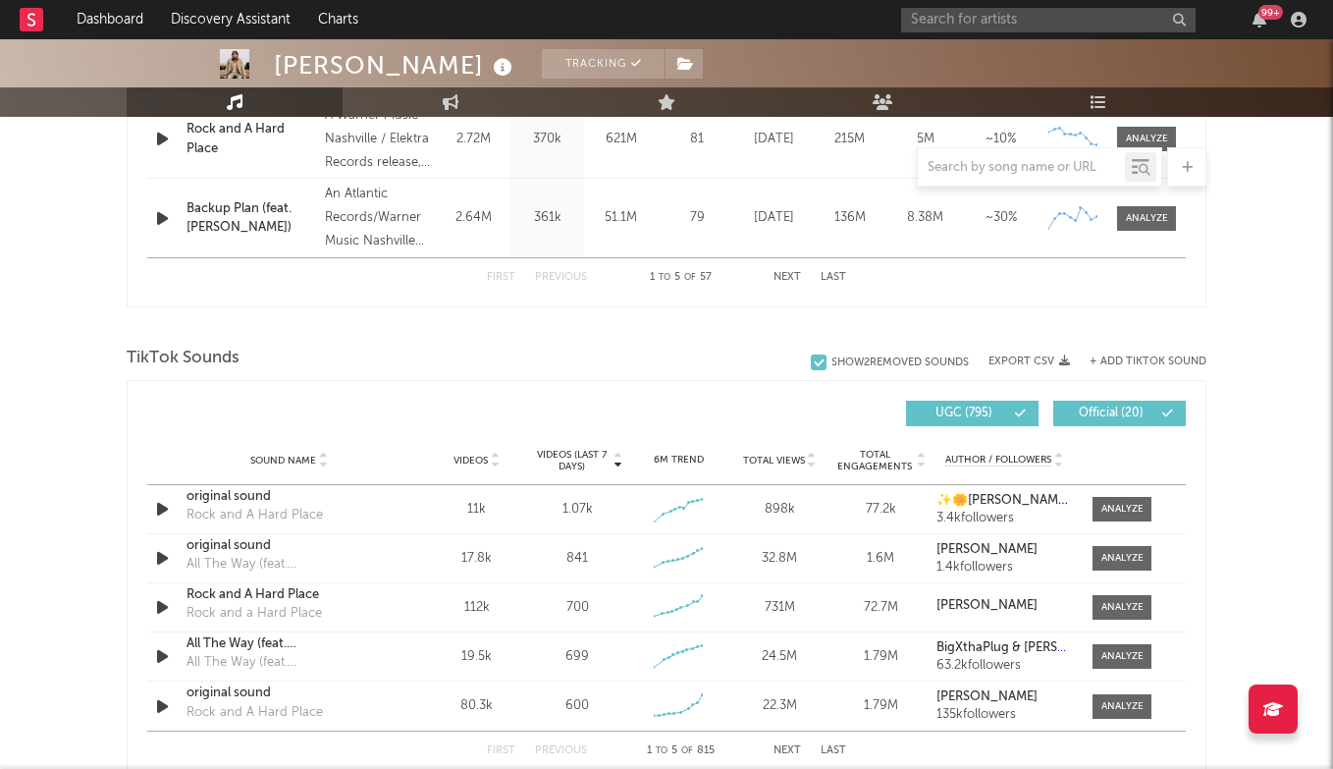
click at [493, 460] on icon at bounding box center [495, 464] width 10 height 8
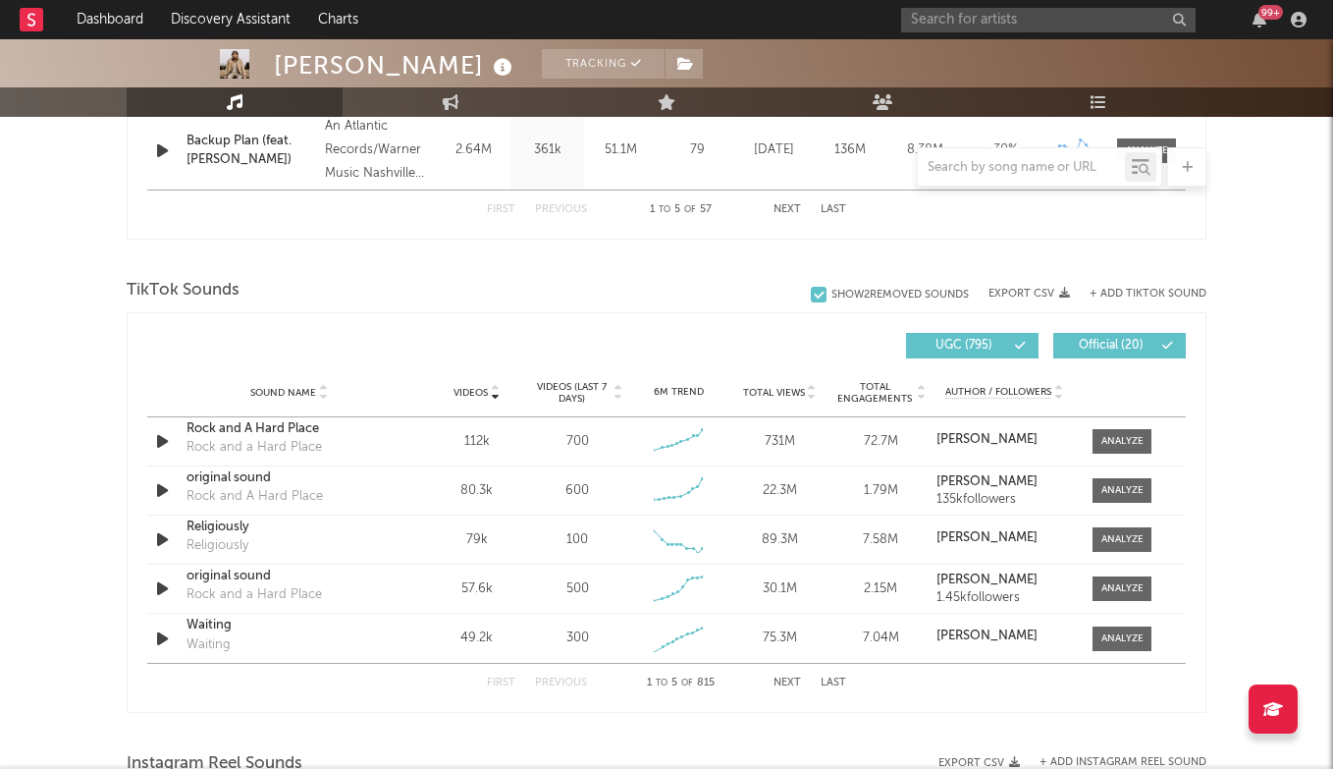
scroll to position [1220, 0]
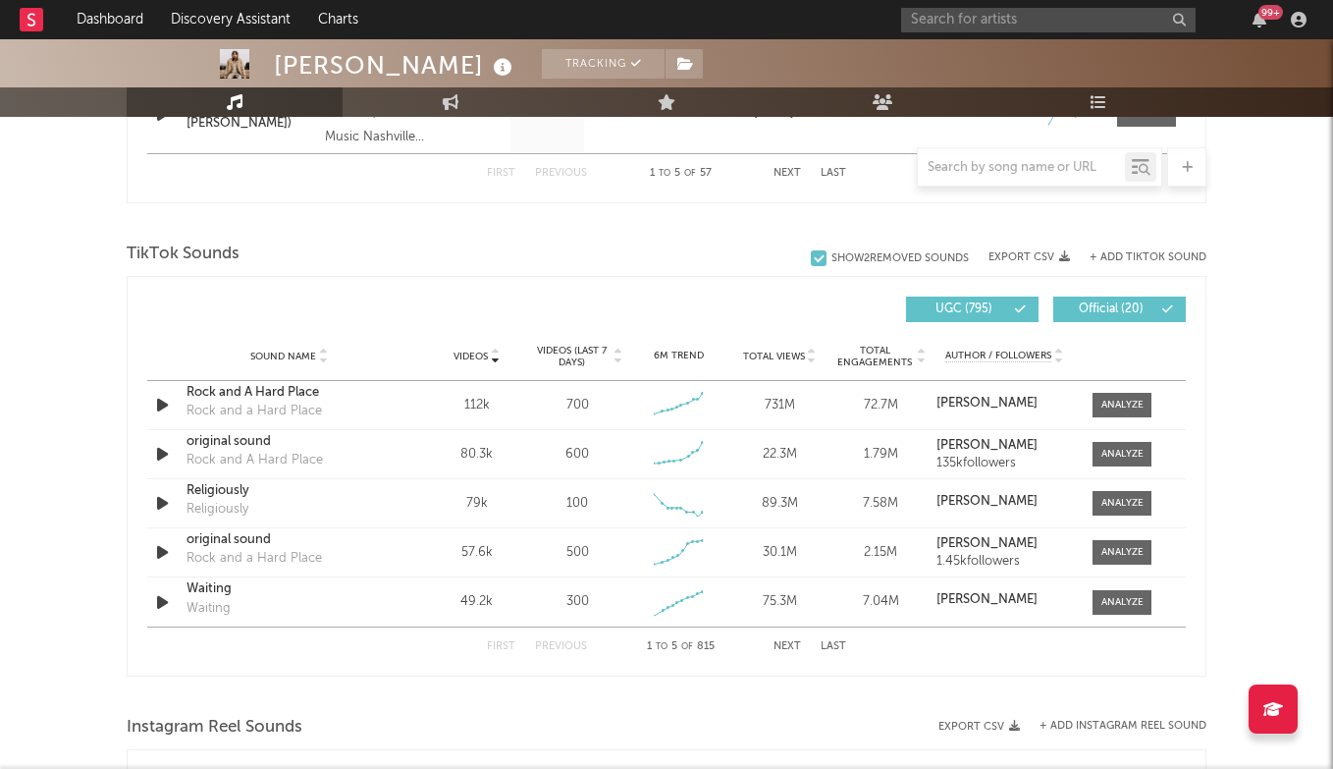
click at [786, 647] on button "Next" at bounding box center [787, 646] width 27 height 11
click at [784, 659] on div "First Previous 6 to 10 of 815 Next Last" at bounding box center [666, 646] width 359 height 38
click at [786, 640] on div "First Previous 6 to 10 of 815 Next Last" at bounding box center [666, 646] width 359 height 38
click at [786, 652] on div "First Previous 6 to 10 of 815 Next Last" at bounding box center [666, 646] width 359 height 38
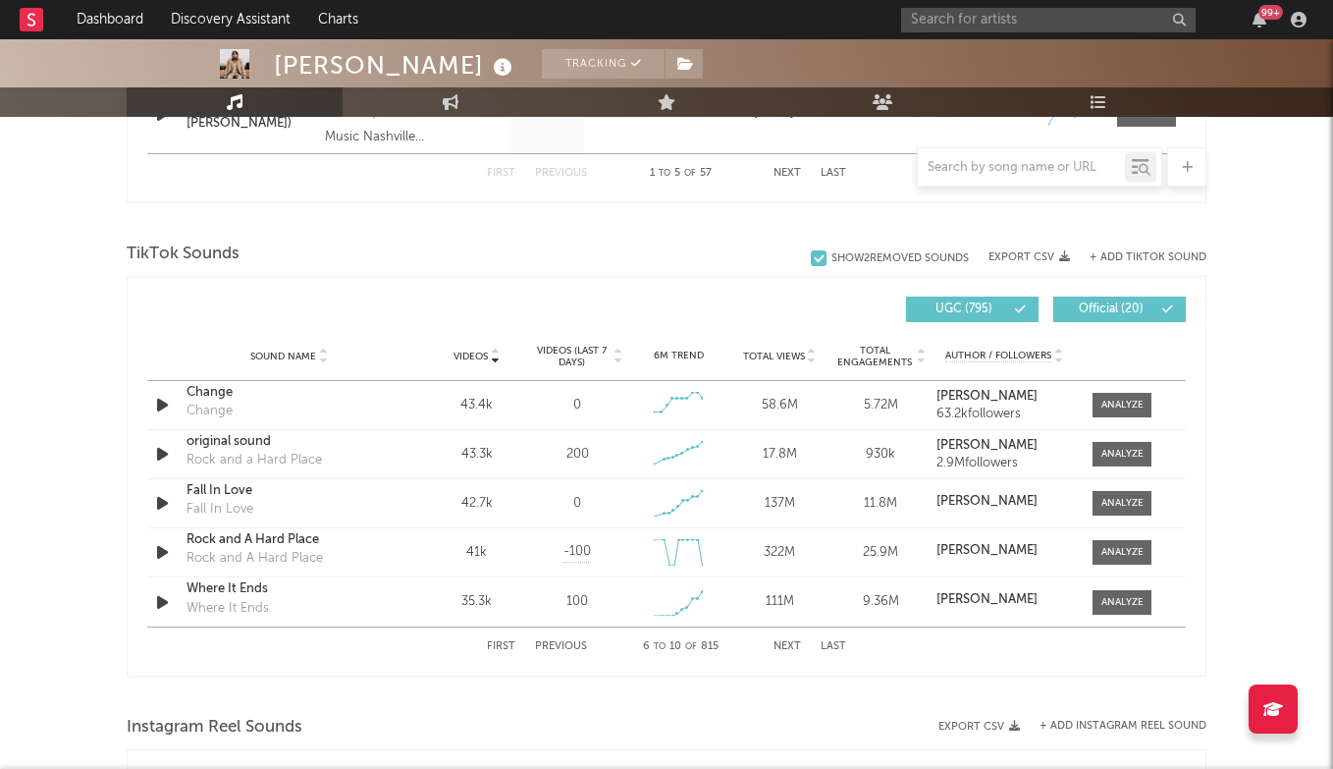
click at [786, 643] on button "Next" at bounding box center [787, 646] width 27 height 11
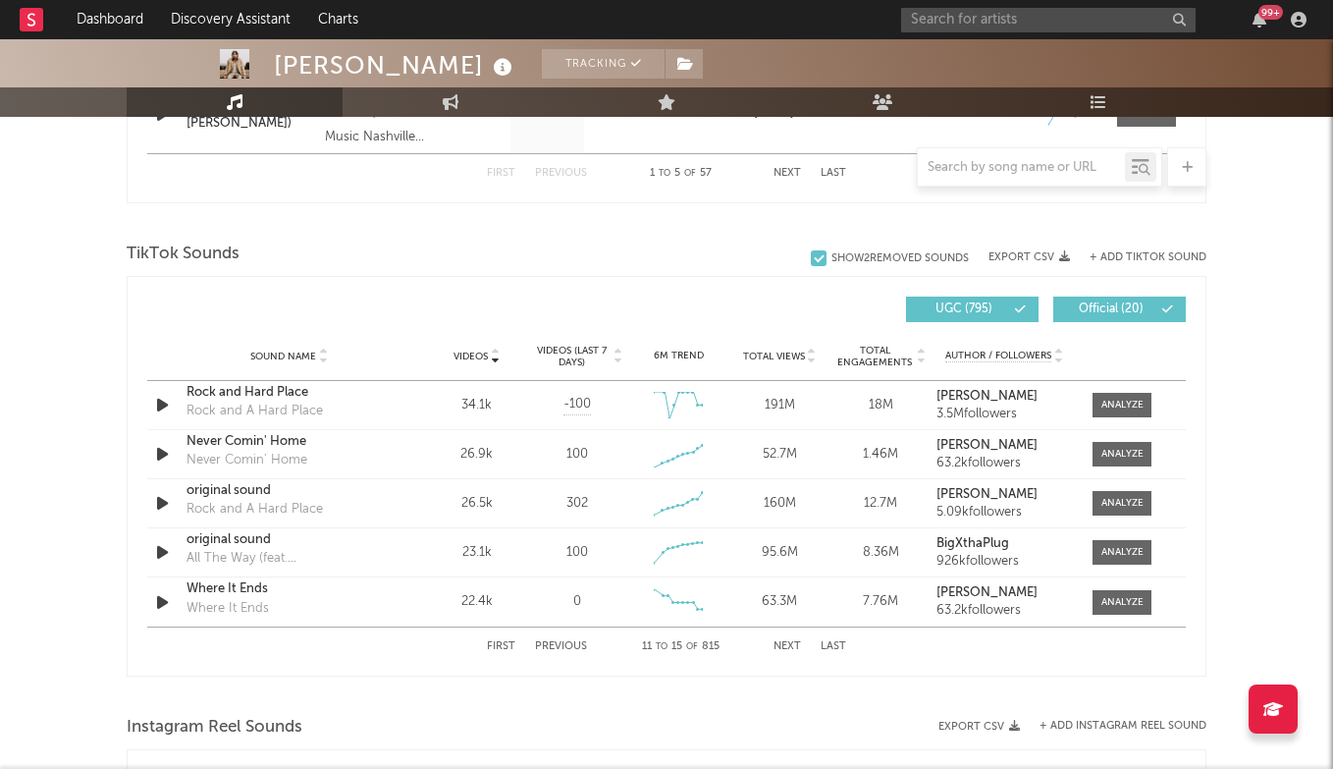
click at [786, 643] on button "Next" at bounding box center [787, 646] width 27 height 11
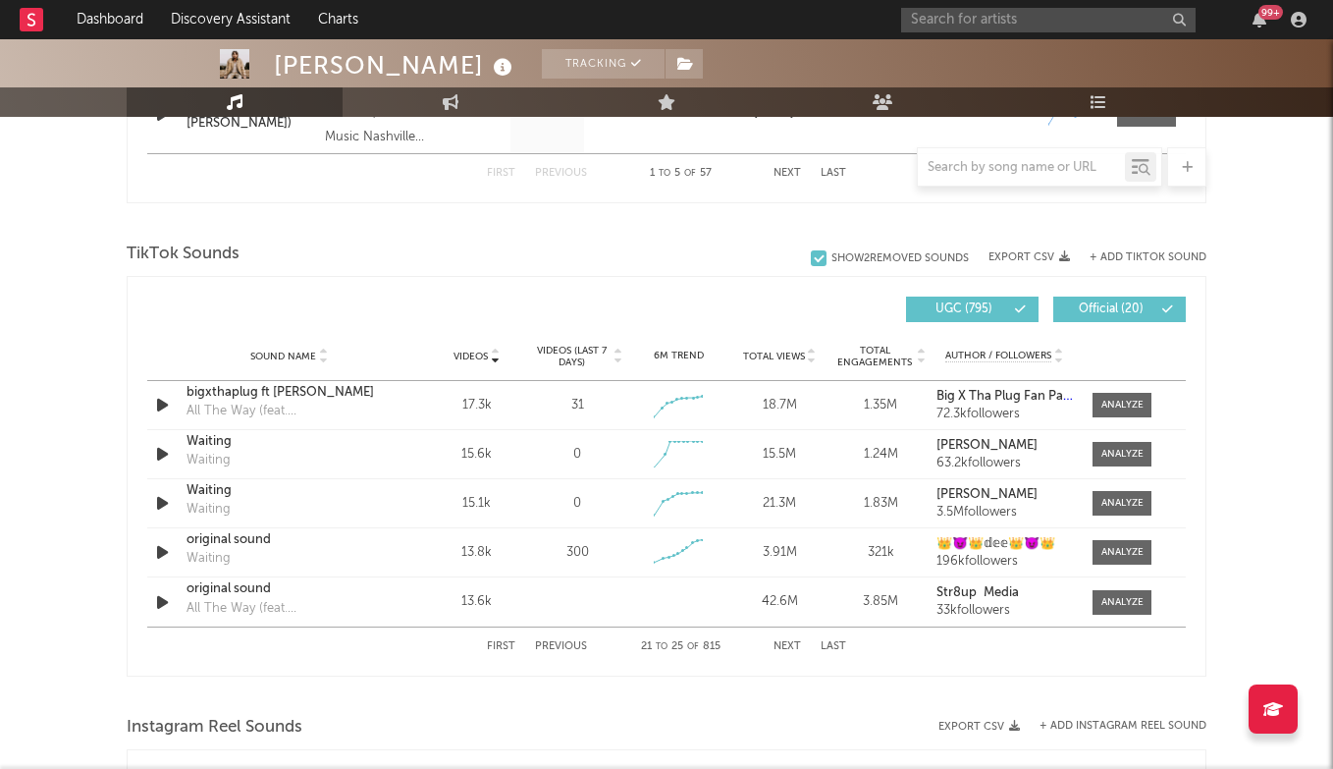
click at [786, 643] on button "Next" at bounding box center [787, 646] width 27 height 11
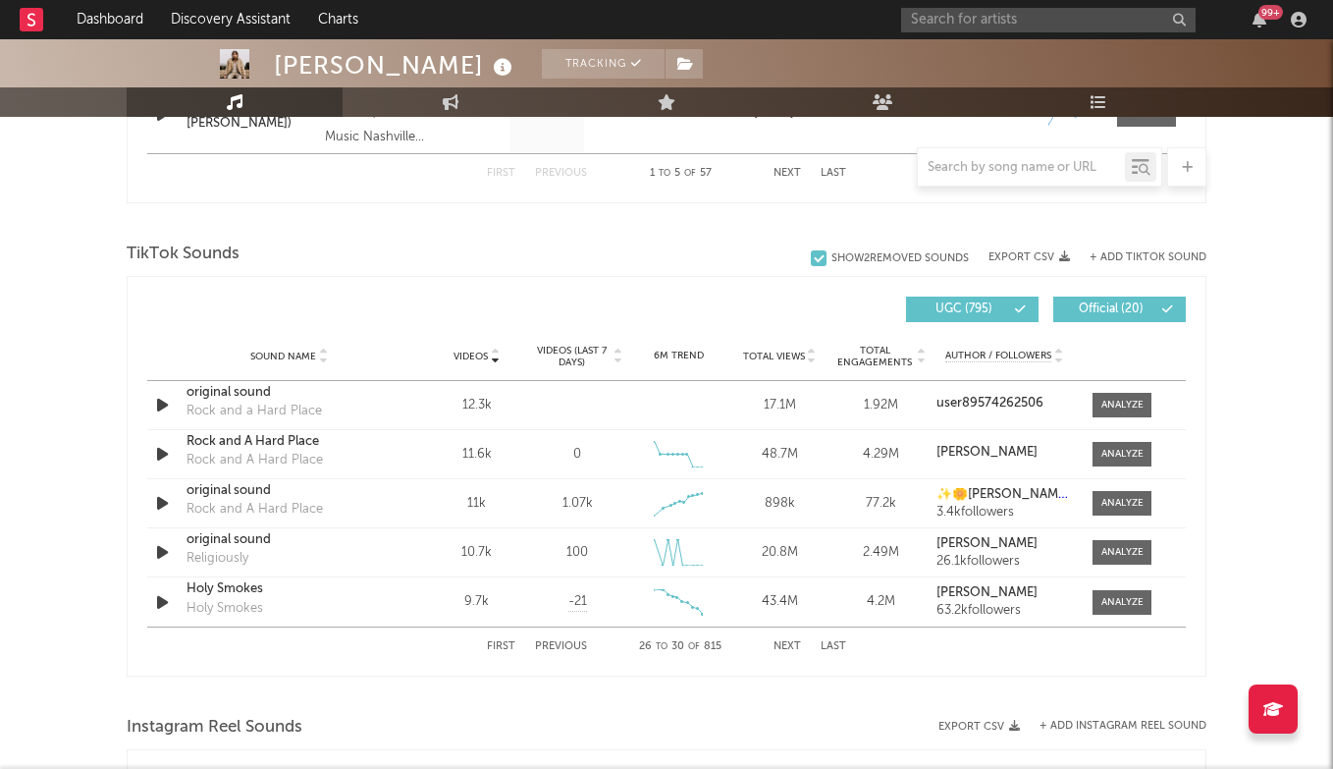
click at [786, 643] on button "Next" at bounding box center [787, 646] width 27 height 11
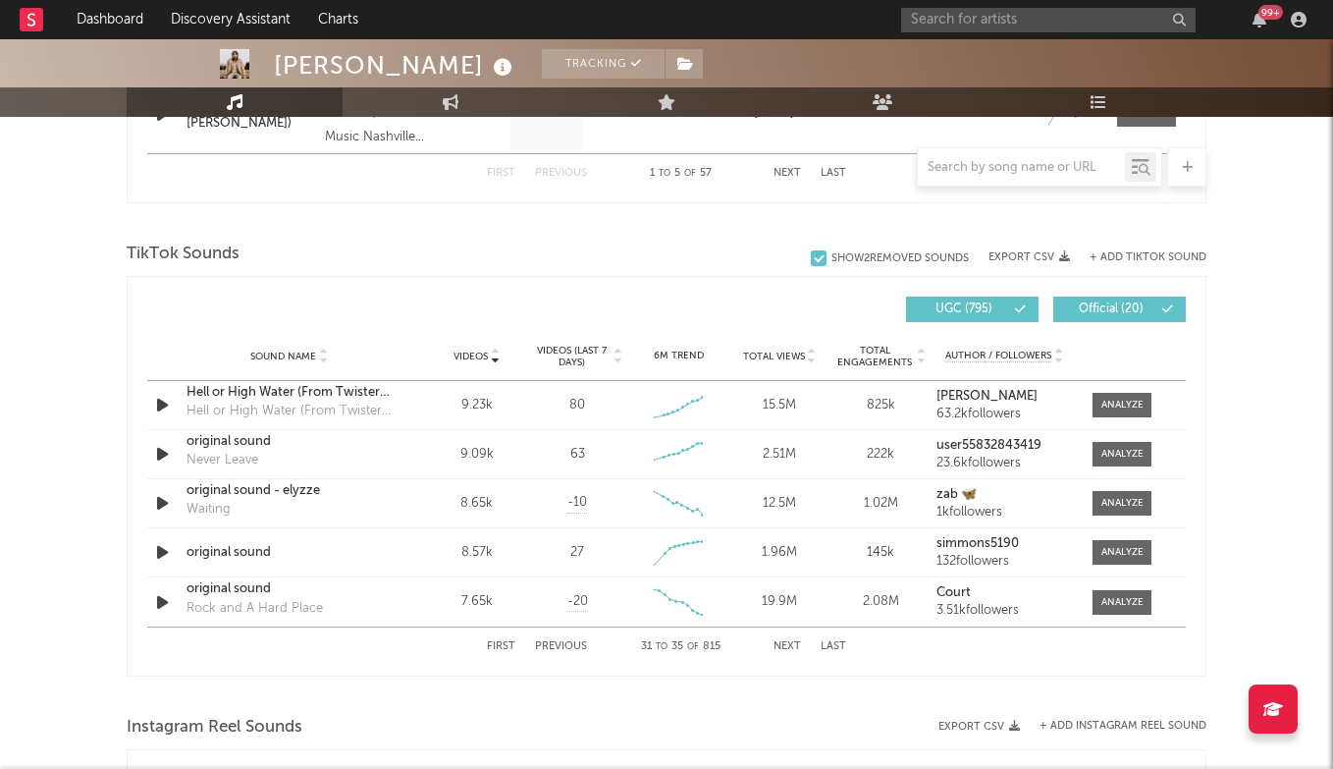
click at [786, 643] on button "Next" at bounding box center [787, 646] width 27 height 11
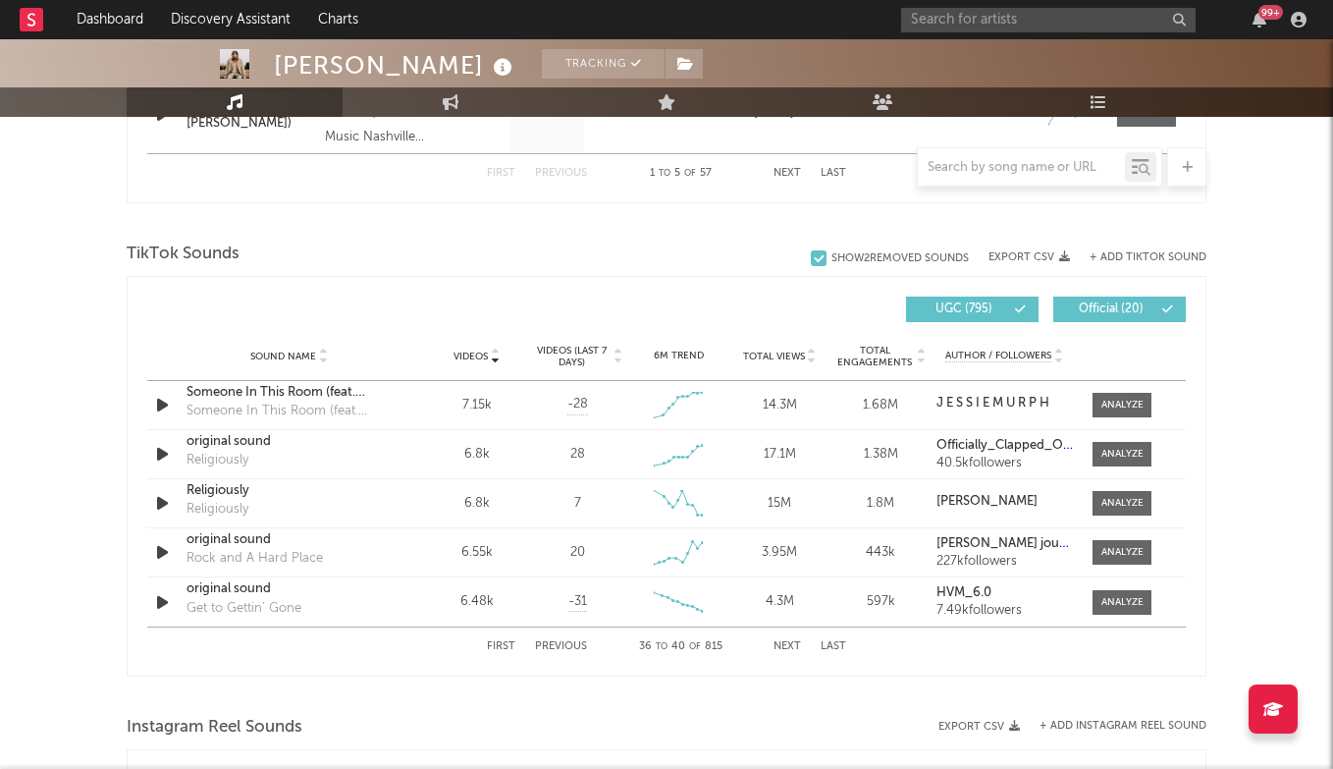
click at [786, 643] on button "Next" at bounding box center [787, 646] width 27 height 11
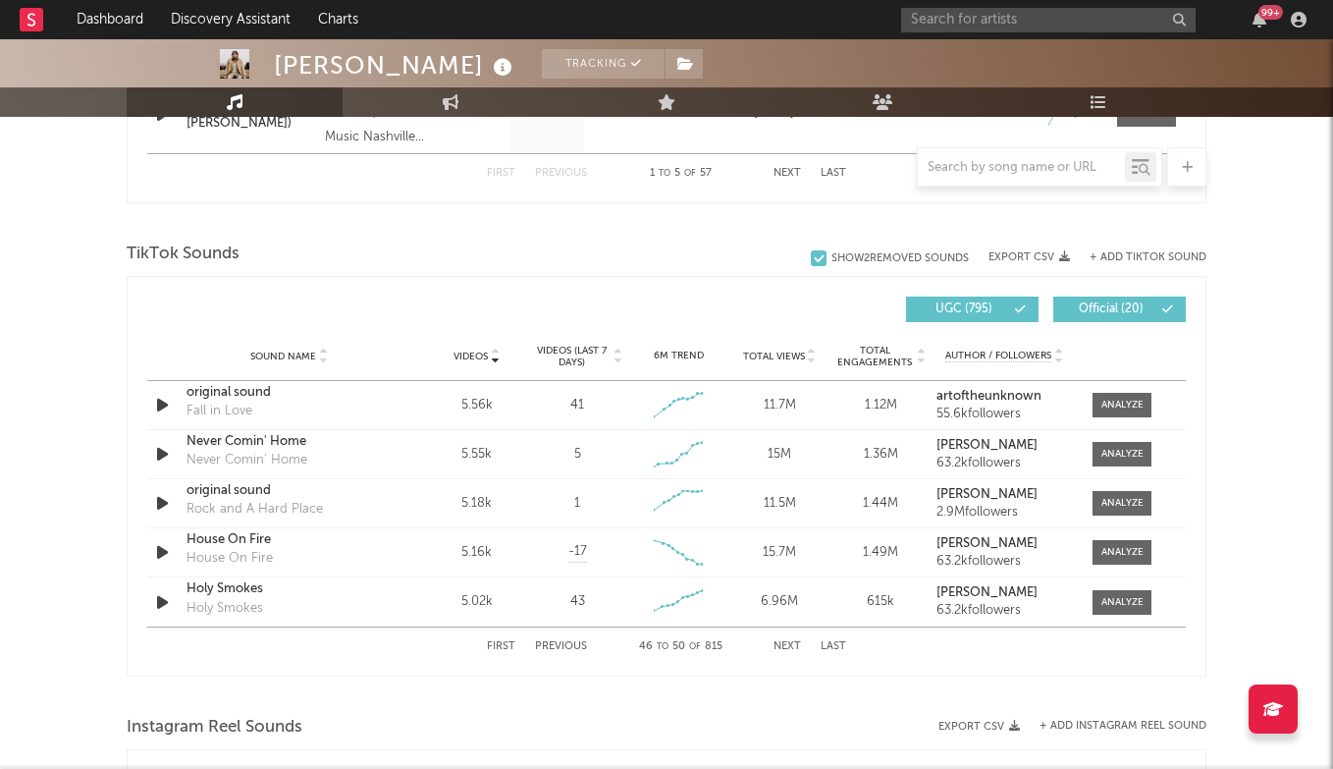
click at [786, 643] on button "Next" at bounding box center [787, 646] width 27 height 11
click at [786, 642] on button "Next" at bounding box center [787, 646] width 27 height 11
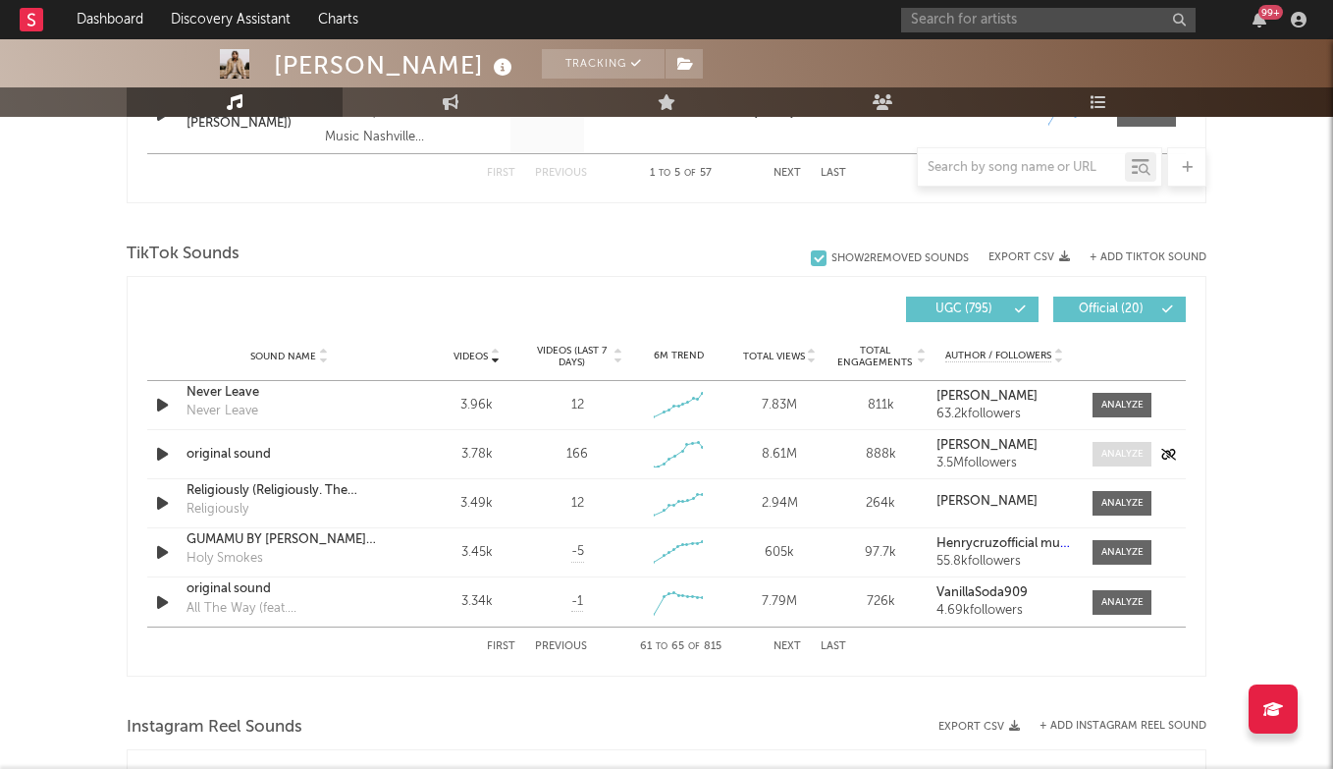
click at [1113, 459] on div at bounding box center [1122, 454] width 42 height 15
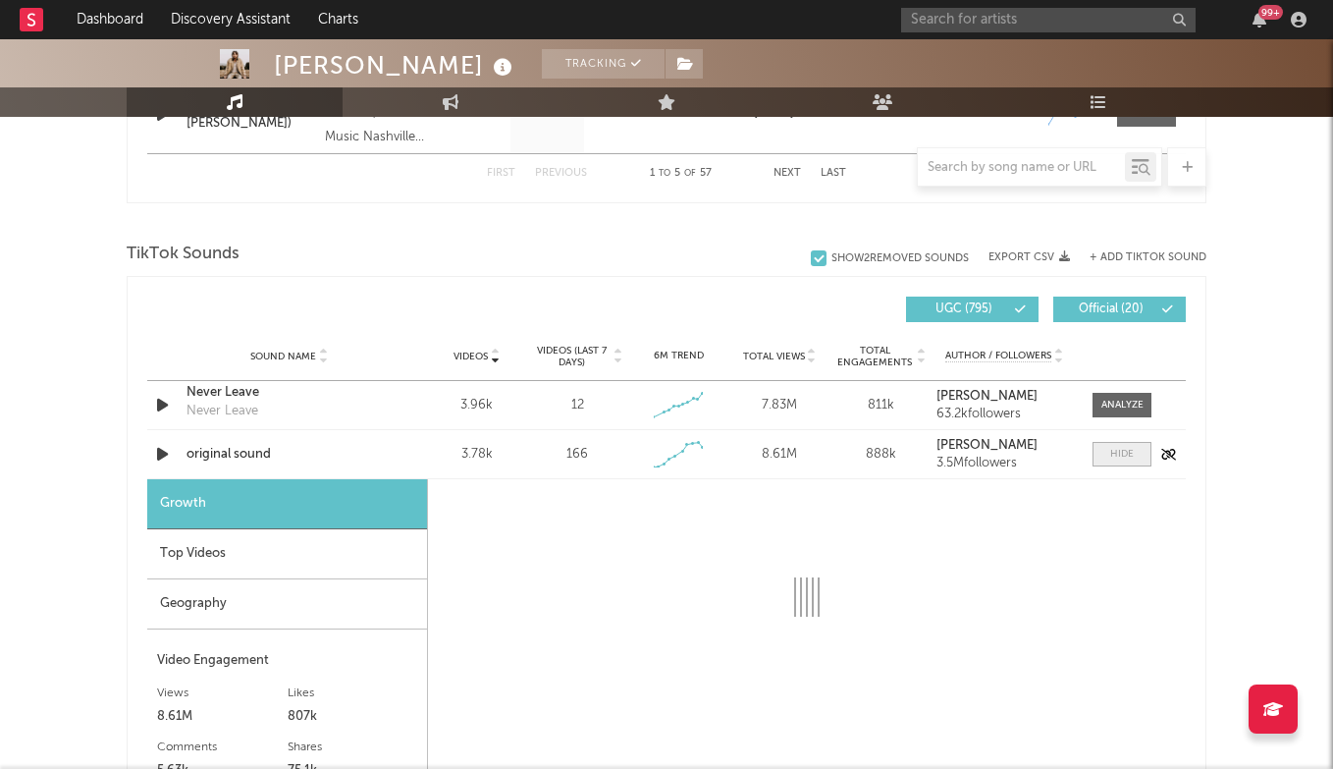
select select "1w"
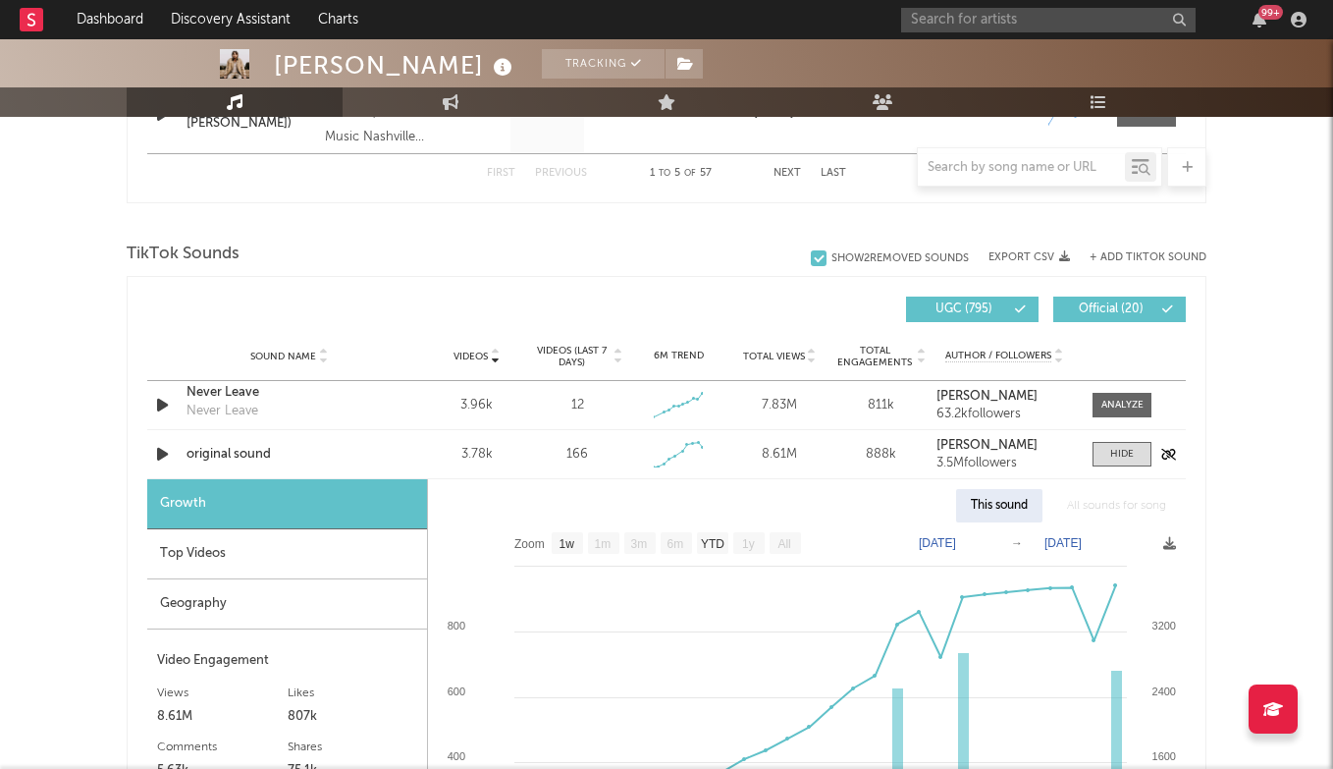
click at [247, 449] on div "original sound" at bounding box center [289, 455] width 205 height 20
click at [1145, 454] on span at bounding box center [1122, 454] width 59 height 25
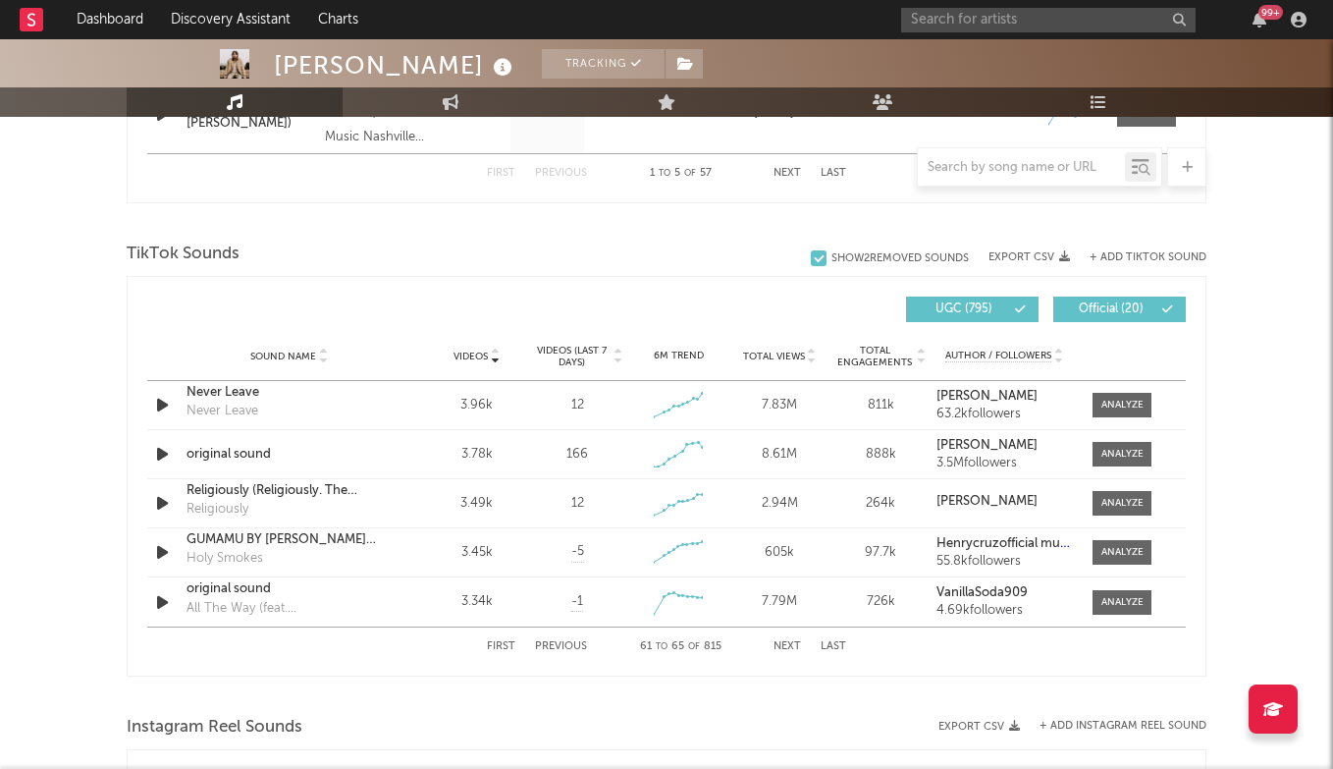
click at [794, 644] on button "Next" at bounding box center [787, 646] width 27 height 11
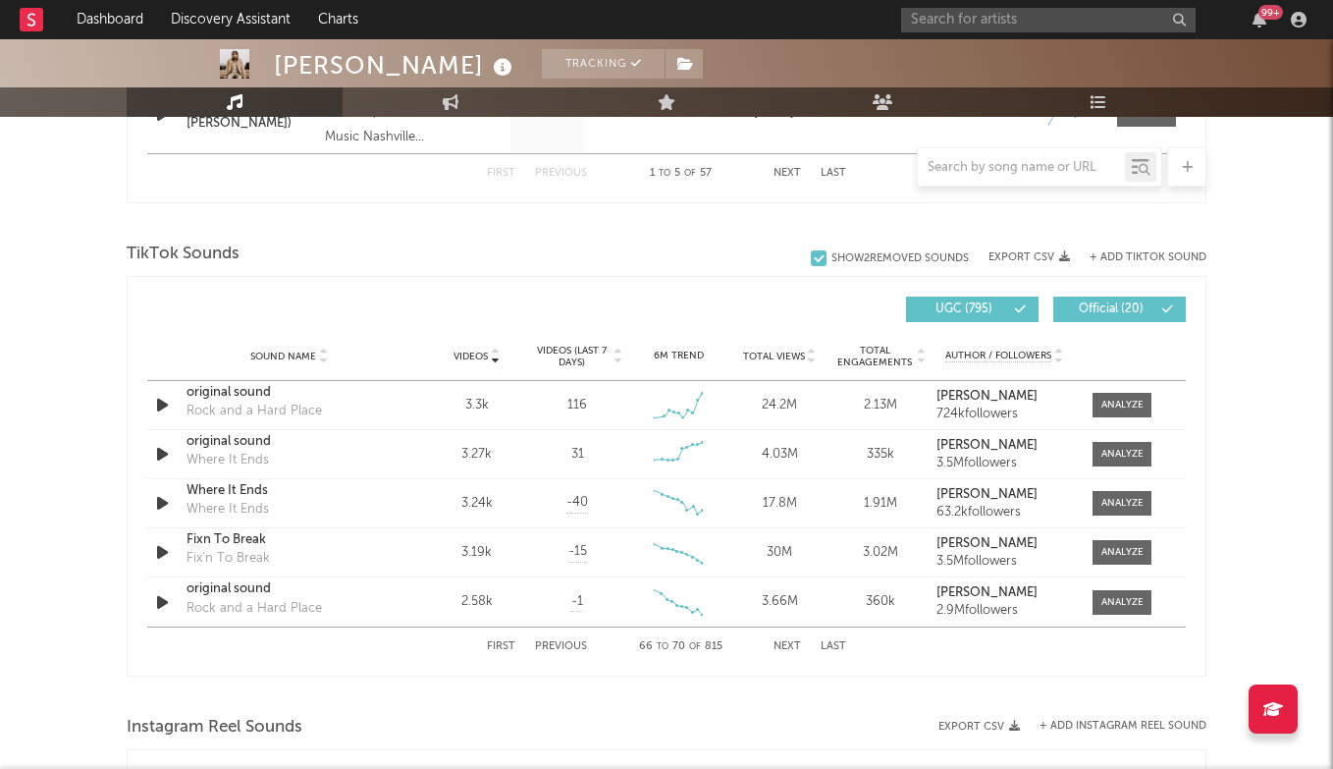
click at [794, 644] on button "Next" at bounding box center [787, 646] width 27 height 11
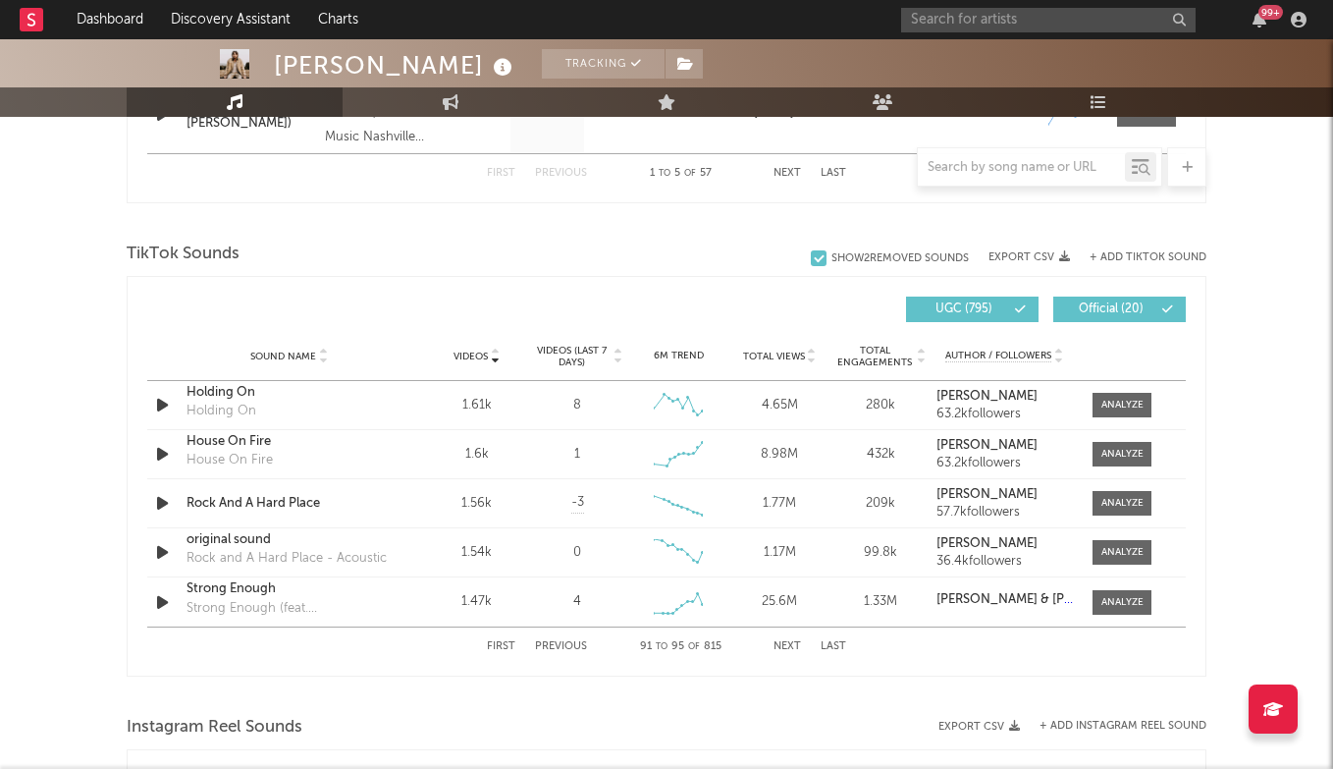
click at [794, 644] on button "Next" at bounding box center [787, 646] width 27 height 11
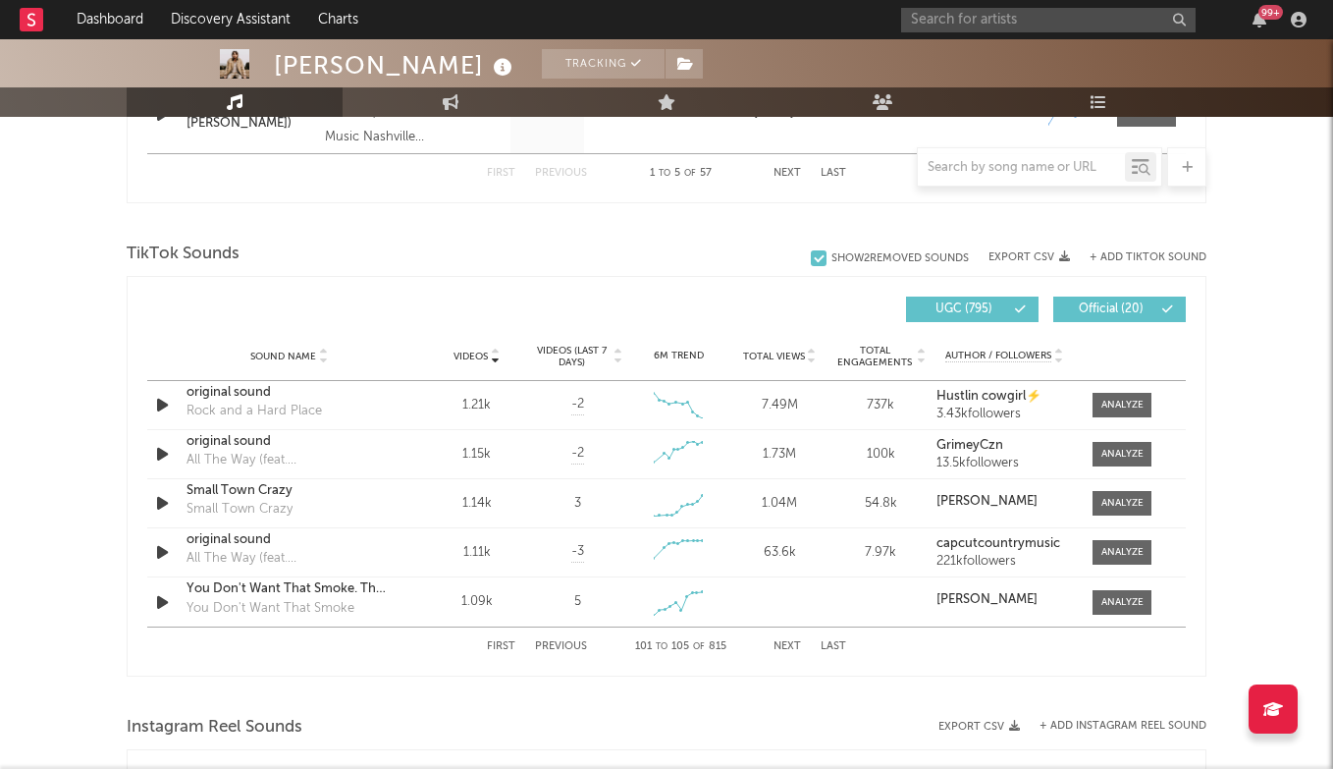
click at [794, 644] on button "Next" at bounding box center [787, 646] width 27 height 11
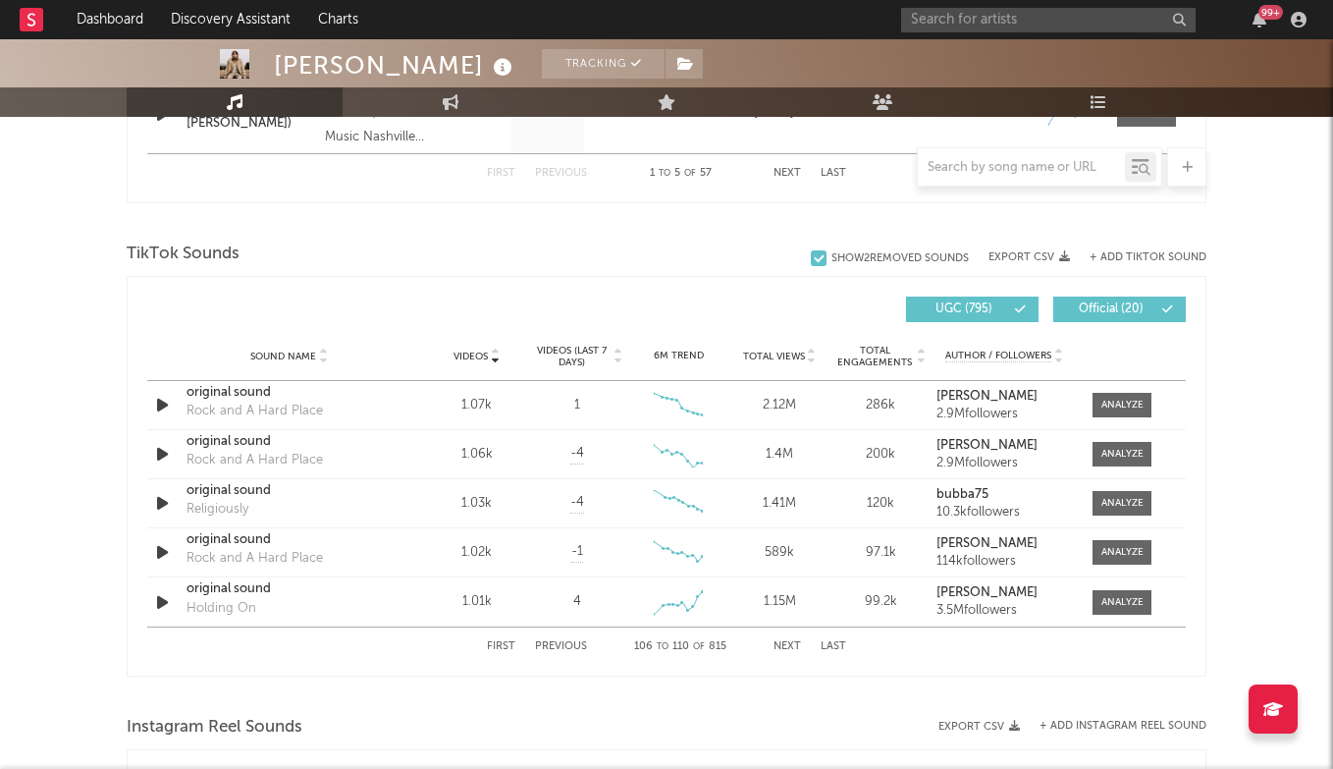
click at [562, 641] on button "Previous" at bounding box center [561, 646] width 52 height 11
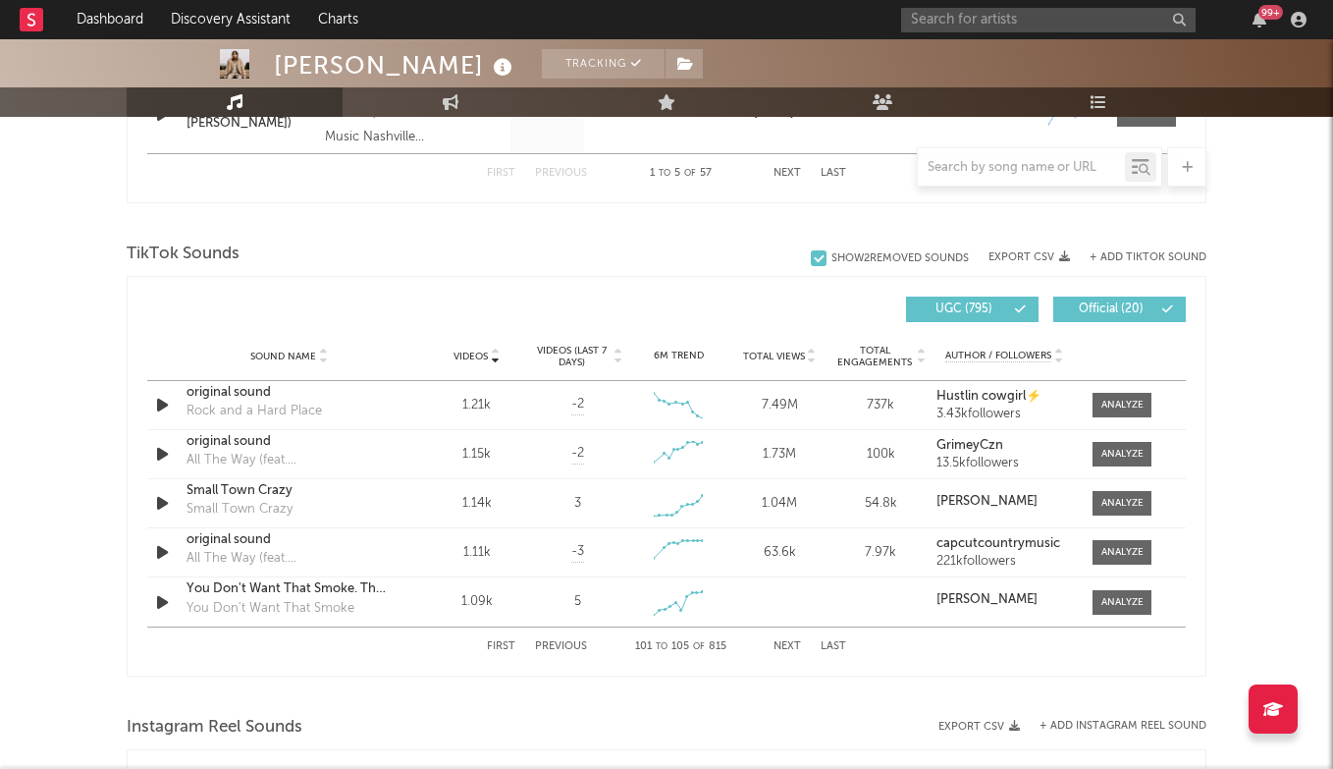
click at [562, 641] on button "Previous" at bounding box center [561, 646] width 52 height 11
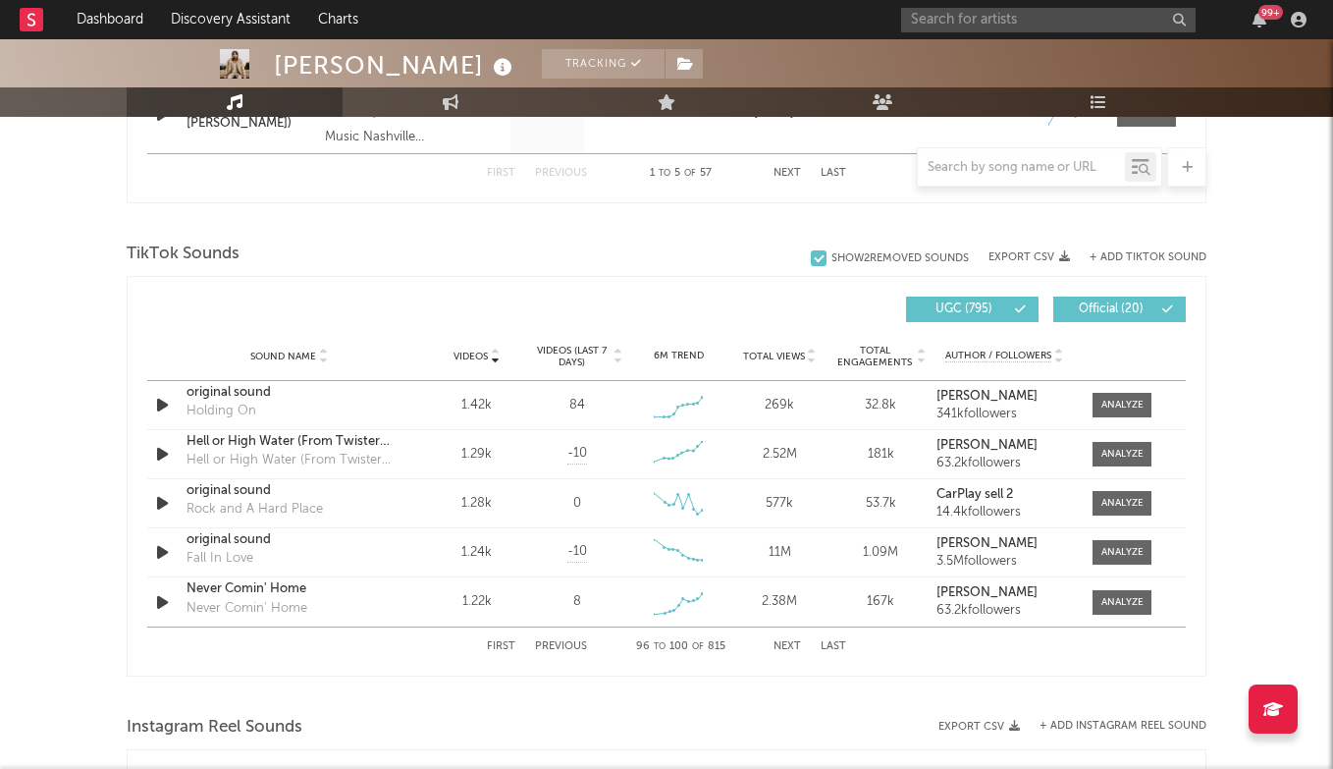
click at [579, 648] on button "Previous" at bounding box center [561, 646] width 52 height 11
click at [785, 648] on button "Next" at bounding box center [787, 646] width 27 height 11
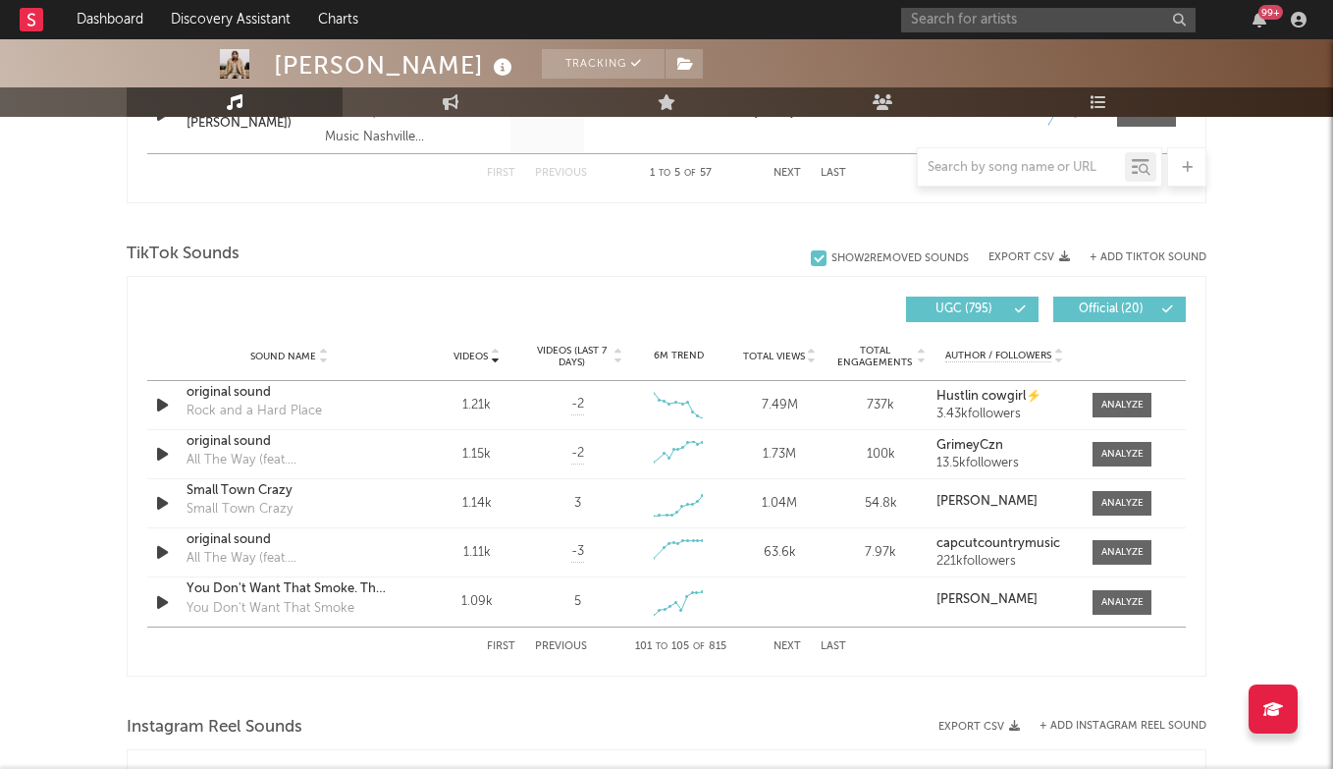
click at [785, 648] on button "Next" at bounding box center [787, 646] width 27 height 11
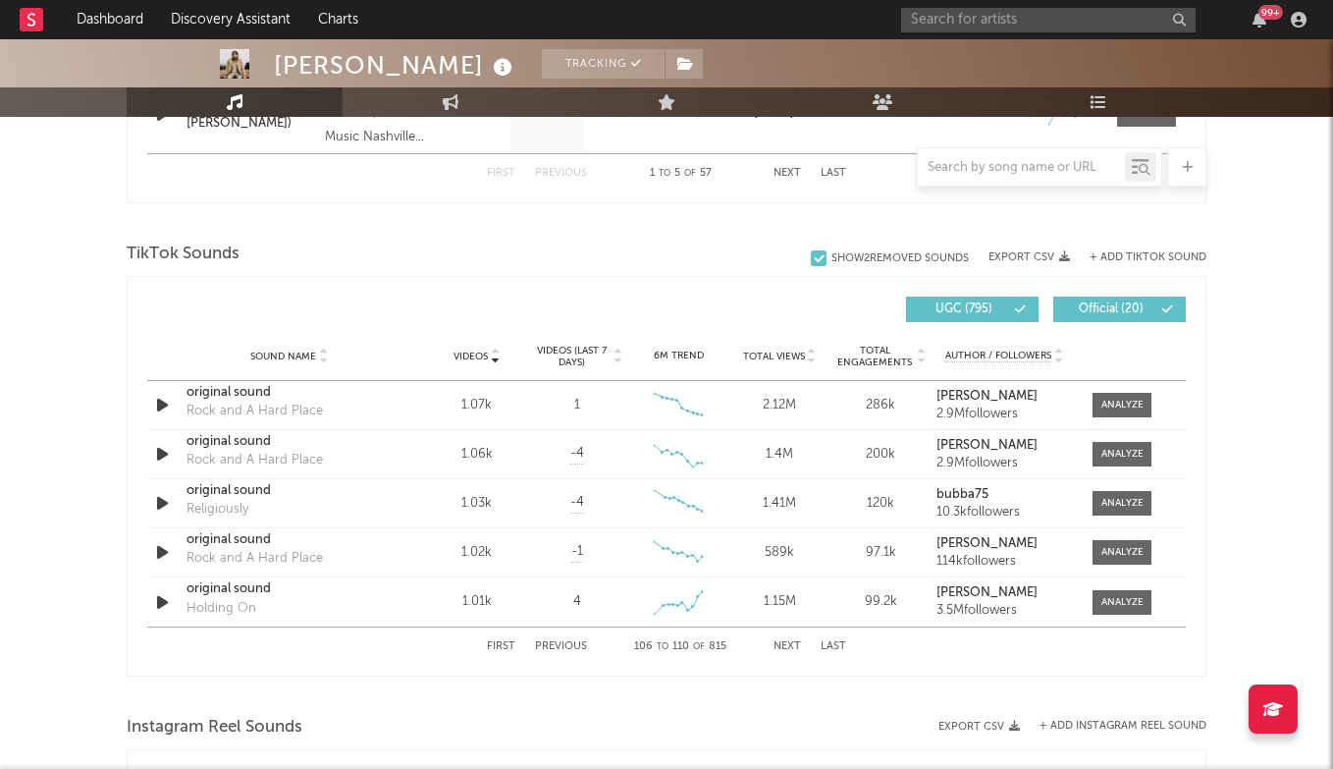
click at [785, 648] on button "Next" at bounding box center [787, 646] width 27 height 11
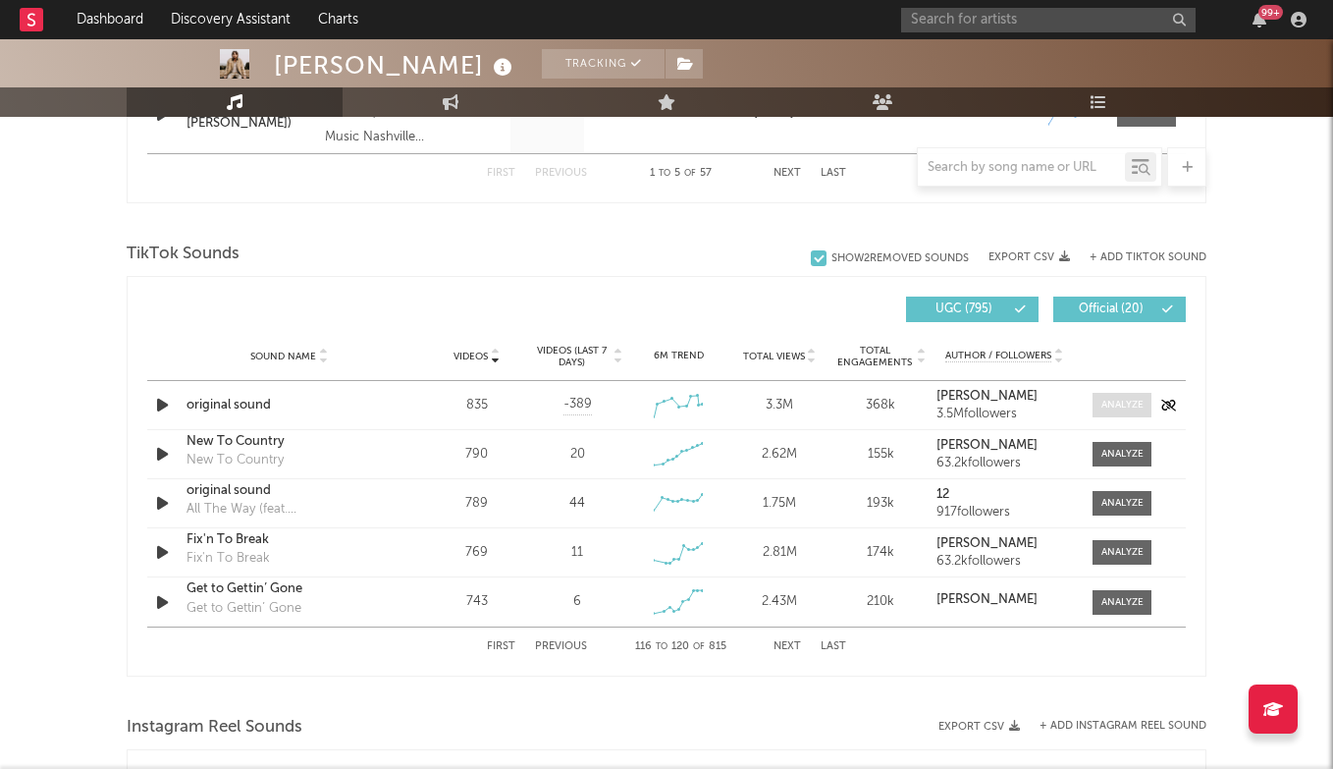
click at [1114, 402] on div at bounding box center [1122, 405] width 42 height 15
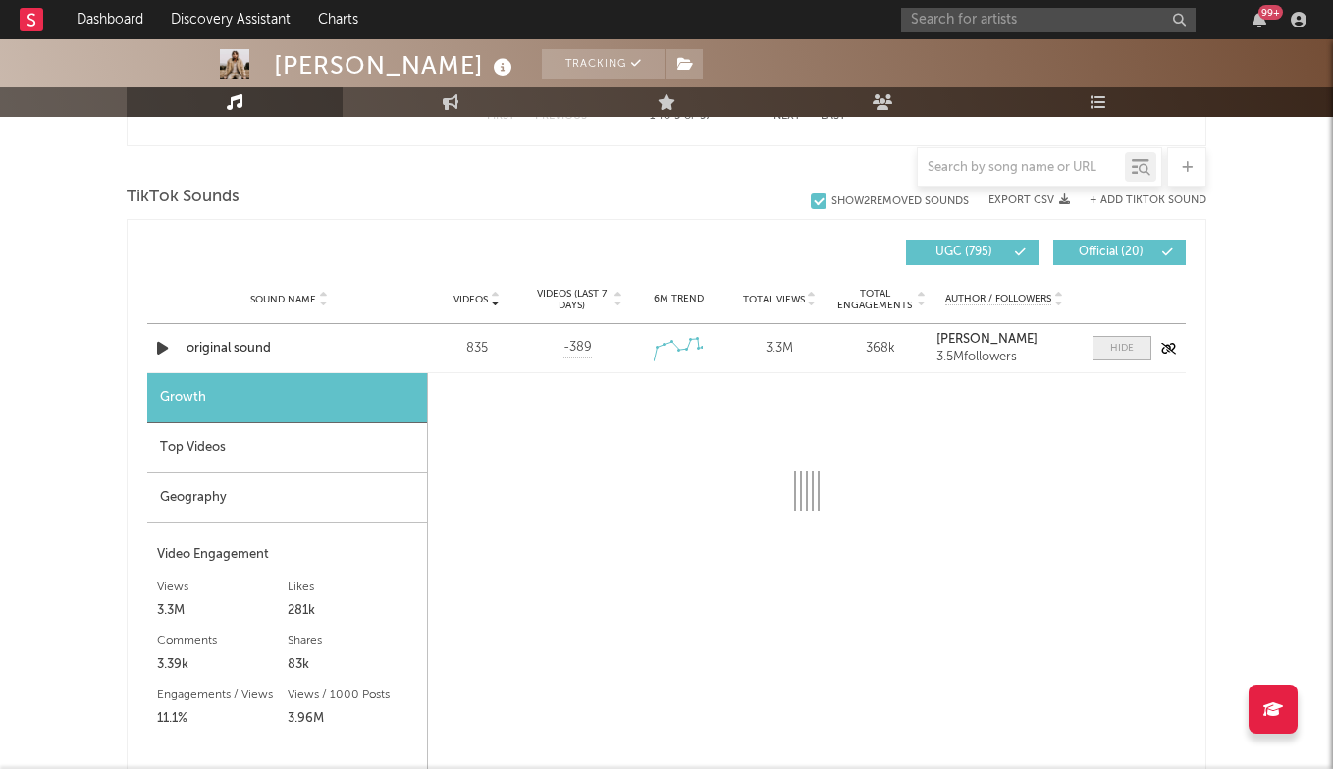
select select "1w"
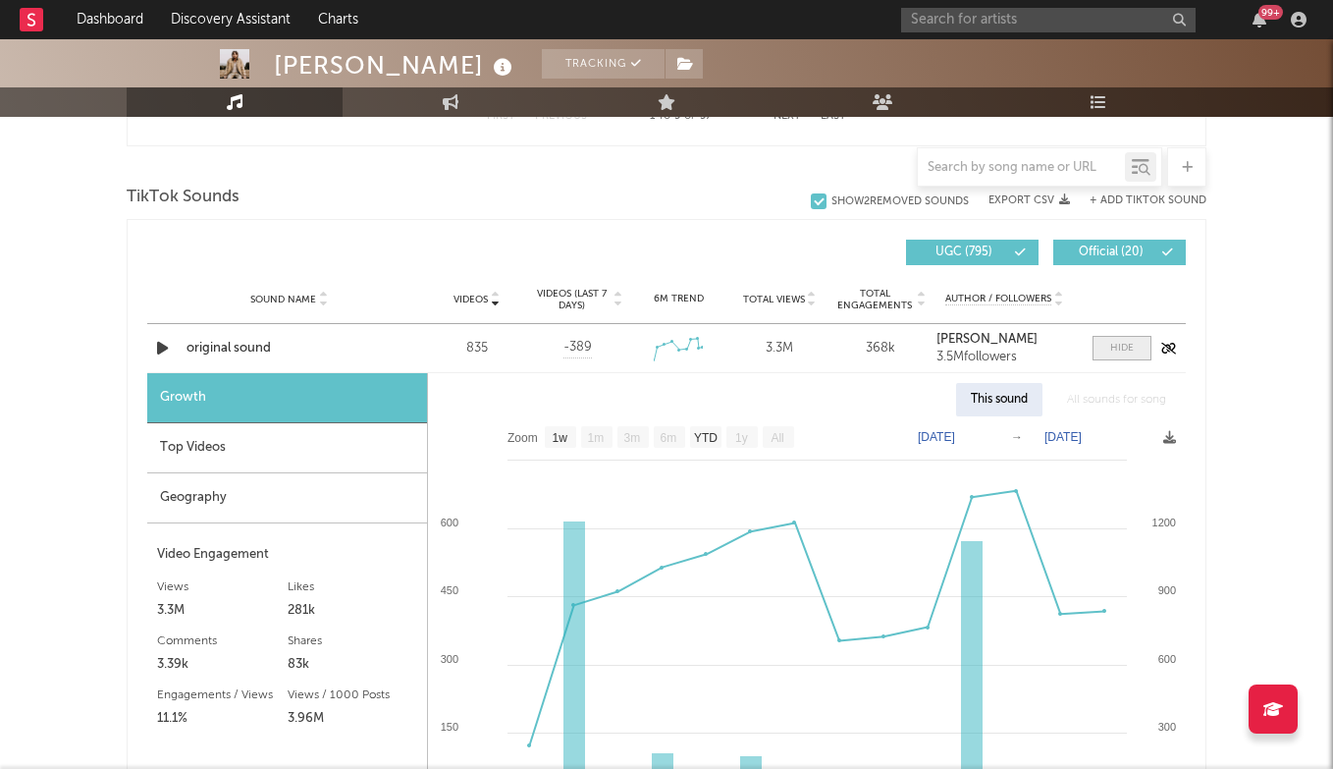
scroll to position [1281, 0]
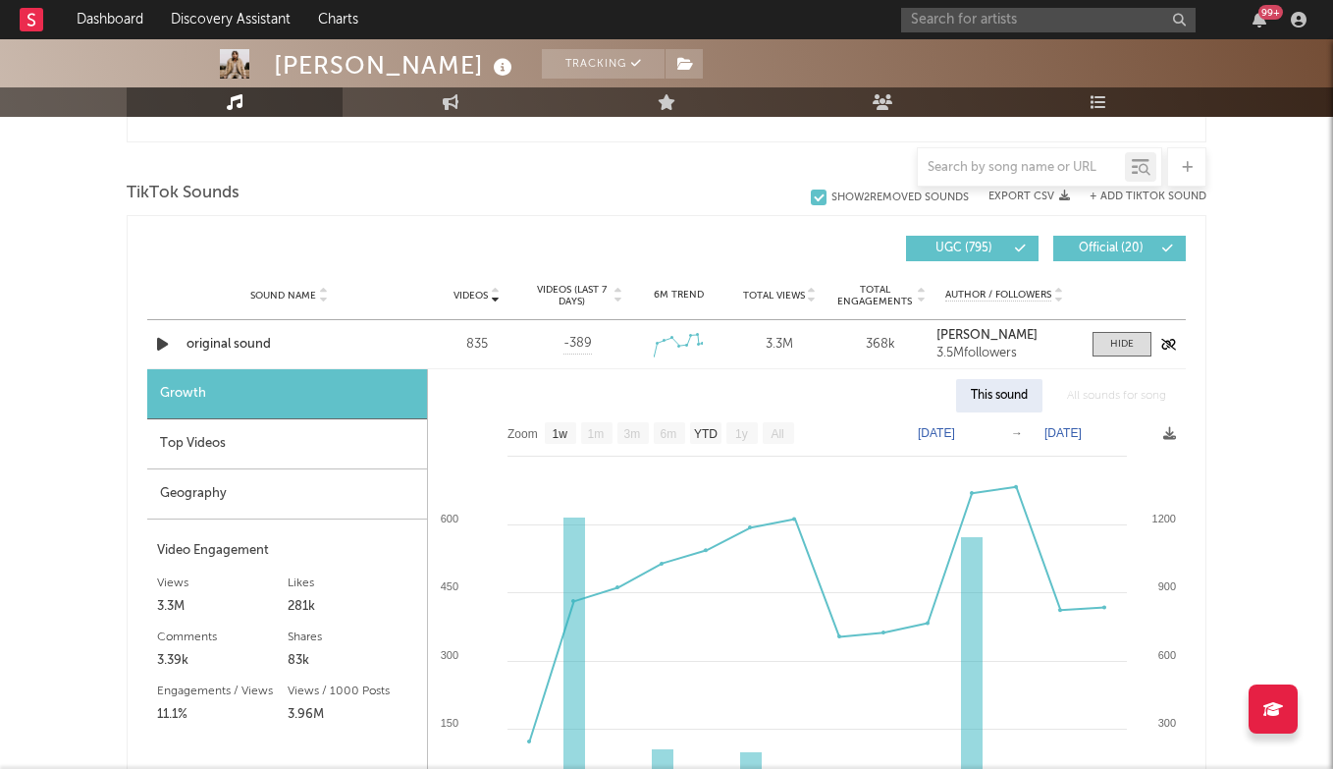
click at [227, 347] on div "original sound" at bounding box center [289, 345] width 205 height 20
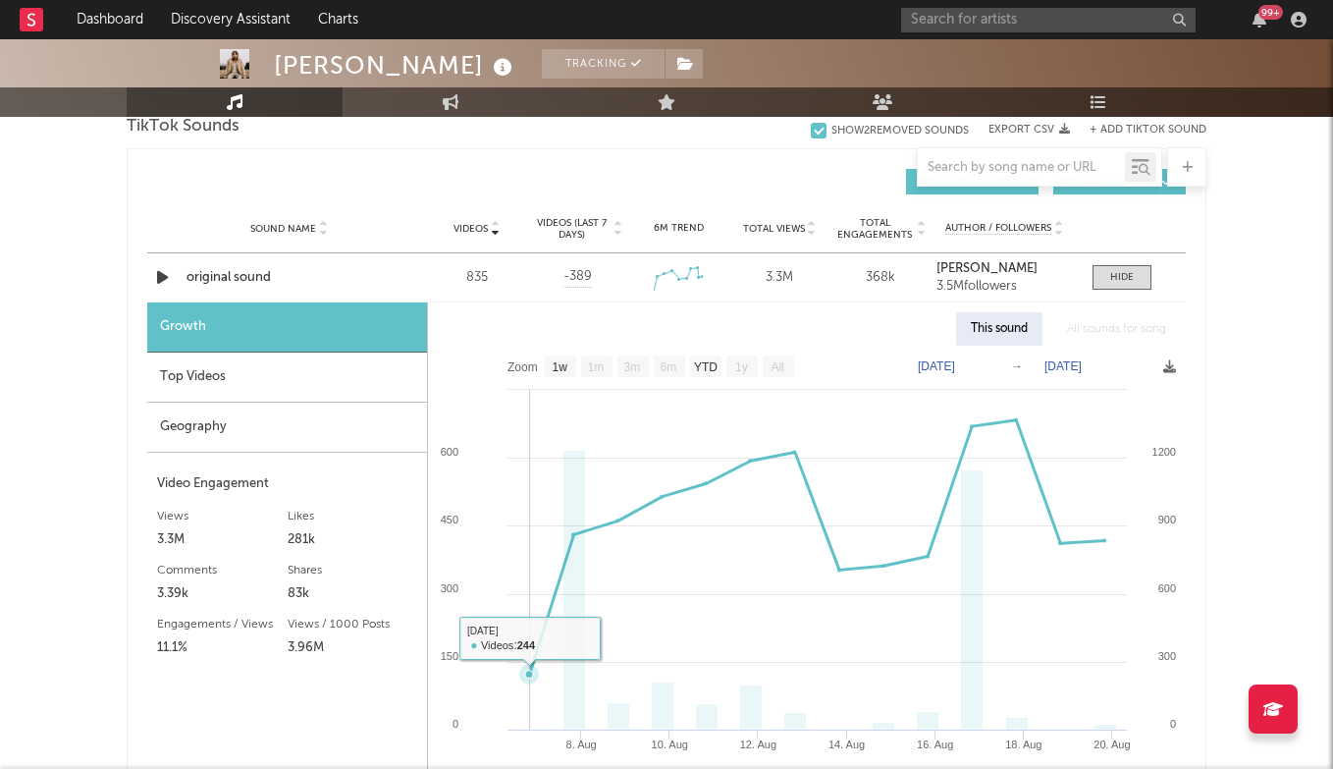
scroll to position [1358, 0]
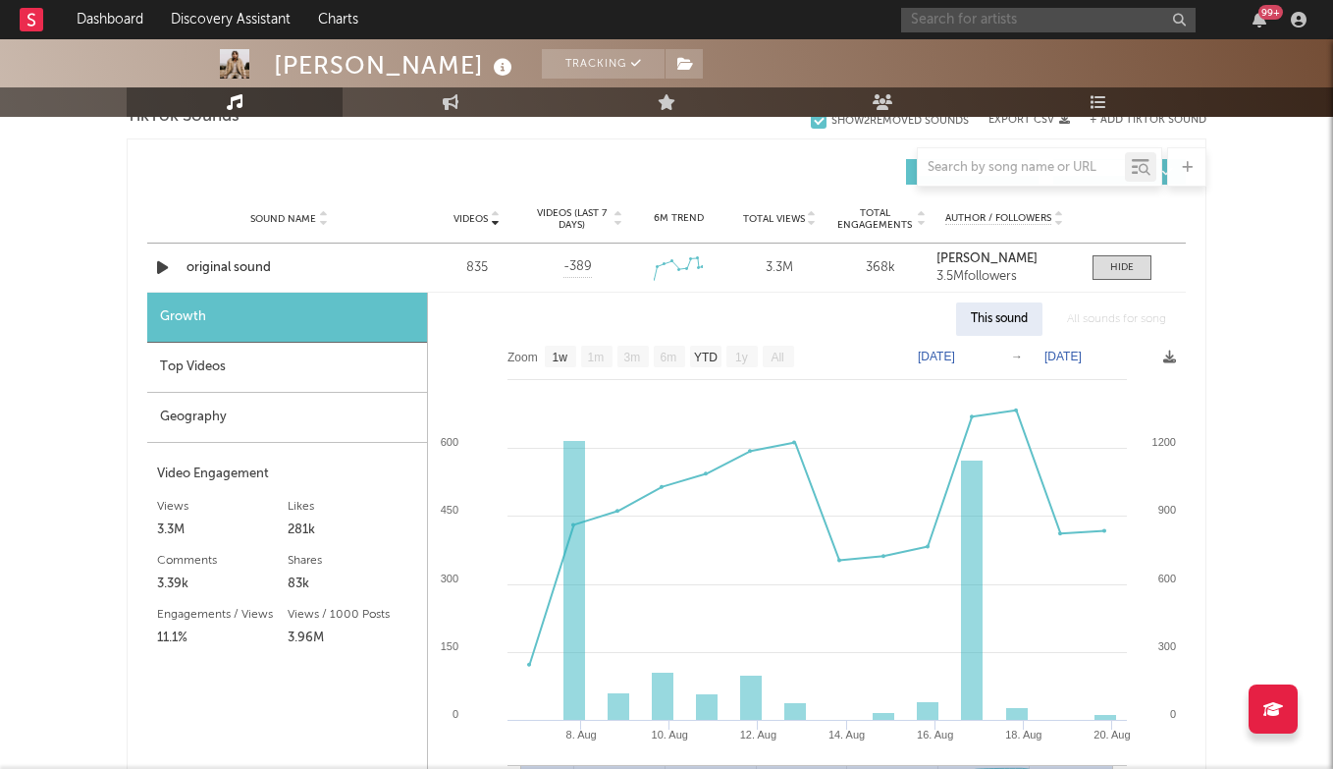
click at [1095, 21] on input "text" at bounding box center [1048, 20] width 294 height 25
click at [908, 18] on input "JUST IN TIME" at bounding box center [1048, 20] width 294 height 25
click at [1092, 20] on input "ORIGNAL BROJUST IN TIME" at bounding box center [1048, 20] width 294 height 25
type input "O"
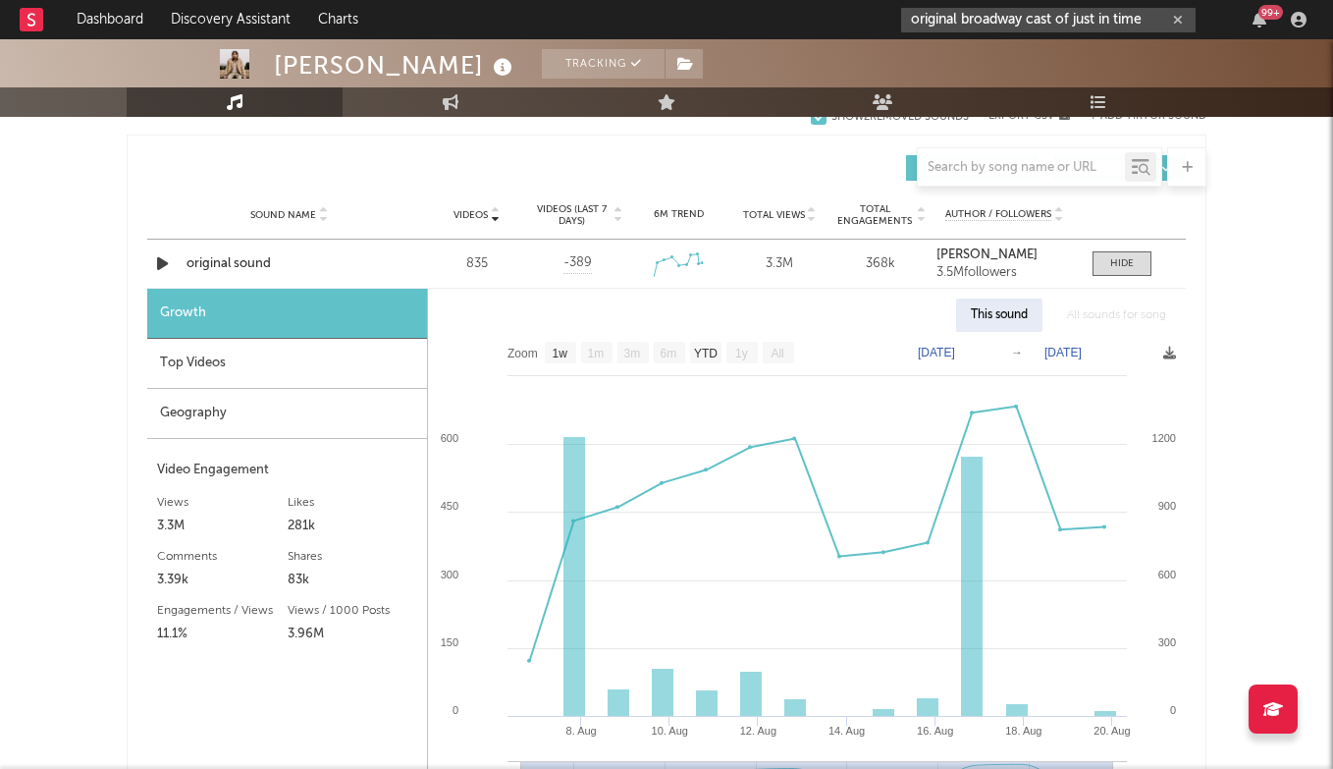
click at [1005, 18] on input "original broadway cast of just in time" at bounding box center [1048, 20] width 294 height 25
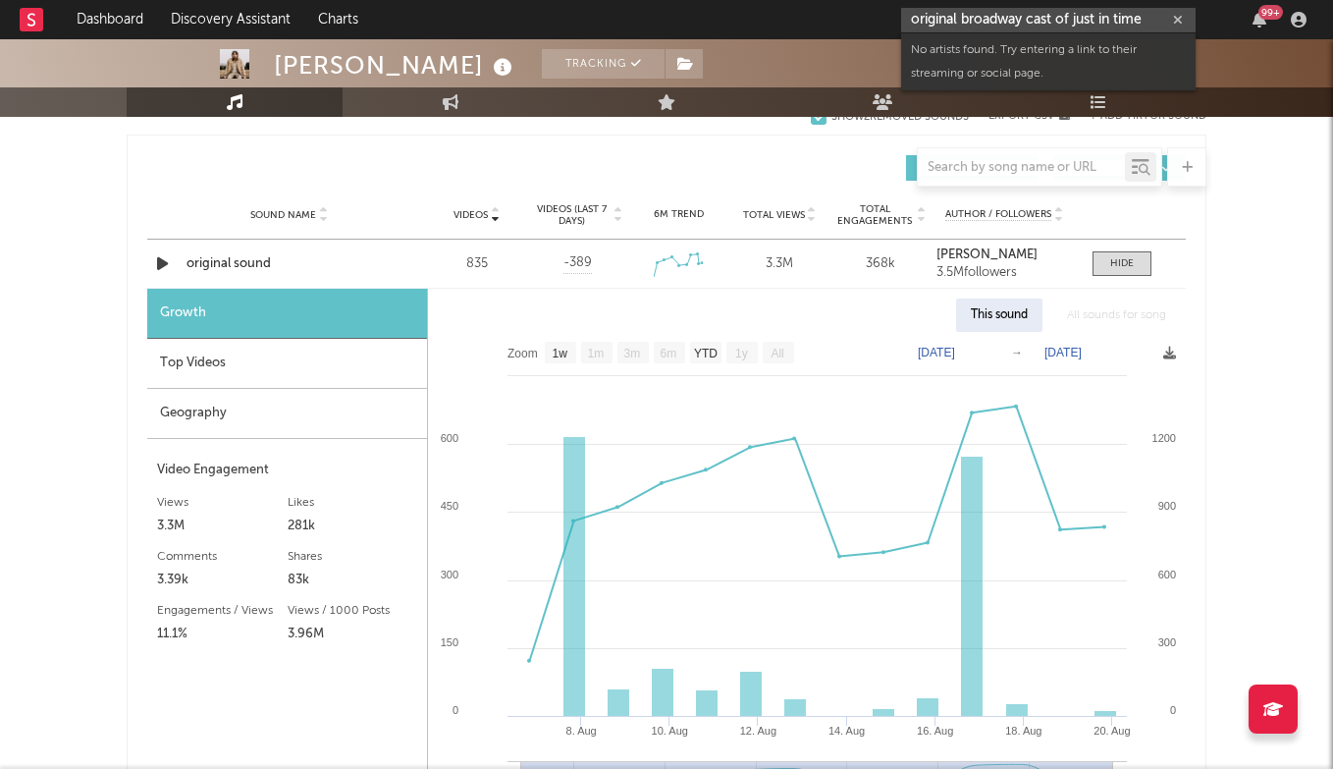
click at [1005, 18] on input "original broadway cast of just in time" at bounding box center [1048, 20] width 294 height 25
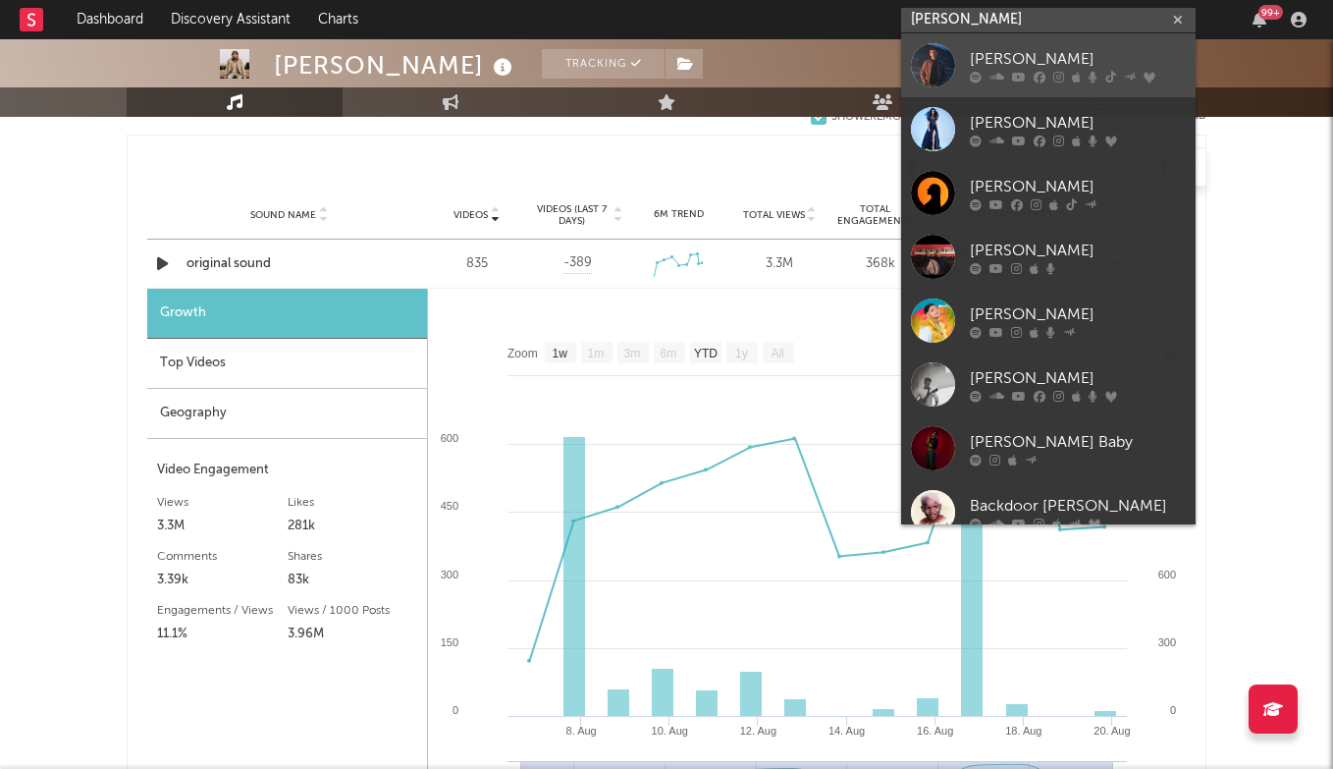
type input "[PERSON_NAME]"
click at [1048, 40] on link "[PERSON_NAME]" at bounding box center [1048, 65] width 294 height 64
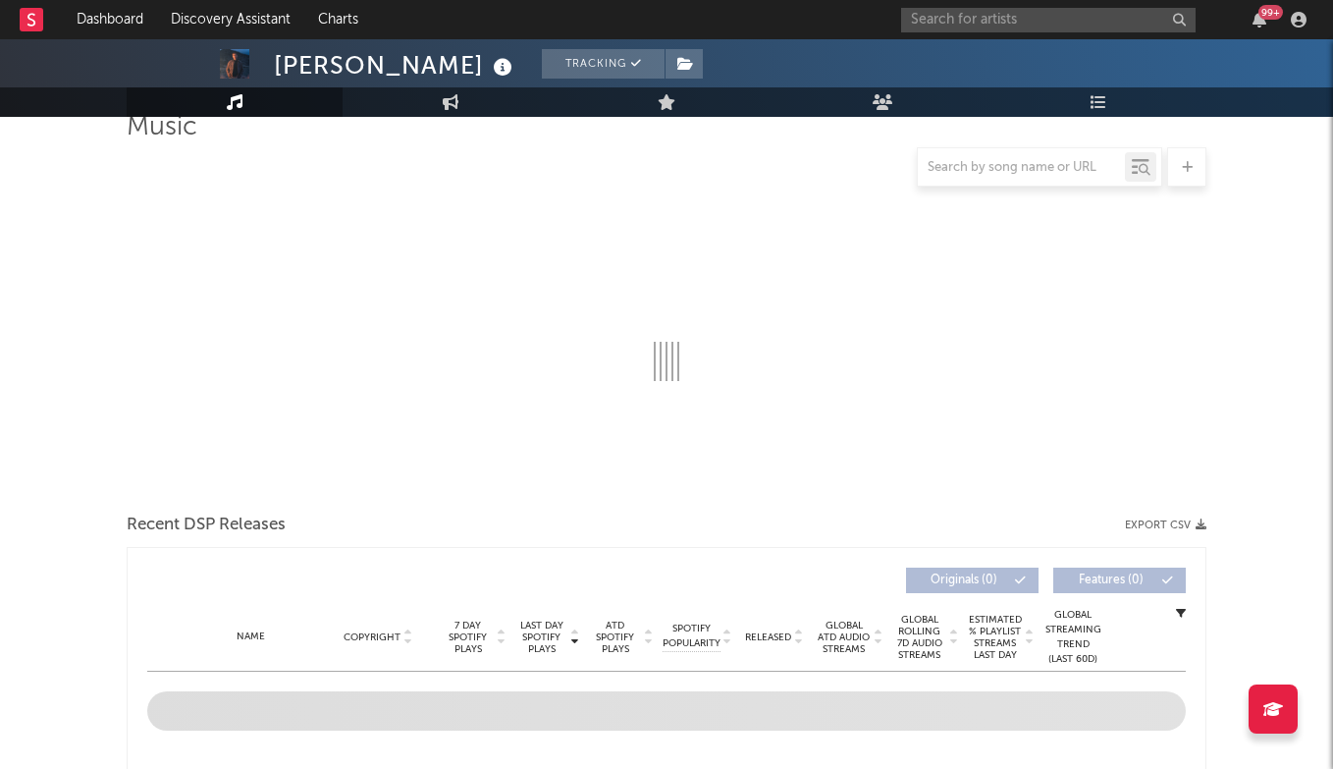
select select "6m"
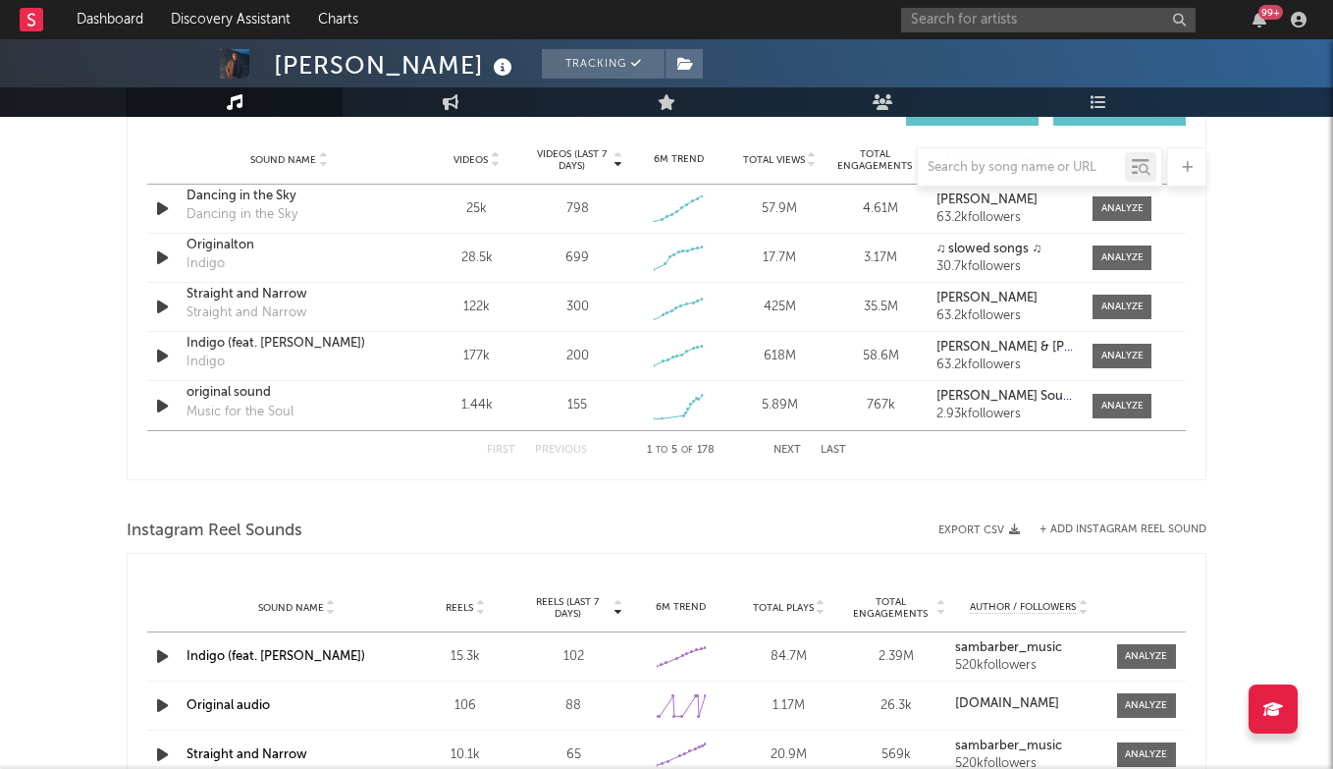
scroll to position [1412, 0]
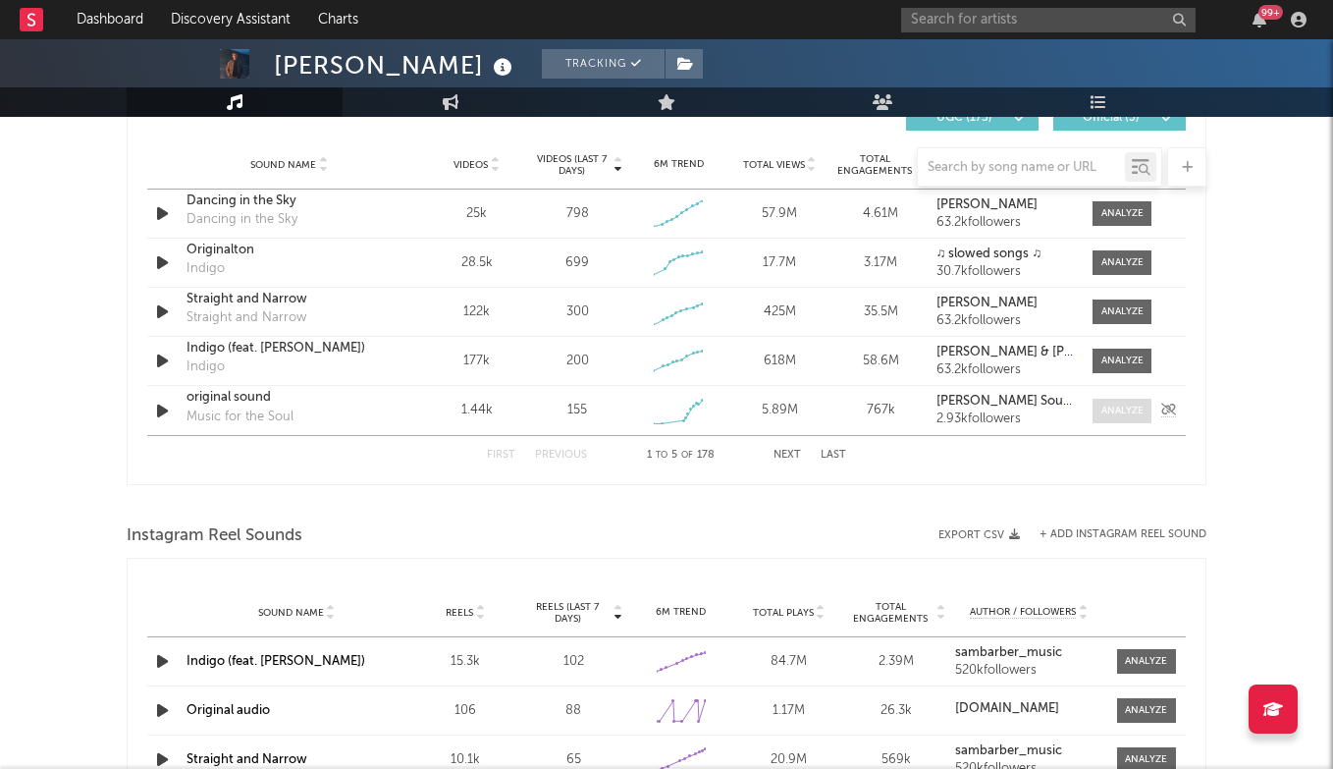
click at [1109, 404] on div at bounding box center [1122, 410] width 42 height 15
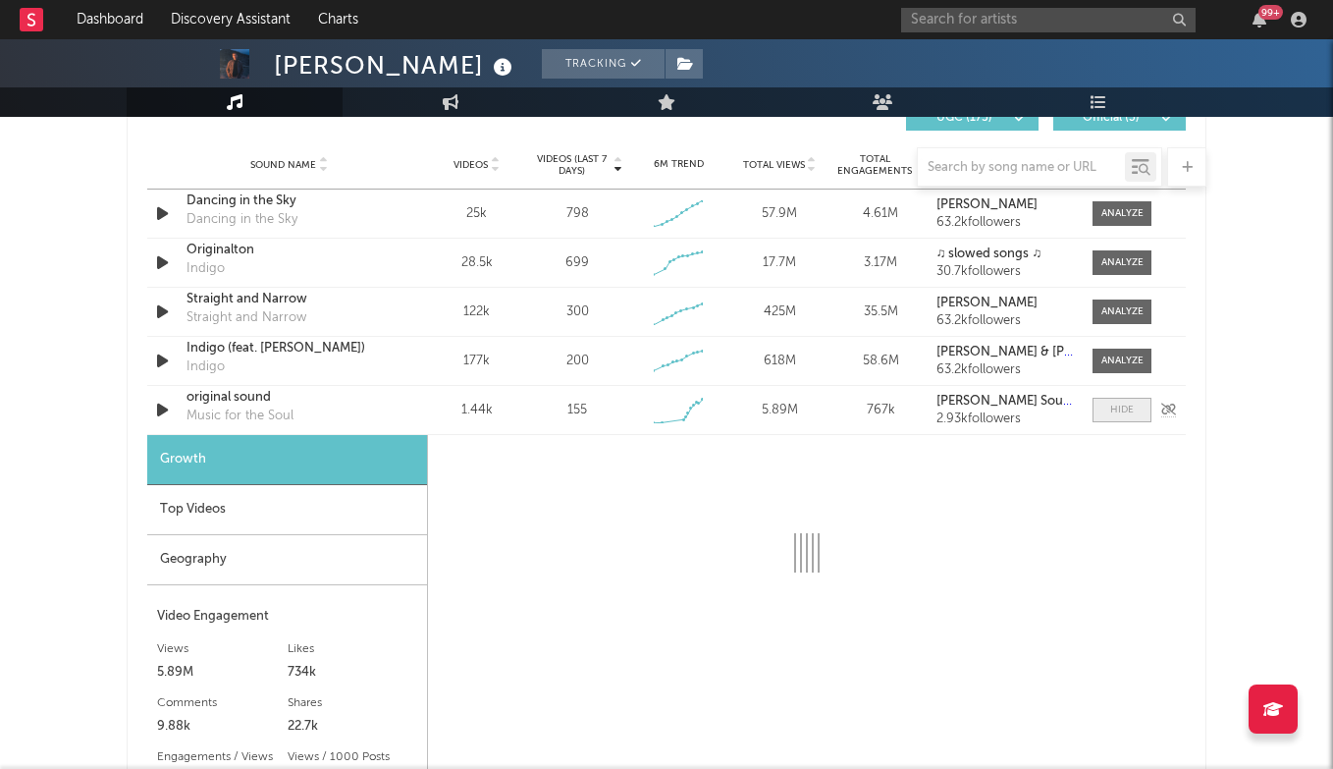
select select "1w"
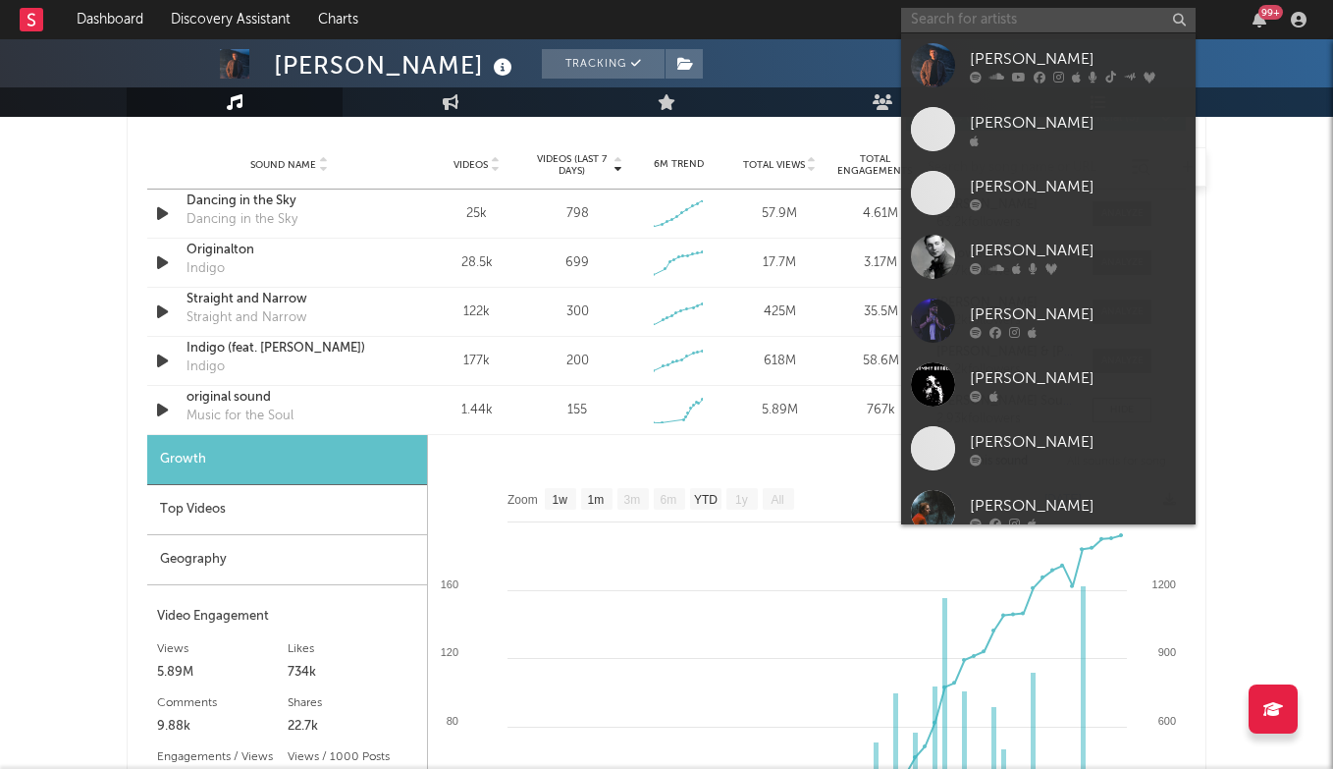
click at [1043, 25] on input "text" at bounding box center [1048, 20] width 294 height 25
type input "w"
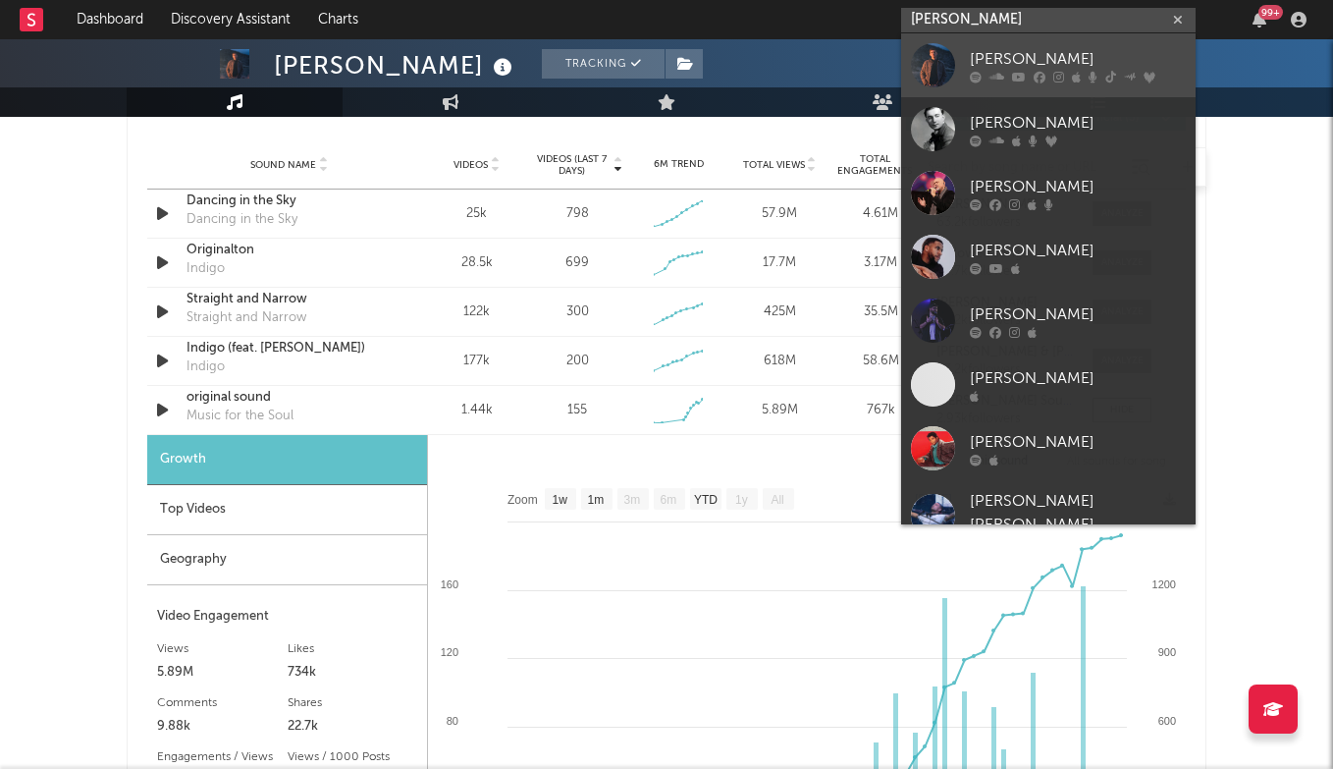
type input "[PERSON_NAME]"
click at [1049, 57] on div "[PERSON_NAME]" at bounding box center [1078, 59] width 216 height 24
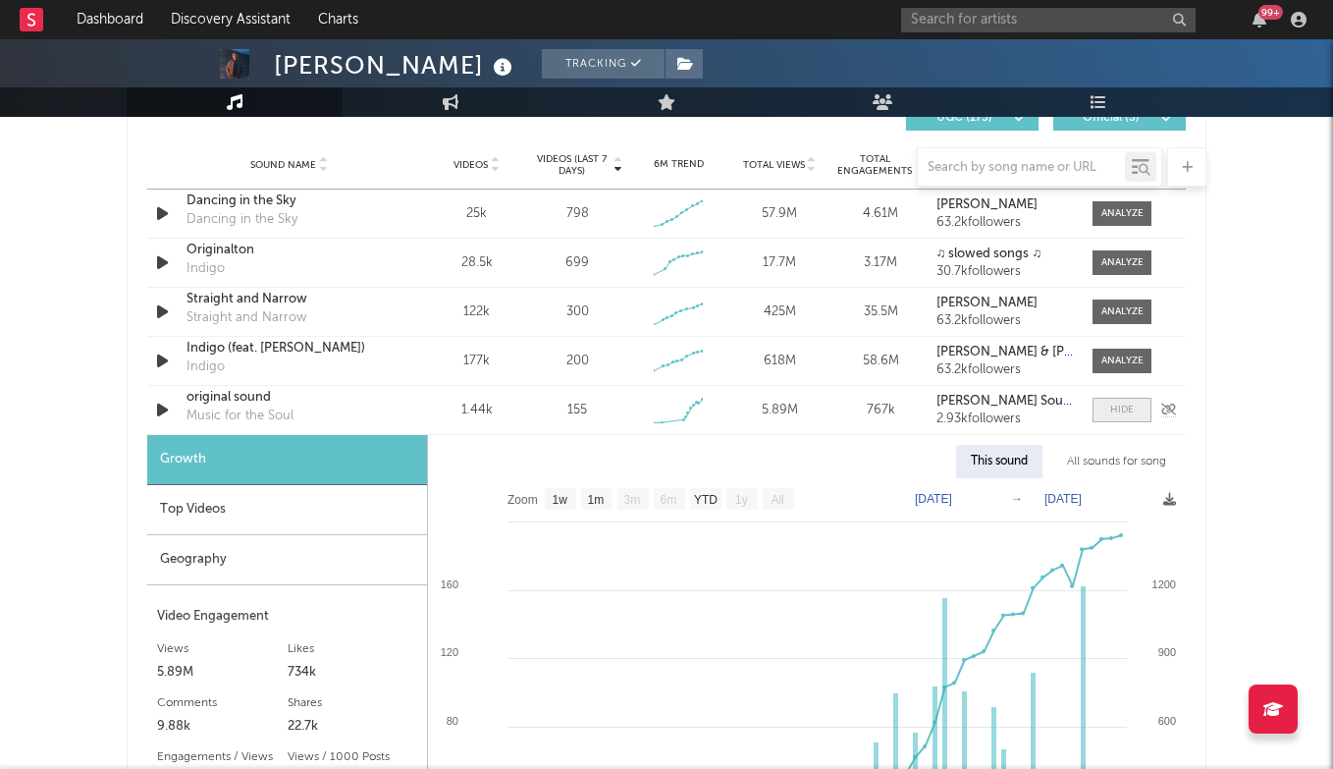
click at [1121, 404] on div at bounding box center [1122, 409] width 24 height 15
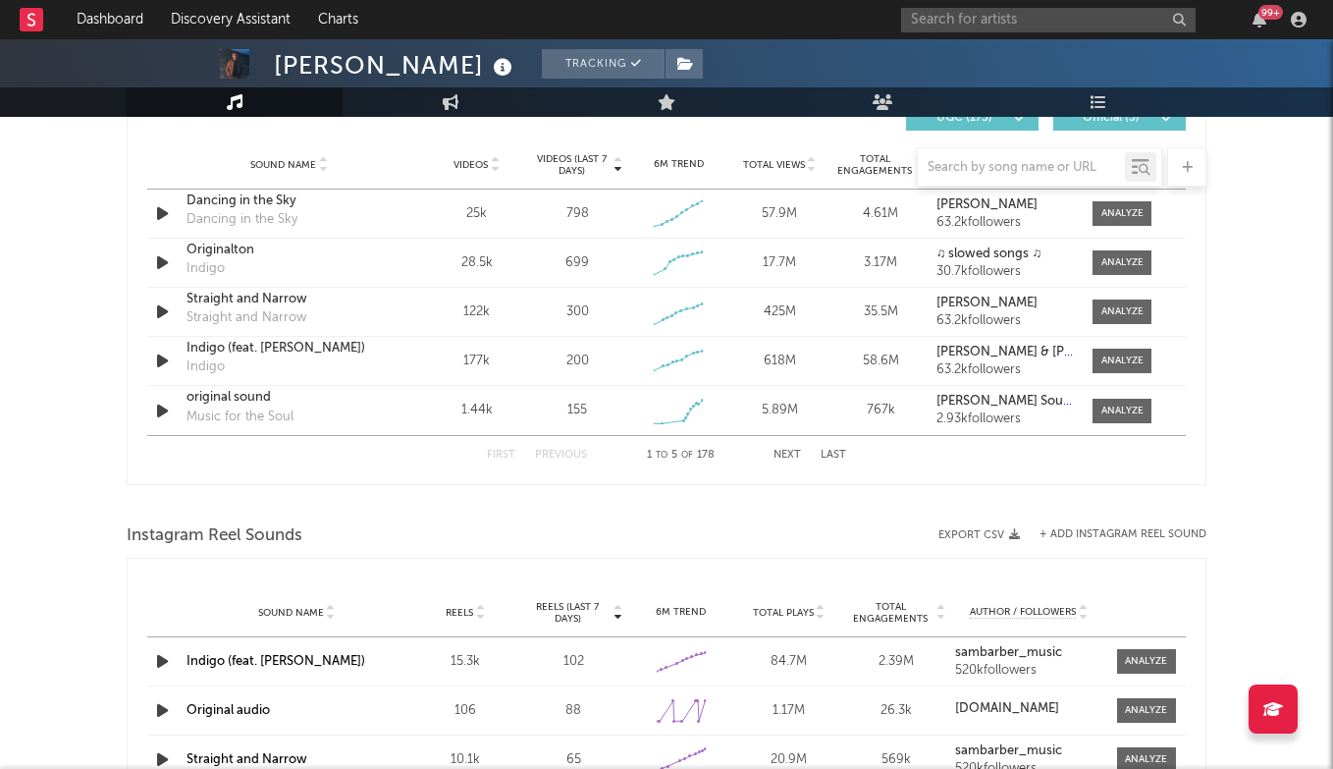
click at [791, 453] on button "Next" at bounding box center [787, 455] width 27 height 11
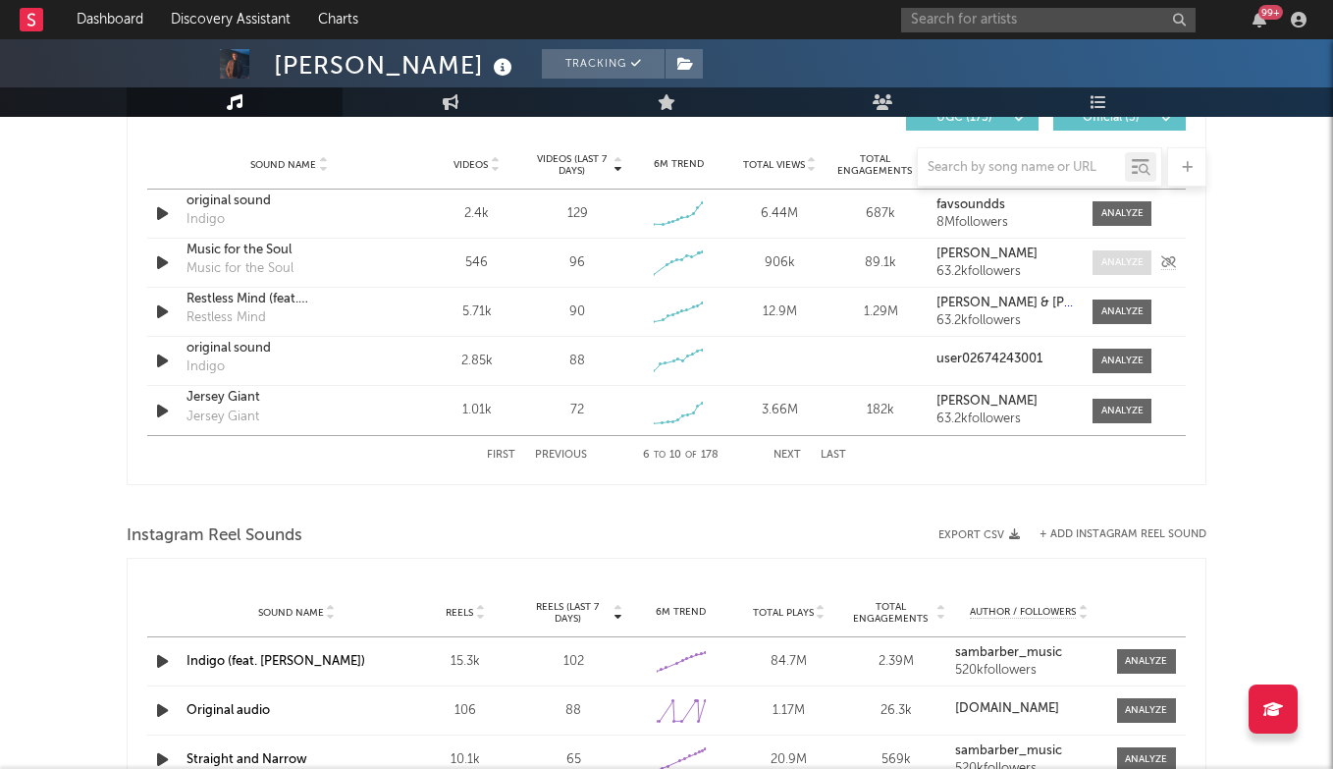
click at [1122, 258] on div at bounding box center [1122, 262] width 42 height 15
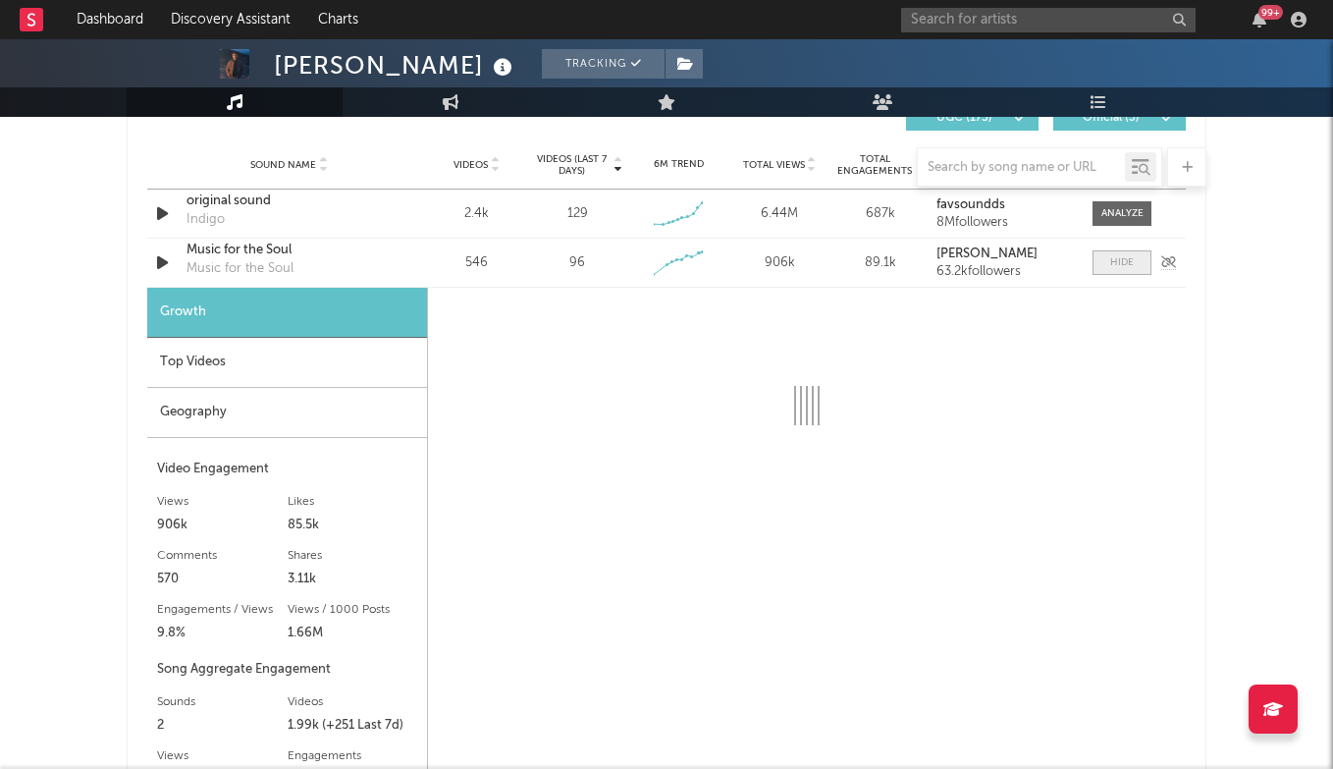
select select "1w"
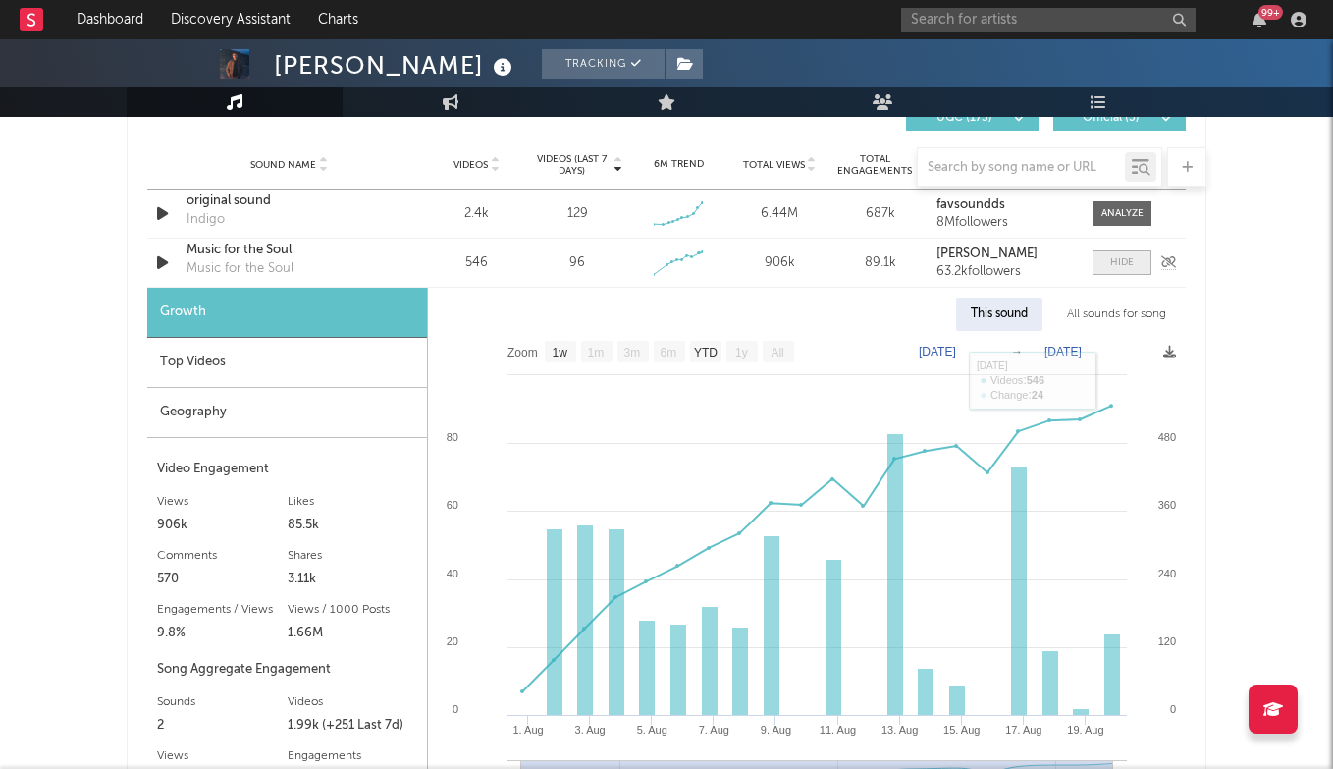
click at [1136, 267] on span at bounding box center [1122, 262] width 59 height 25
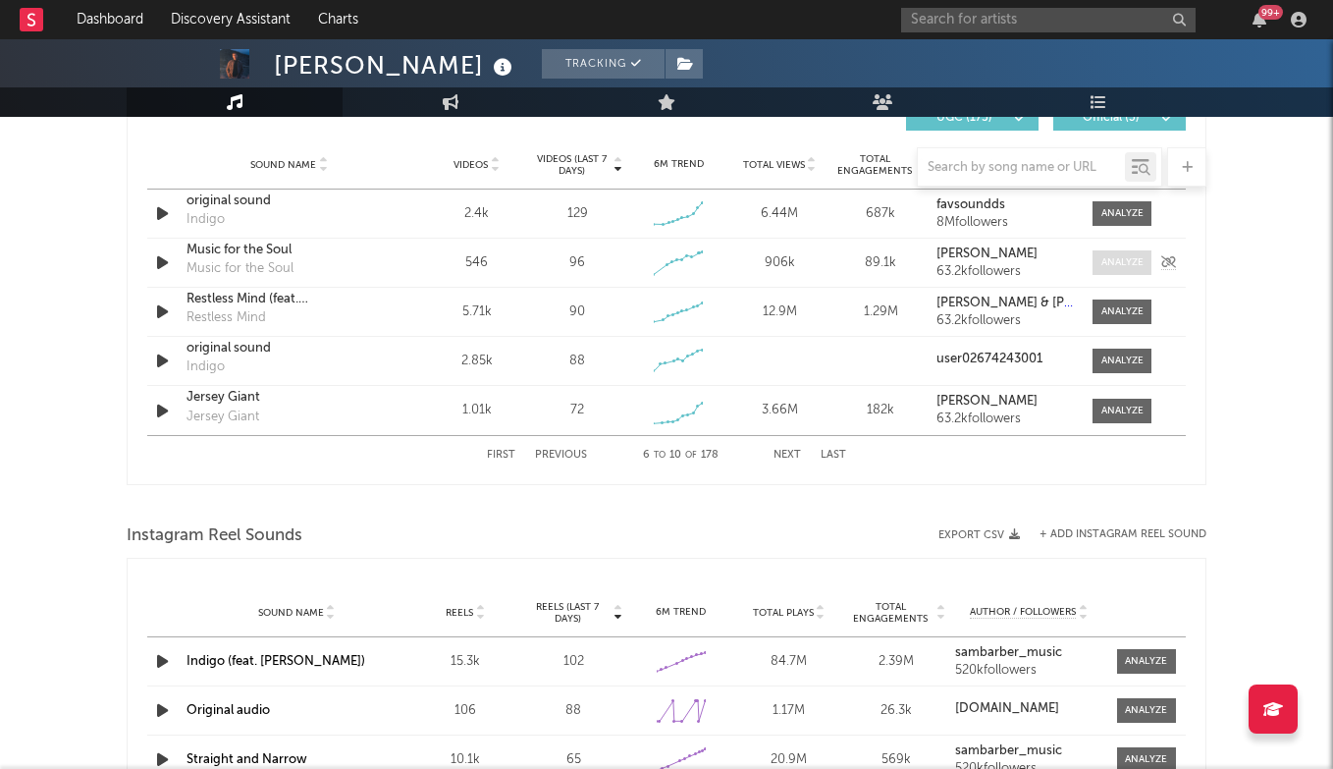
click at [1136, 269] on div at bounding box center [1122, 262] width 42 height 15
select select "1w"
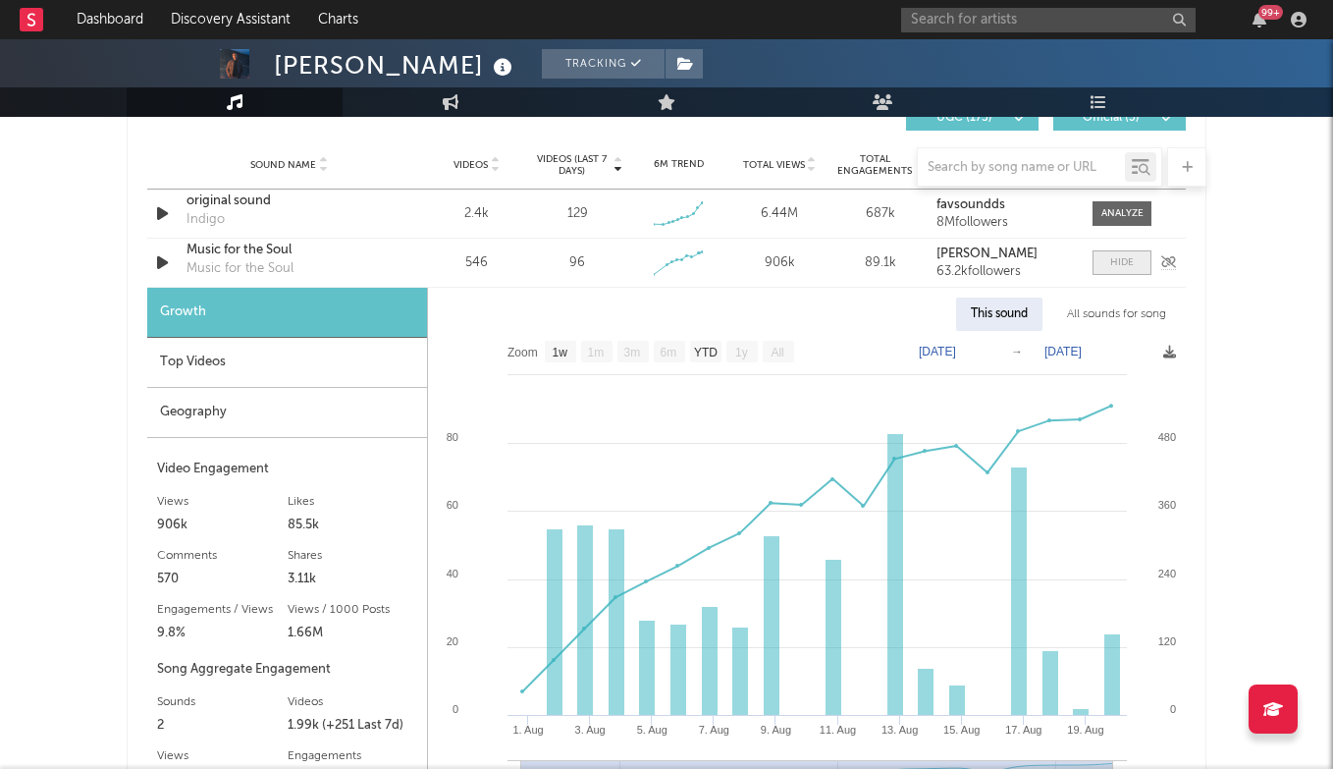
click at [1110, 253] on span at bounding box center [1122, 262] width 59 height 25
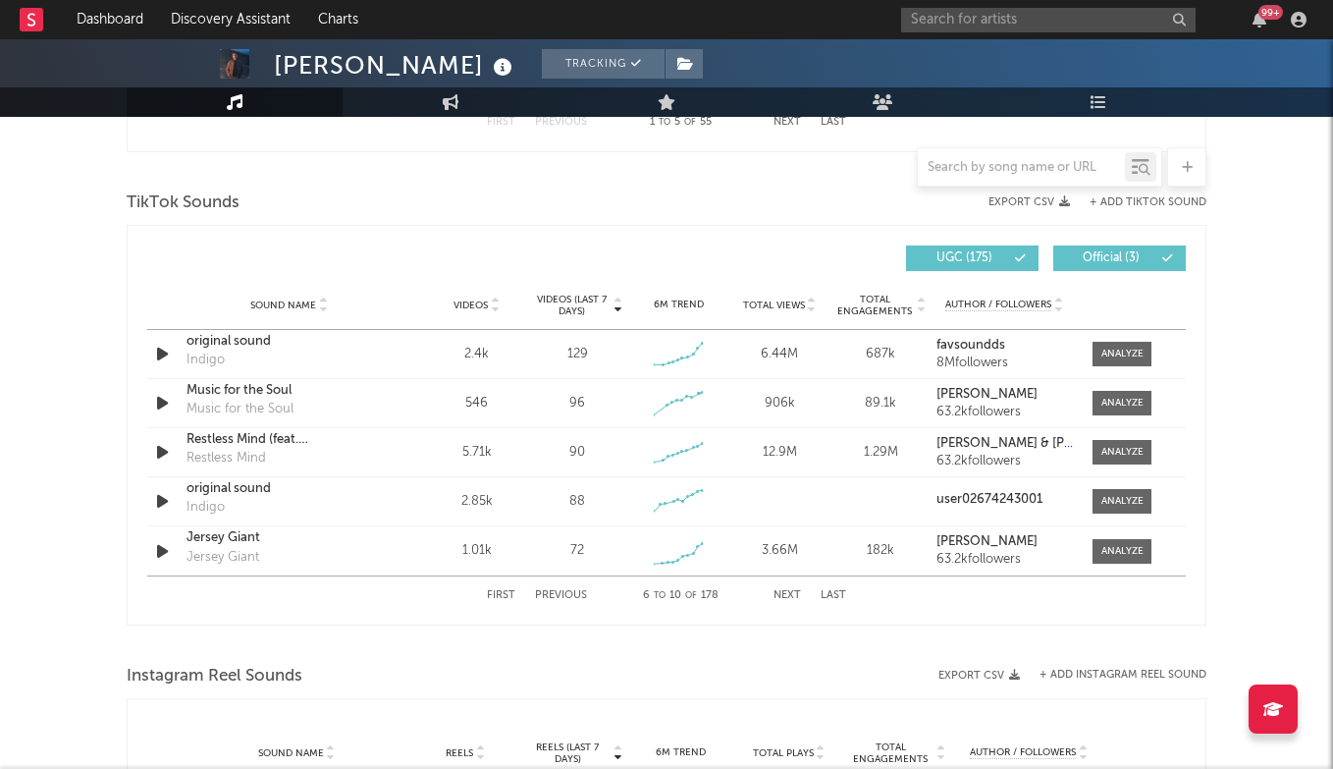
scroll to position [1230, 0]
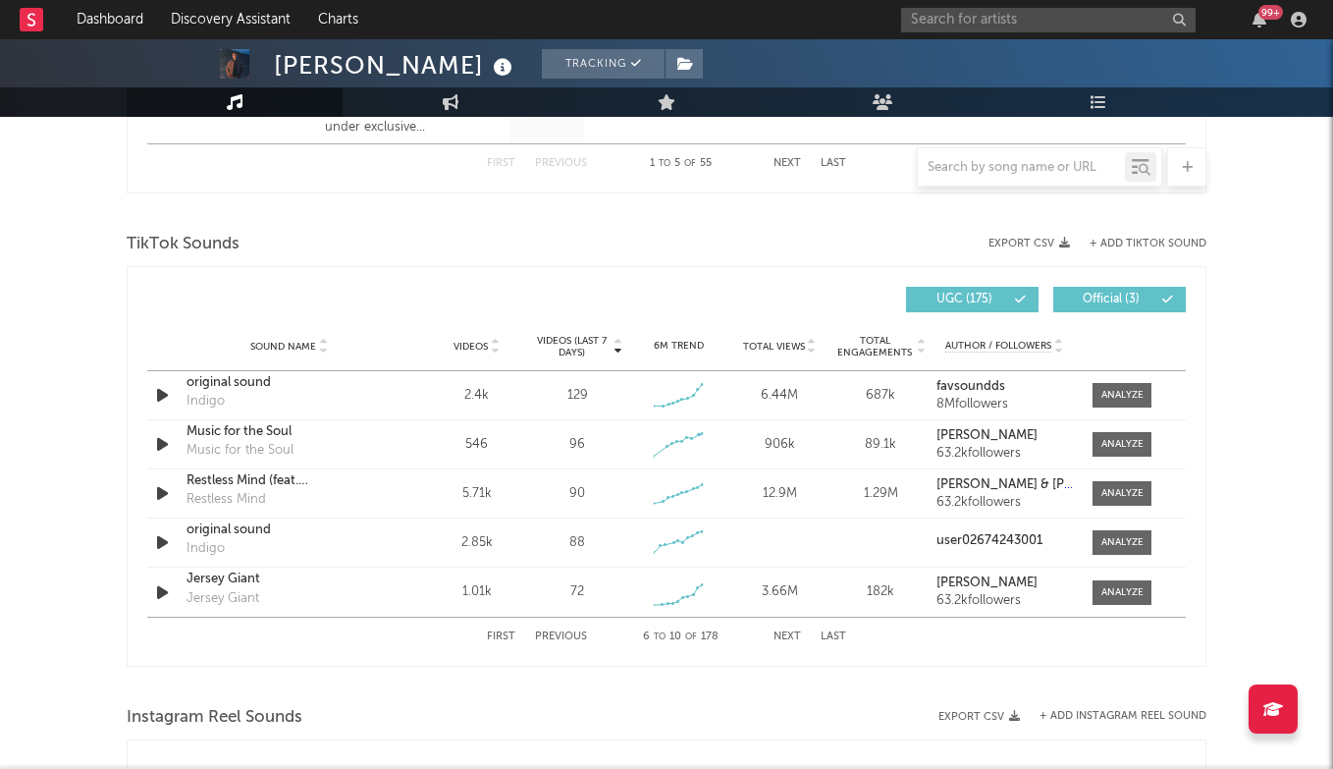
click at [1121, 239] on button "+ Add TikTok Sound" at bounding box center [1148, 244] width 117 height 11
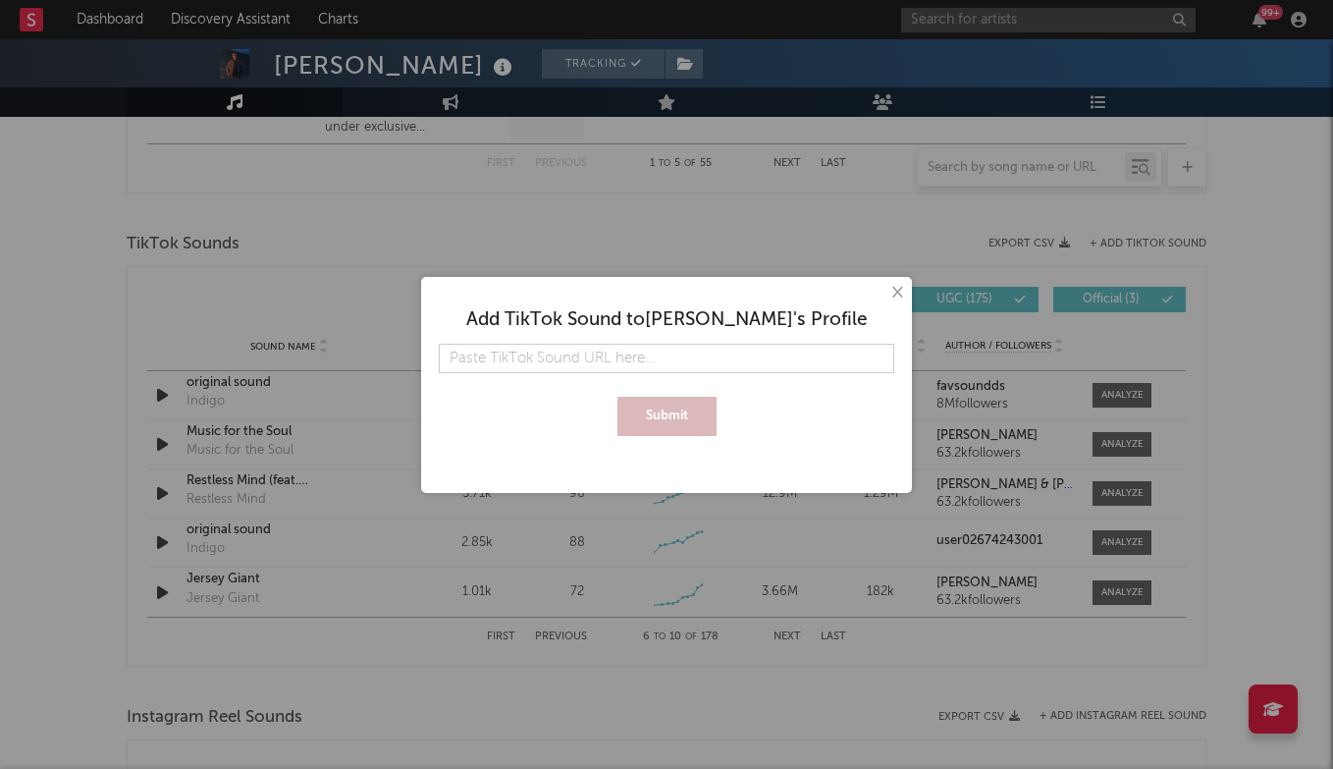
click at [759, 348] on input "text" at bounding box center [666, 358] width 455 height 29
type input "[URL][DOMAIN_NAME]"
click at [663, 427] on button "Submit" at bounding box center [666, 416] width 99 height 39
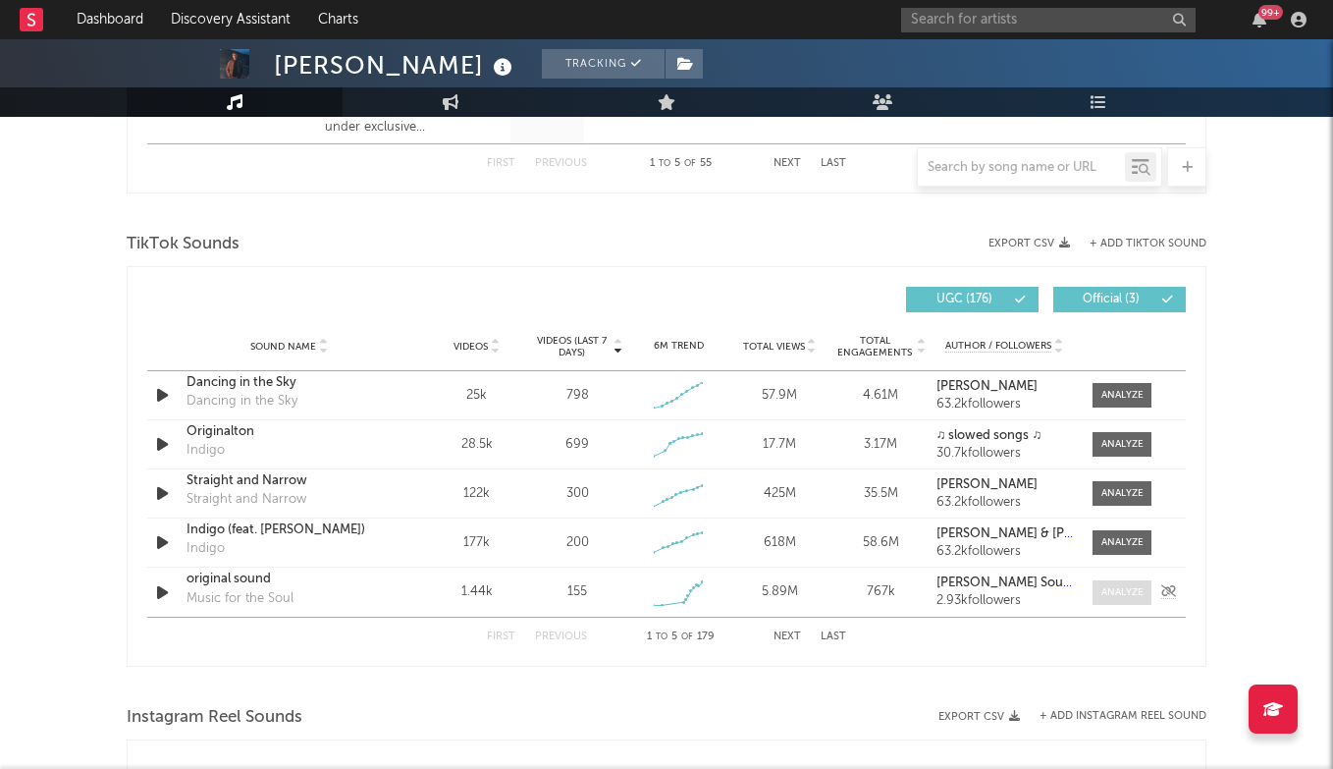
click at [1125, 587] on div at bounding box center [1122, 592] width 42 height 15
select select "1w"
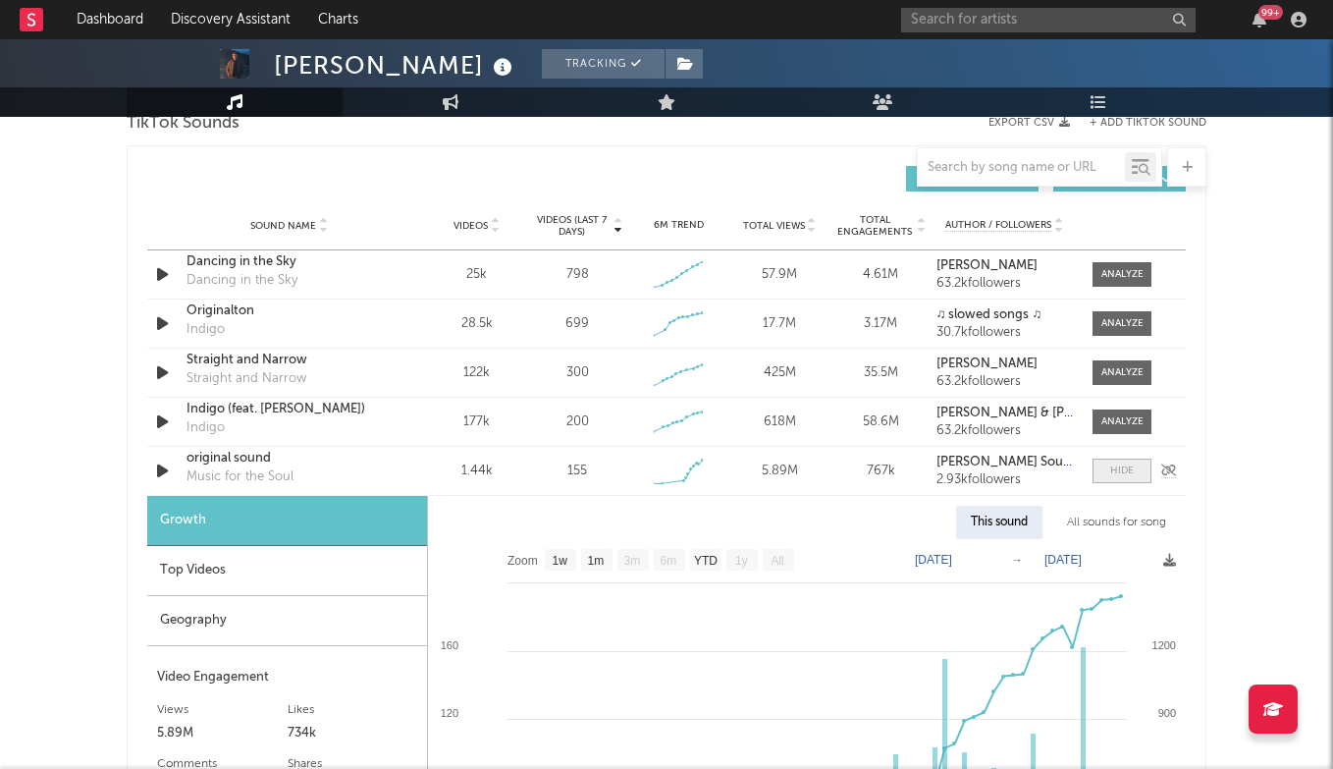
scroll to position [1358, 0]
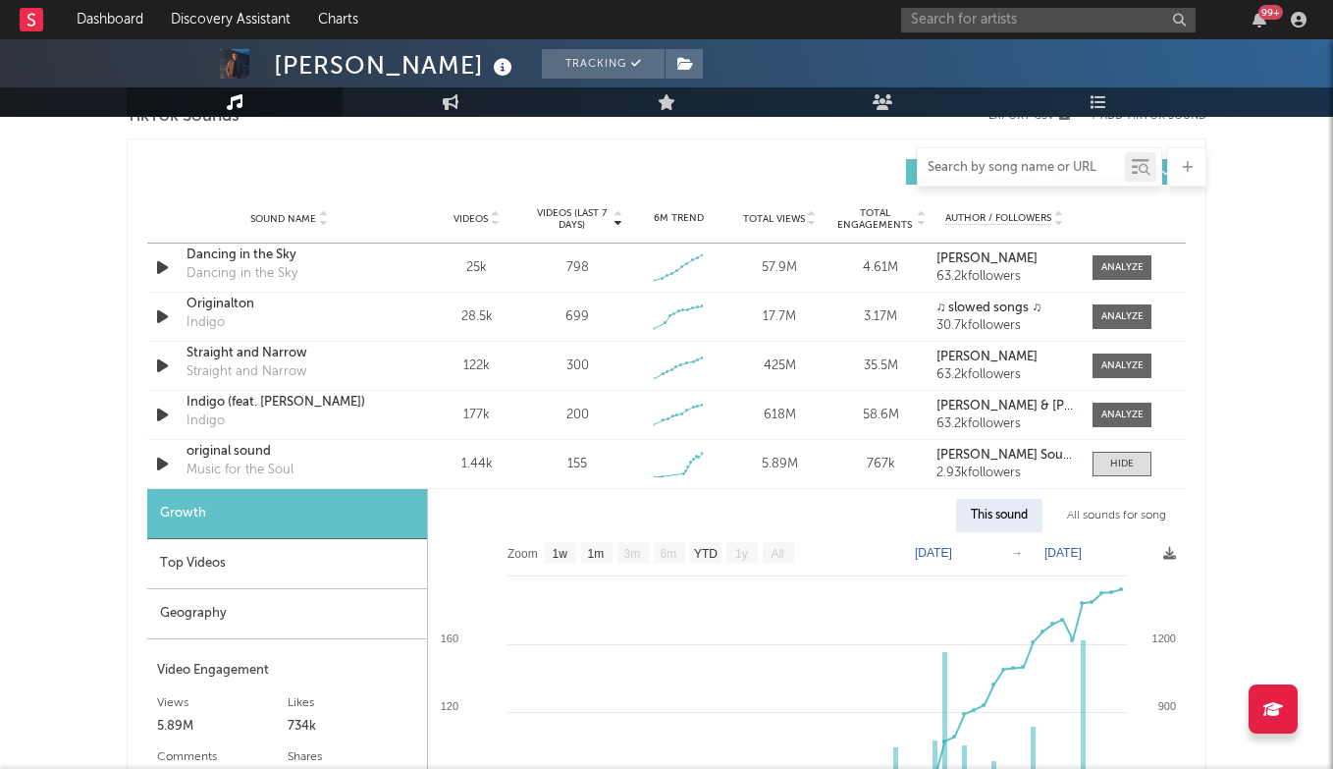
click at [1030, 167] on input "text" at bounding box center [1021, 168] width 207 height 16
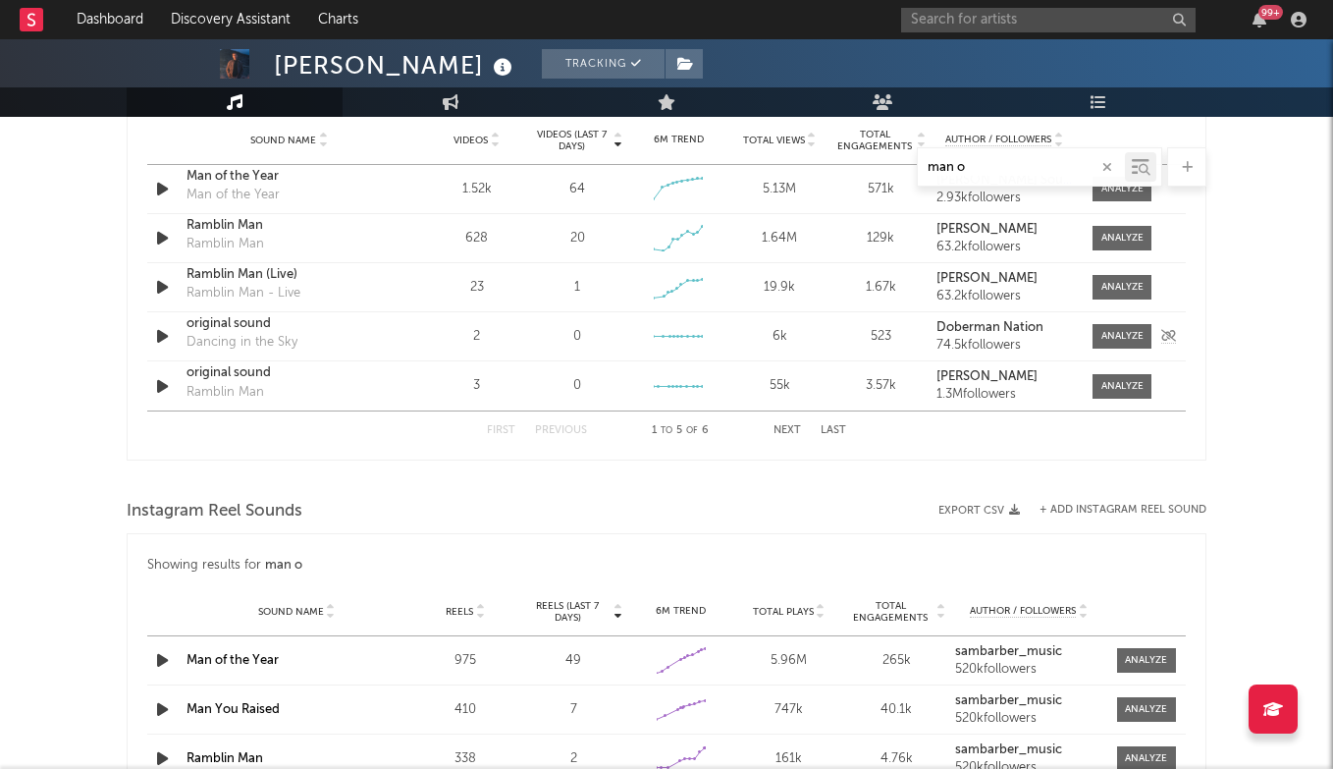
scroll to position [1307, 0]
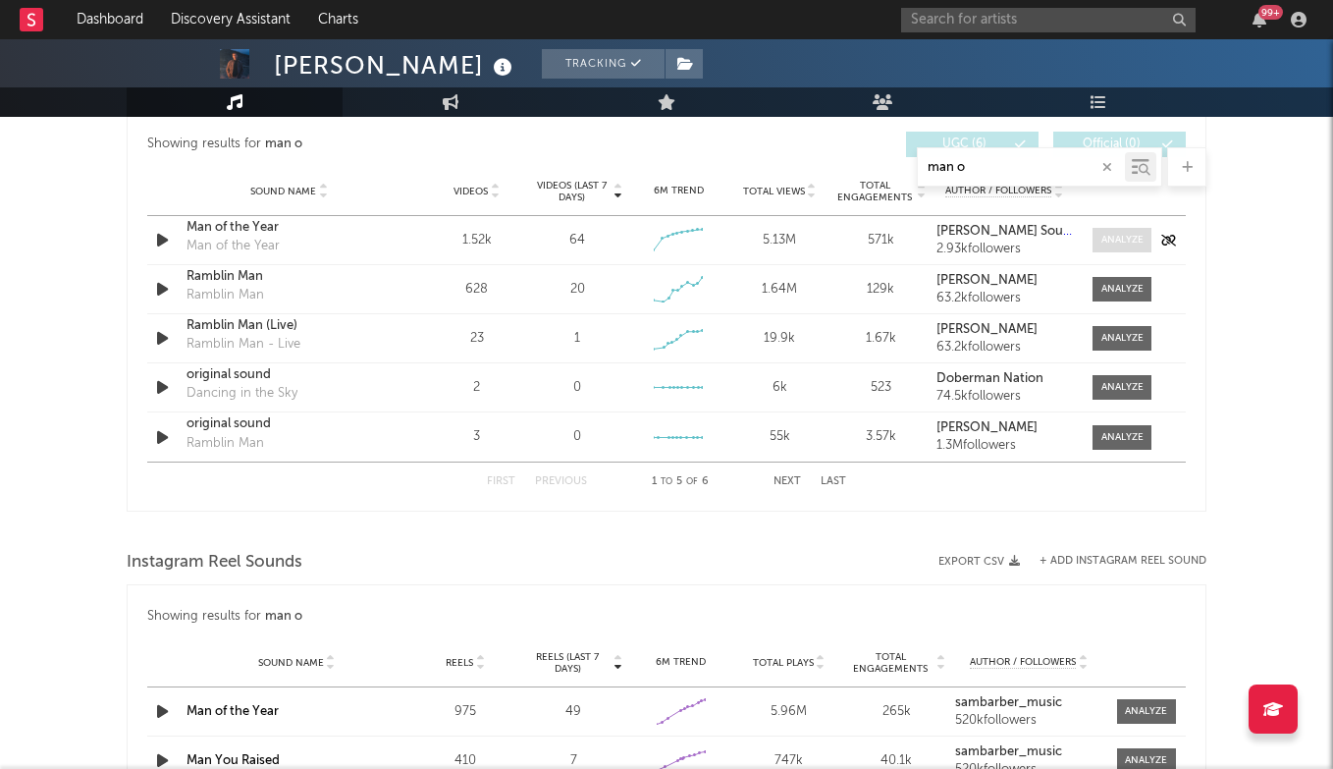
type input "man o"
click at [1108, 240] on div at bounding box center [1122, 240] width 42 height 15
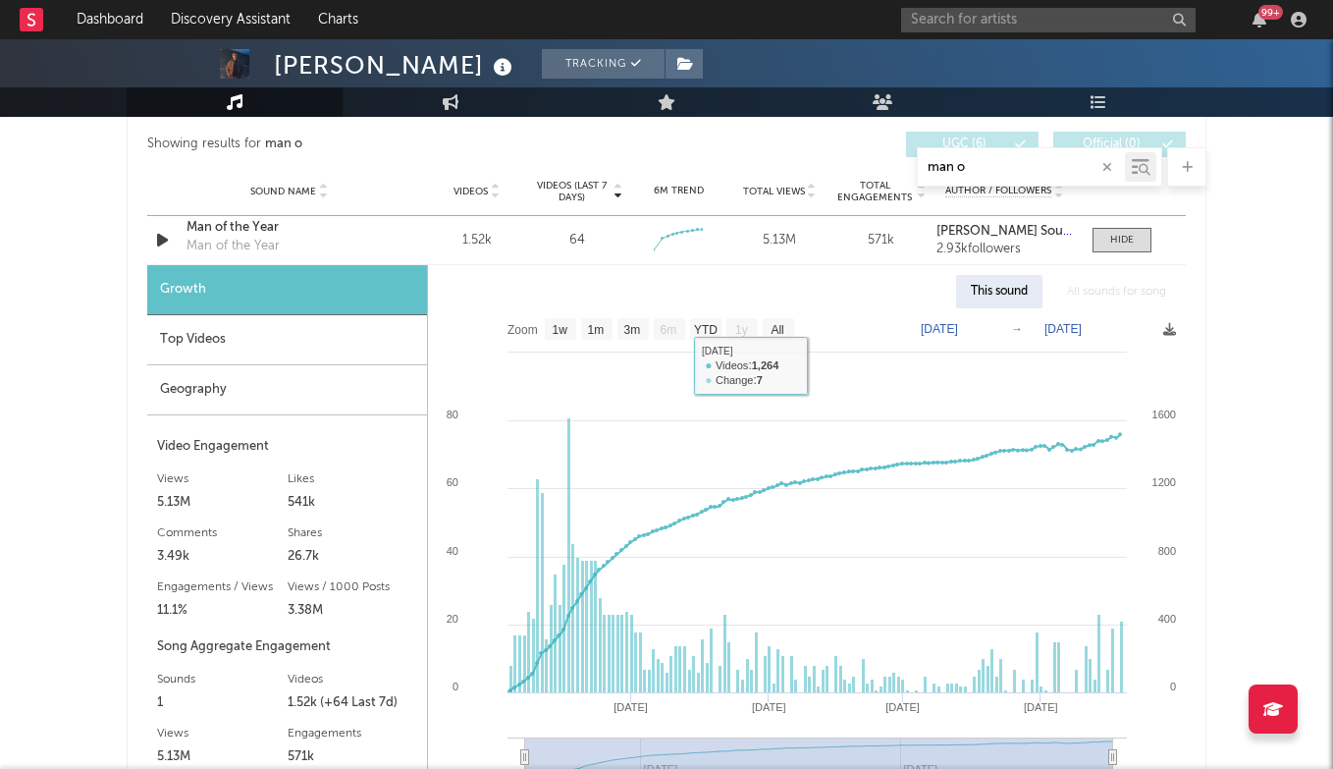
click at [602, 328] on text "1m" at bounding box center [596, 330] width 17 height 14
select select "1m"
type input "[DATE]"
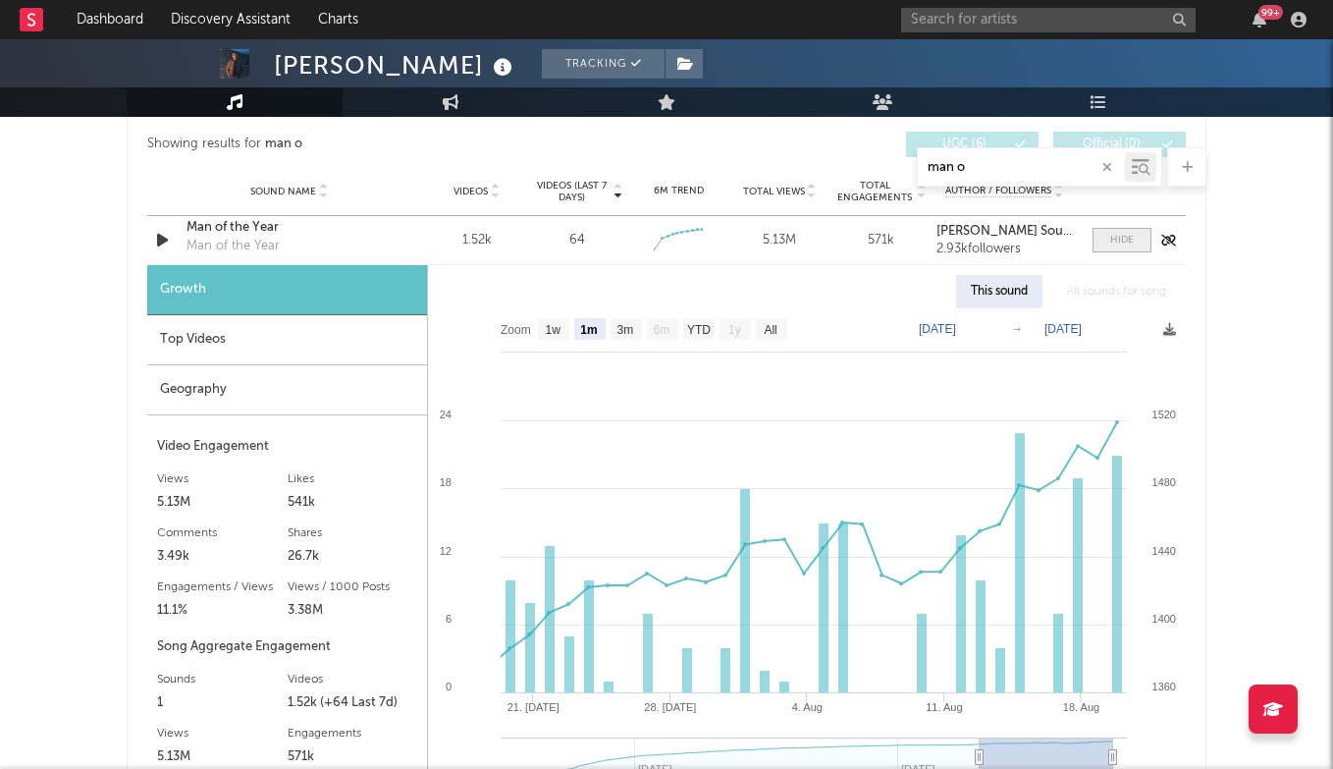
click at [1114, 235] on div at bounding box center [1122, 240] width 24 height 15
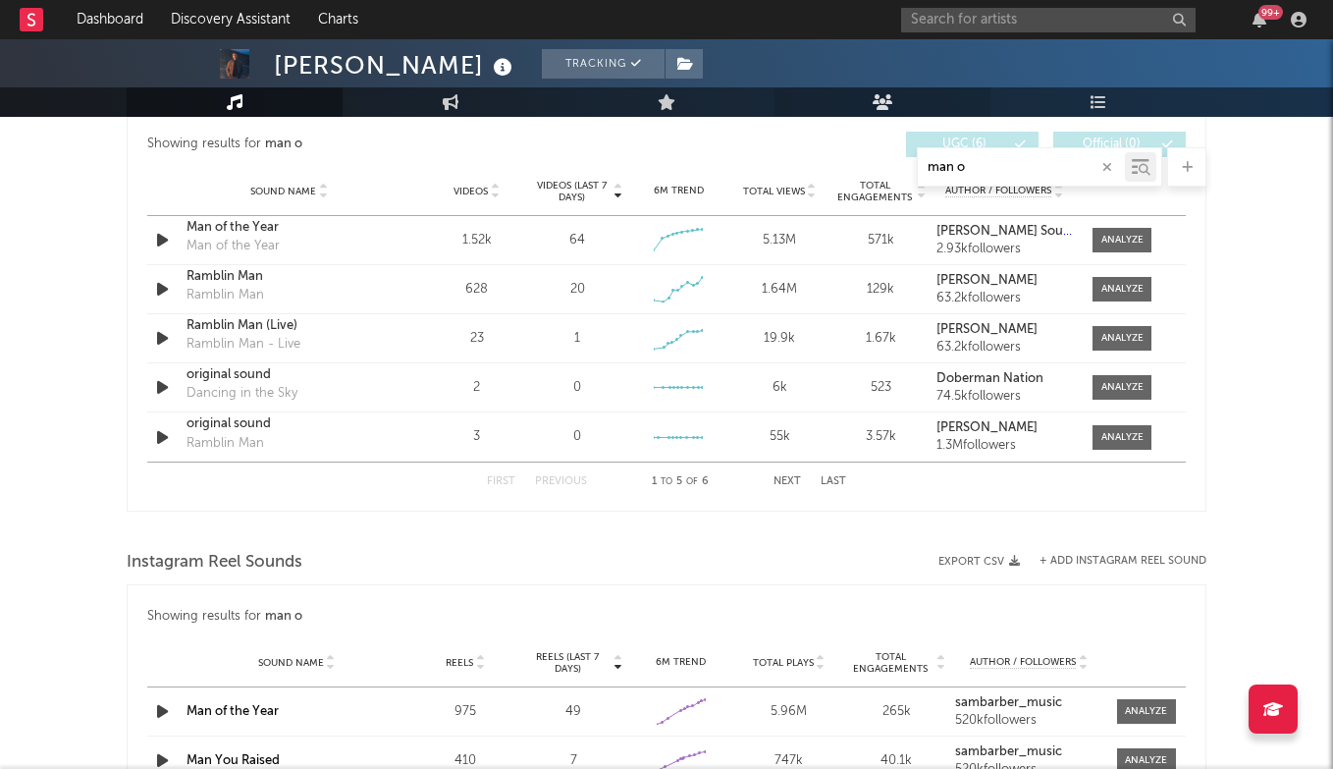
drag, startPoint x: 993, startPoint y: 163, endPoint x: 781, endPoint y: 114, distance: 217.6
click at [787, 113] on div "[PERSON_NAME] Tracking [GEOGRAPHIC_DATA] | Country Edit Tracking Email Alerts O…" at bounding box center [666, 163] width 1333 height 2861
type input "mu"
select select "1w"
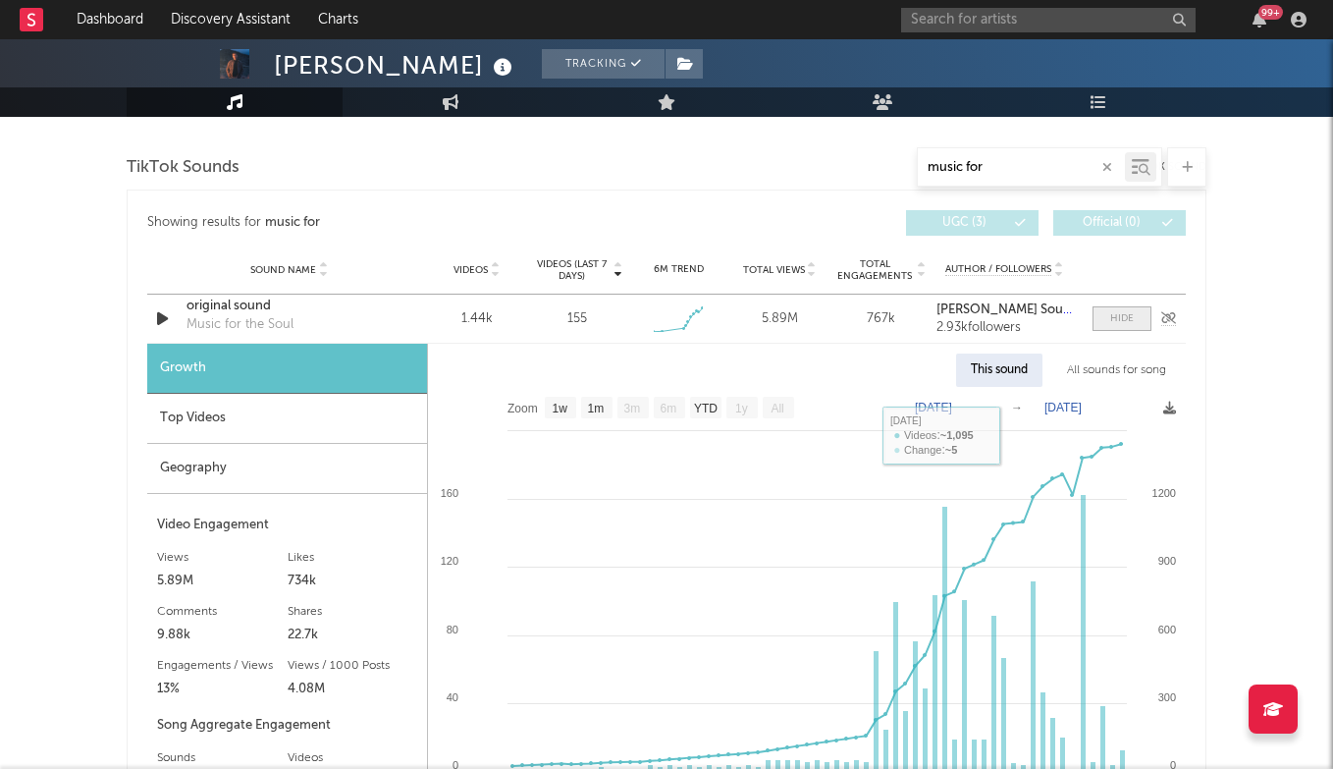
type input "music for"
click at [1119, 319] on div at bounding box center [1122, 318] width 24 height 15
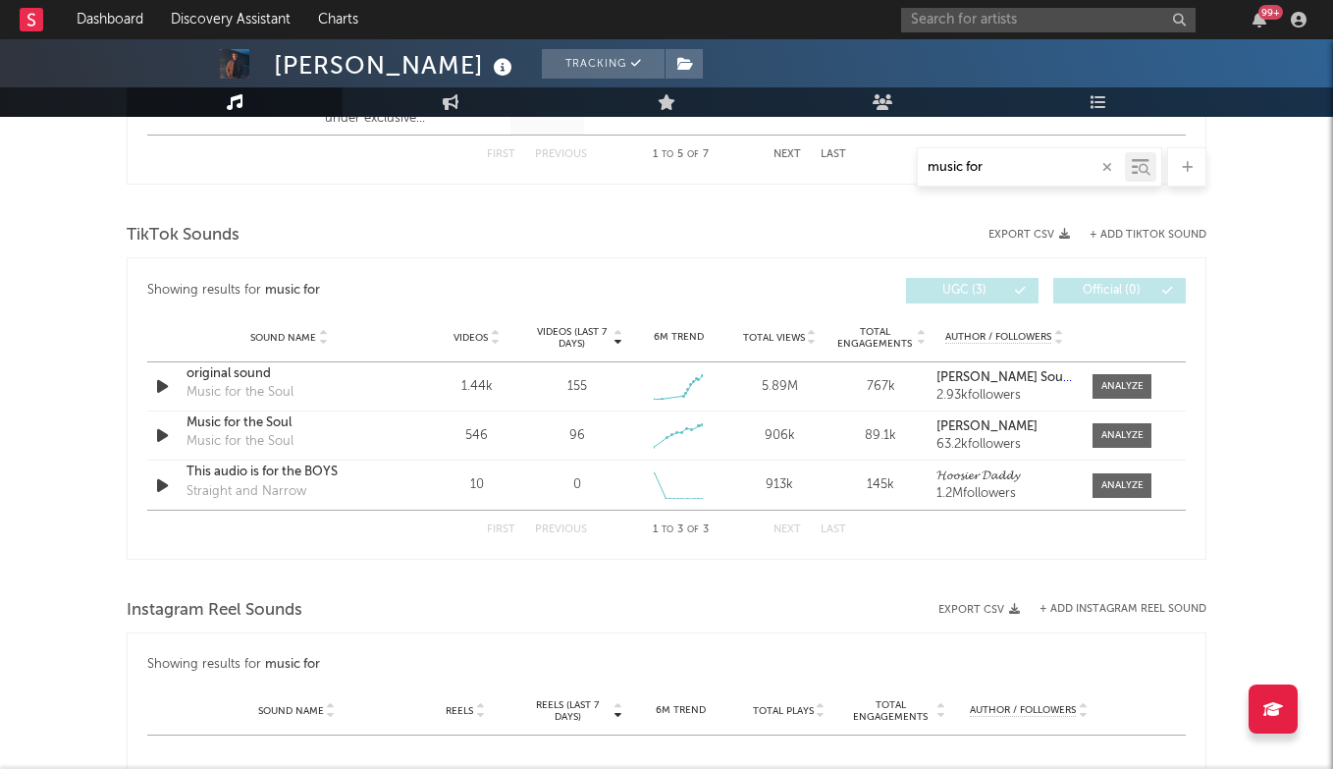
scroll to position [1238, 0]
click at [1135, 233] on button "+ Add TikTok Sound" at bounding box center [1148, 236] width 117 height 11
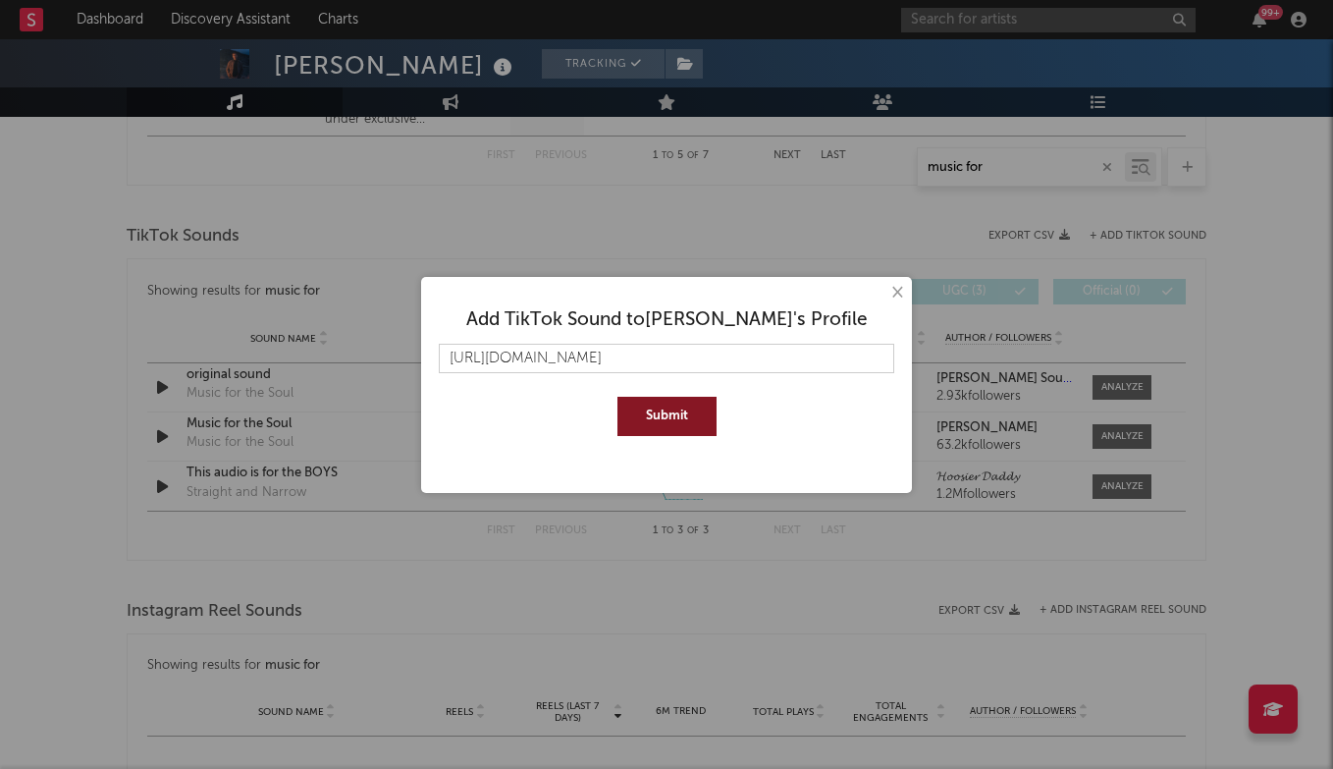
type input "[URL][DOMAIN_NAME]"
click at [689, 409] on button "Submit" at bounding box center [666, 416] width 99 height 39
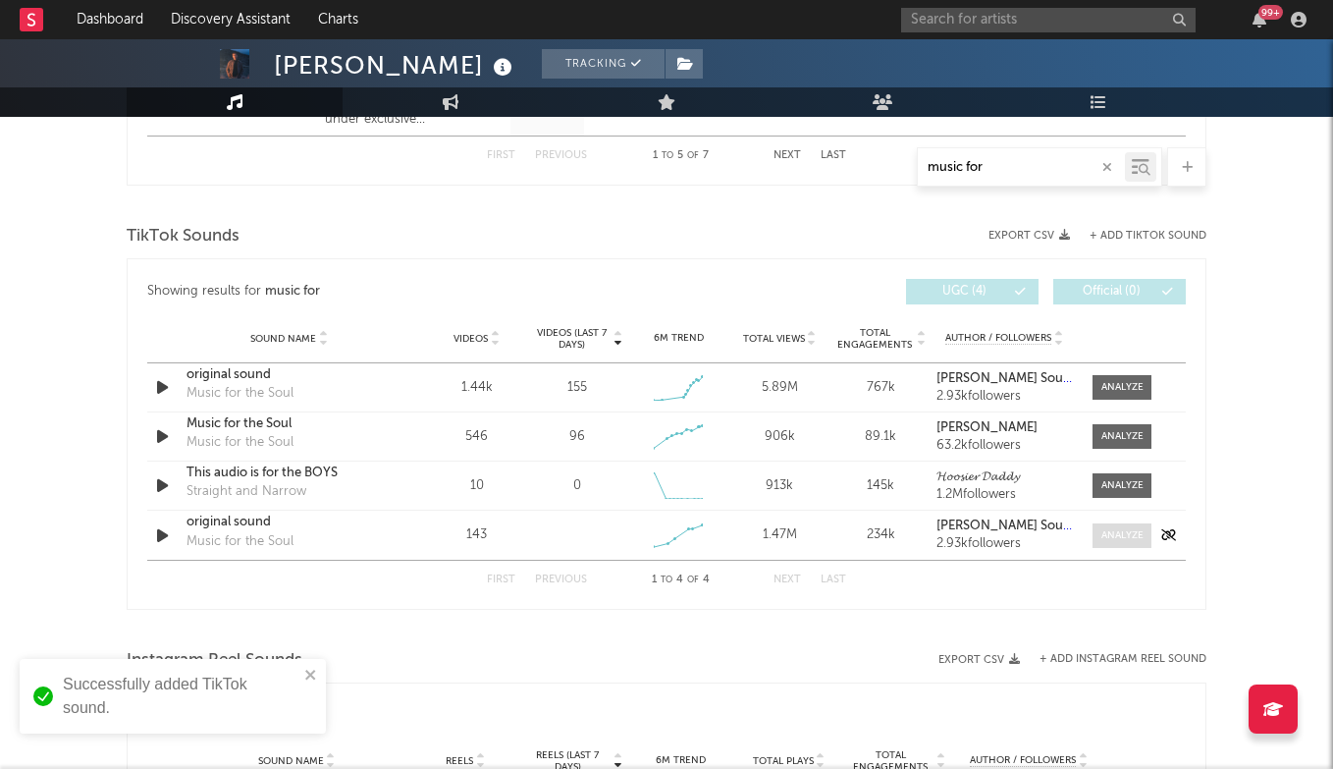
click at [1107, 530] on div at bounding box center [1122, 535] width 42 height 15
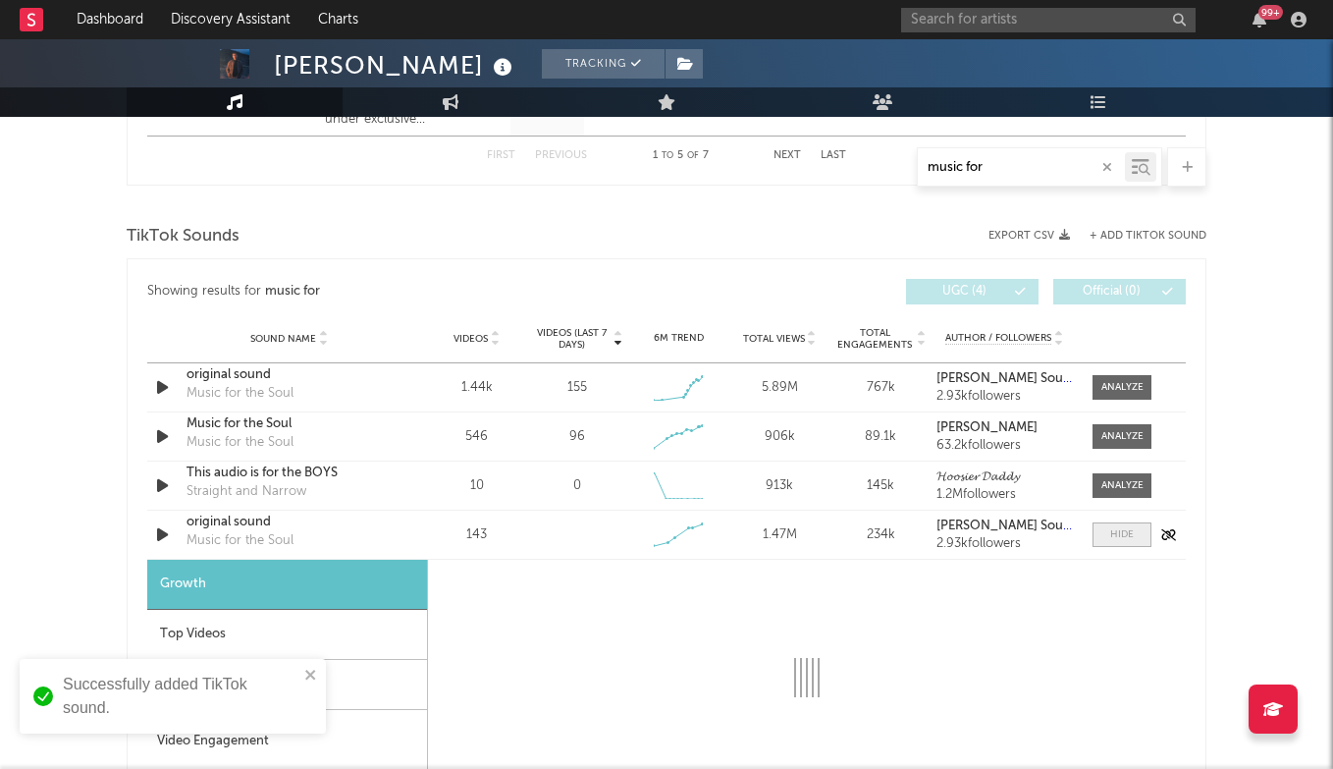
select select "1w"
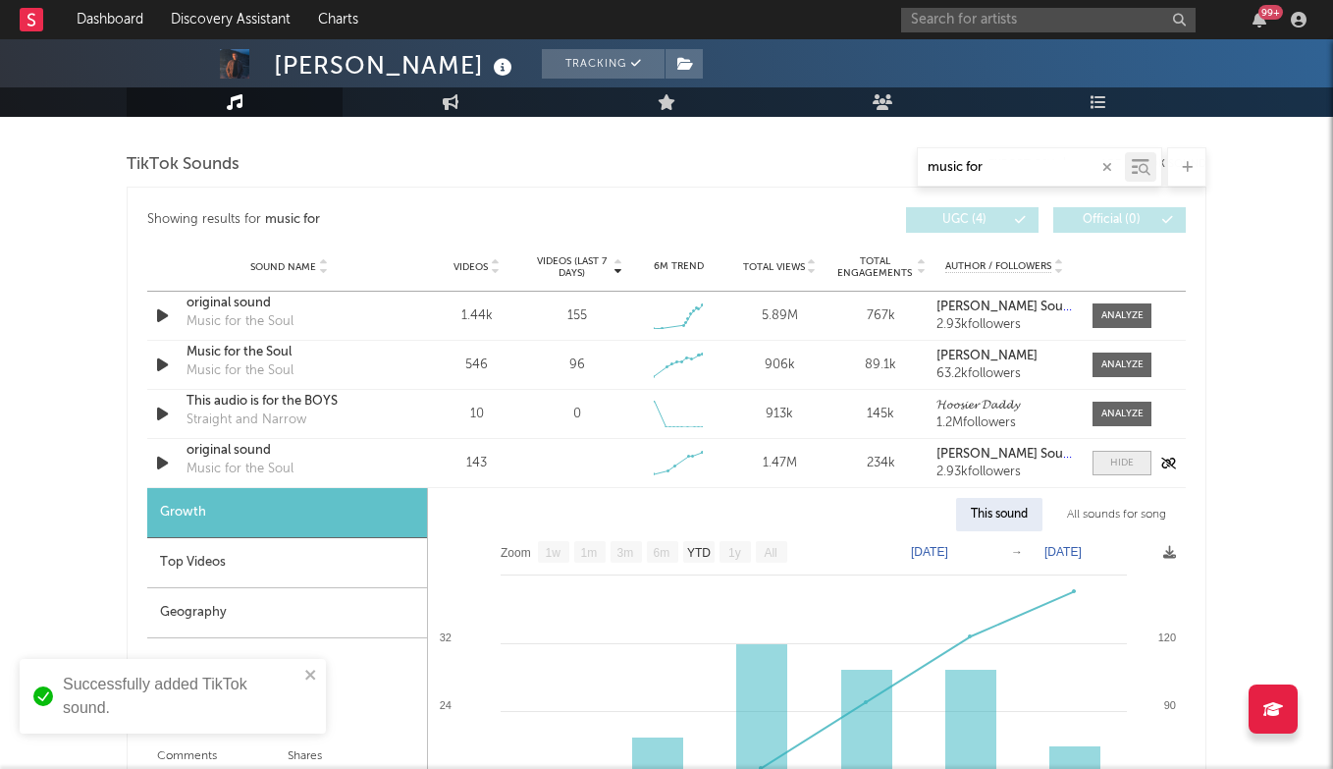
scroll to position [1407, 0]
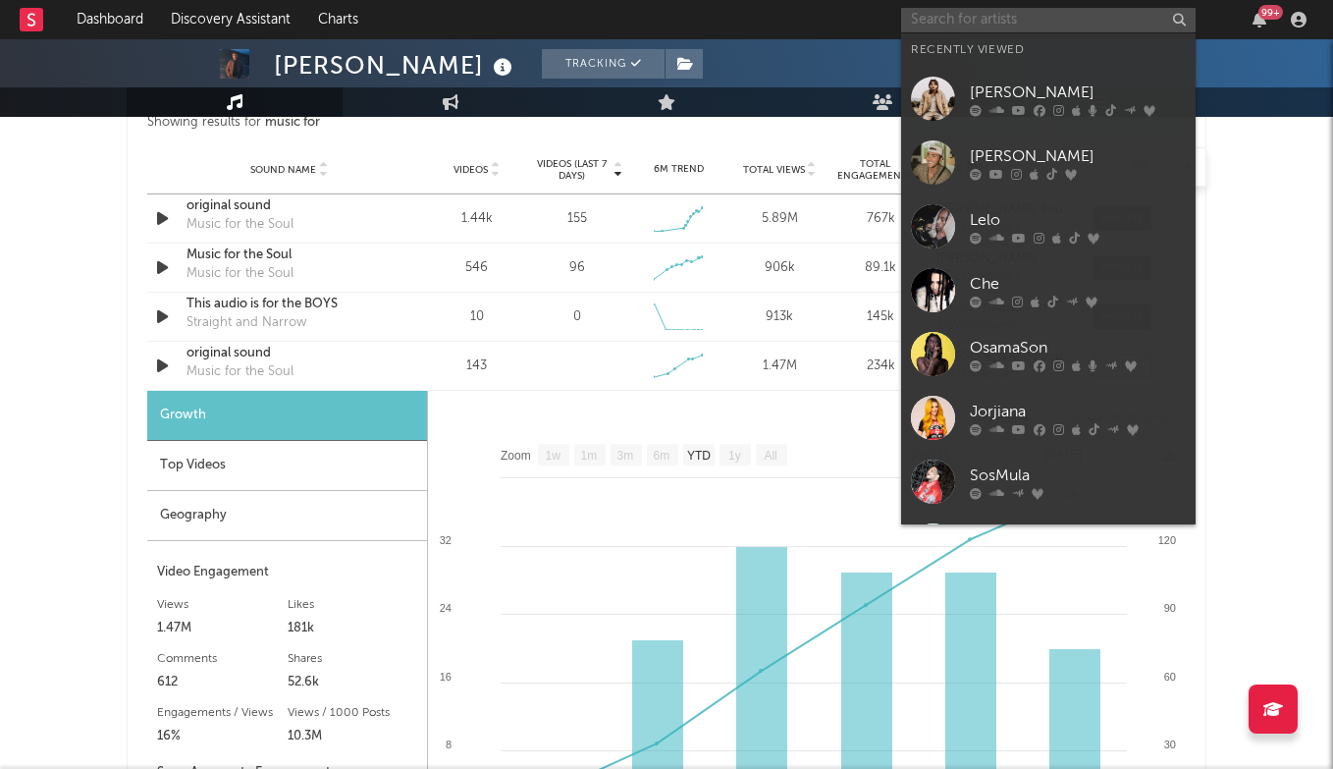
click at [1055, 27] on input "text" at bounding box center [1048, 20] width 294 height 25
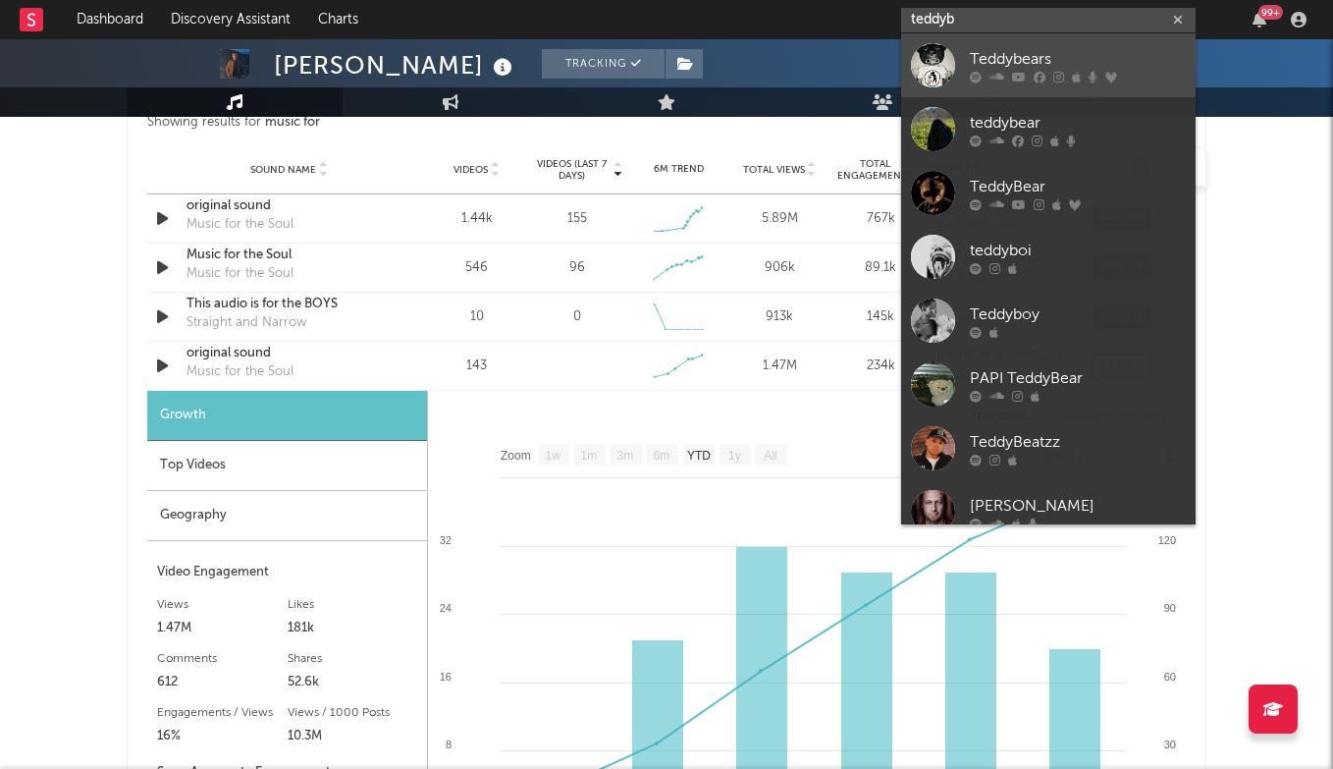
type input "teddyb"
click at [1026, 41] on link "Teddybears" at bounding box center [1048, 65] width 294 height 64
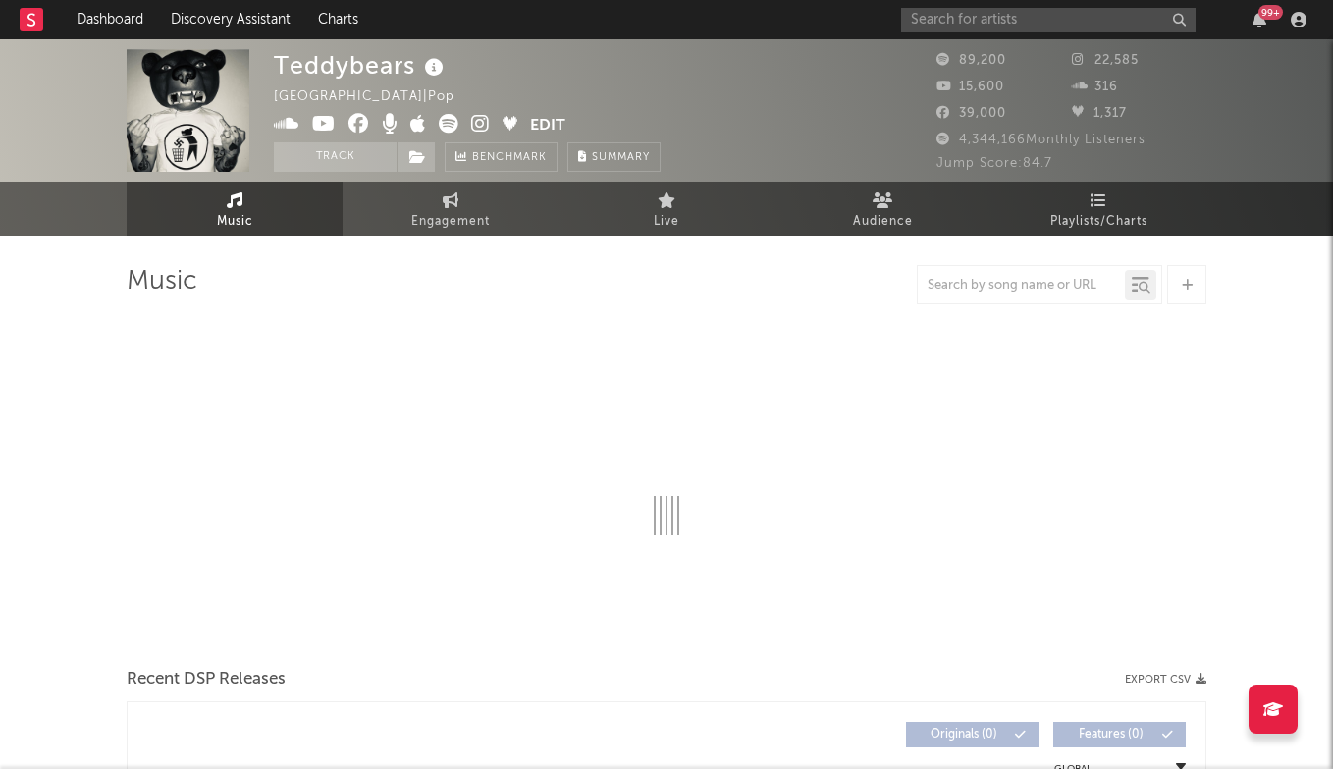
select select "6m"
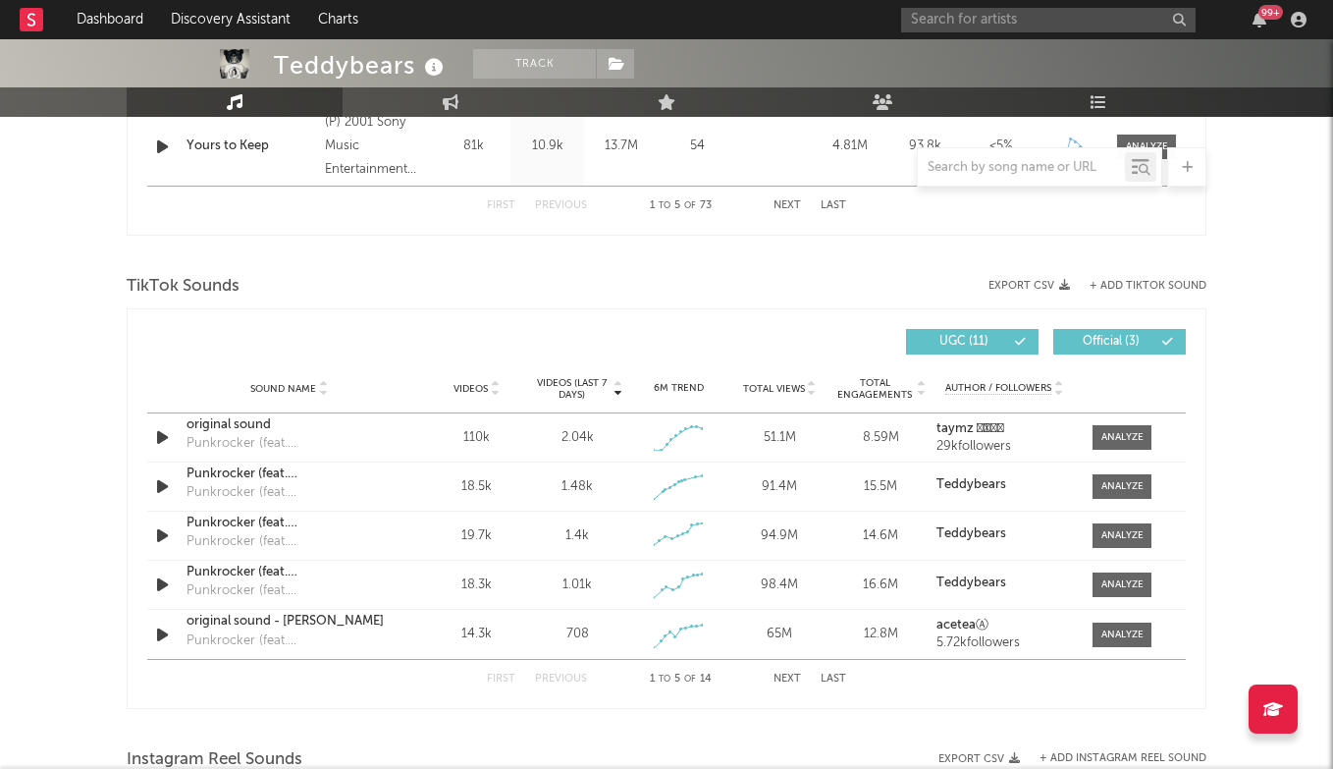
scroll to position [1187, 0]
